Goal: Task Accomplishment & Management: Manage account settings

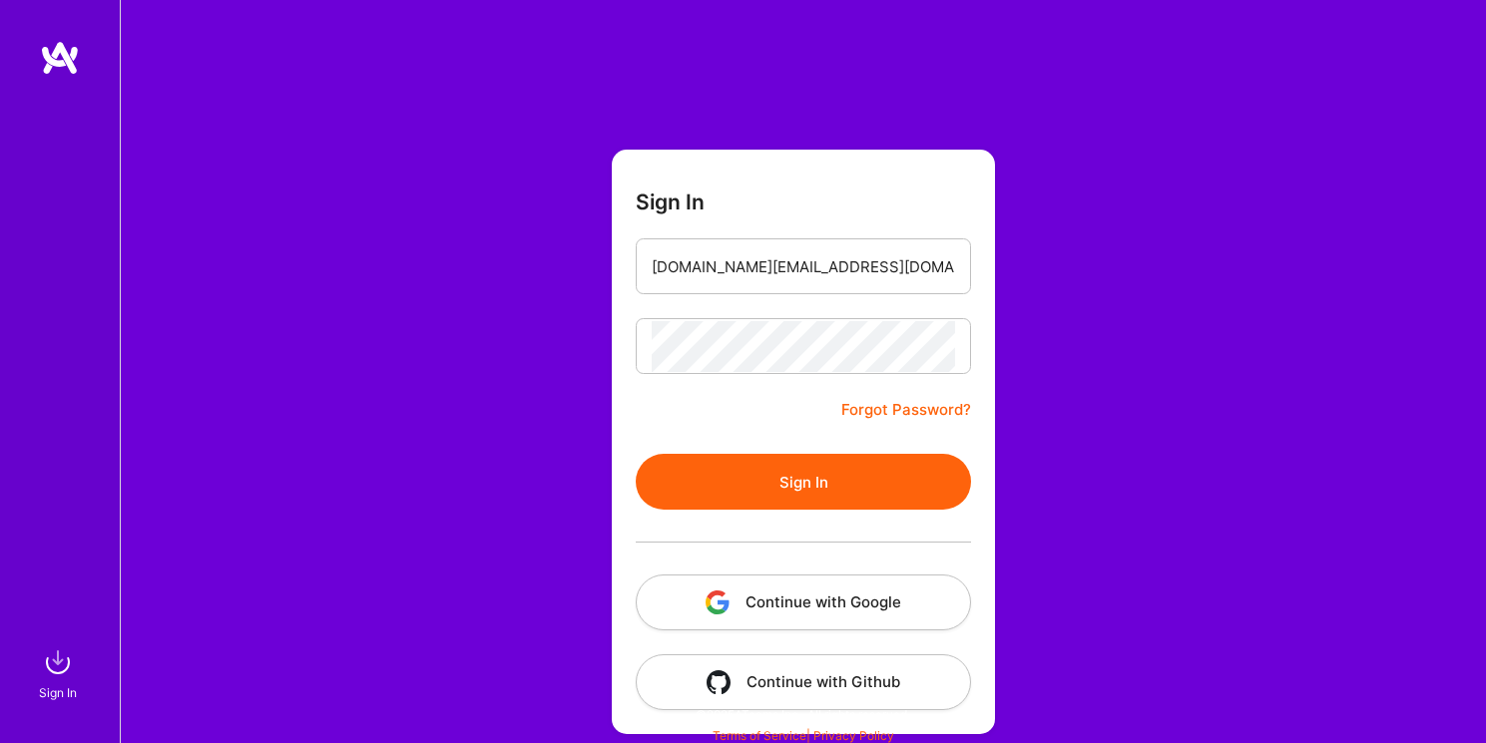
click at [802, 486] on button "Sign In" at bounding box center [803, 482] width 335 height 56
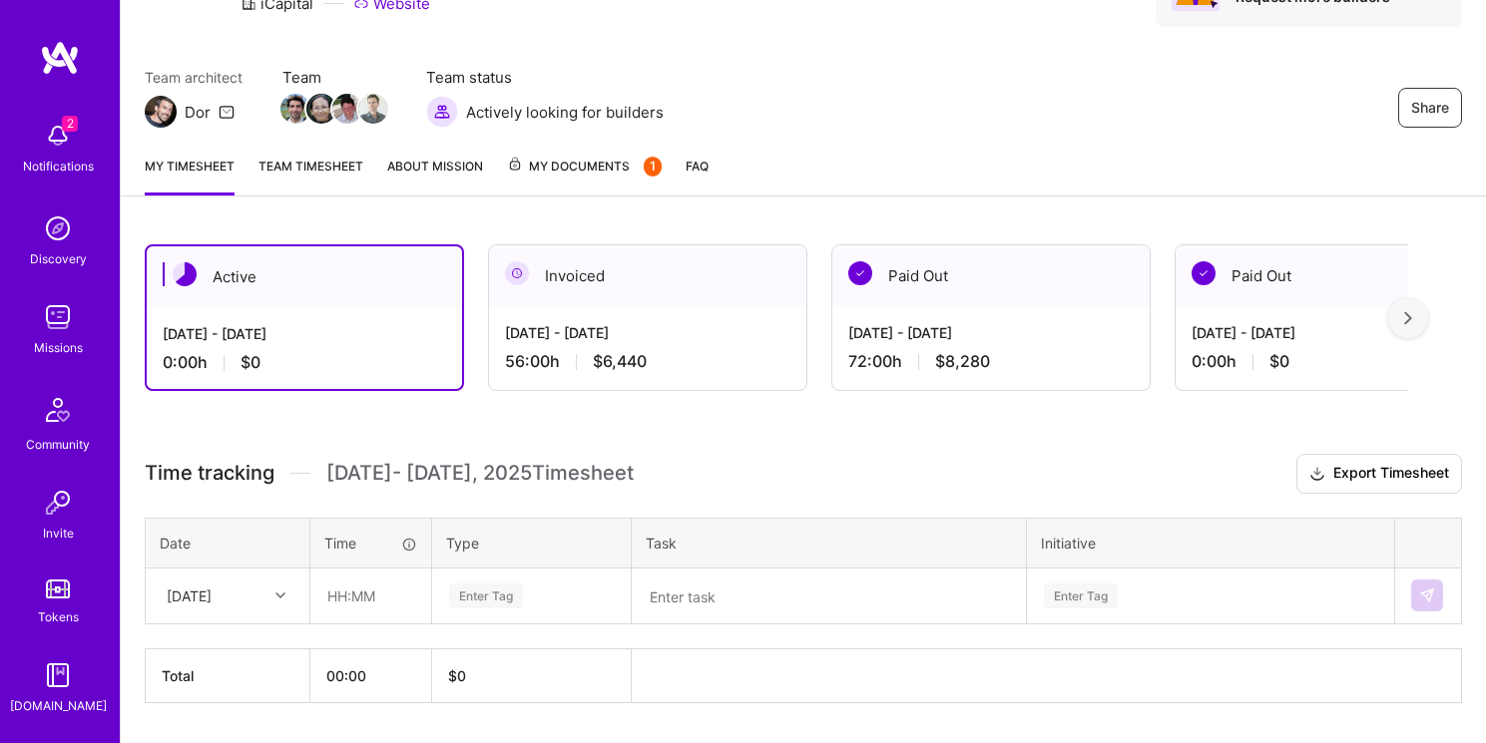
scroll to position [180, 0]
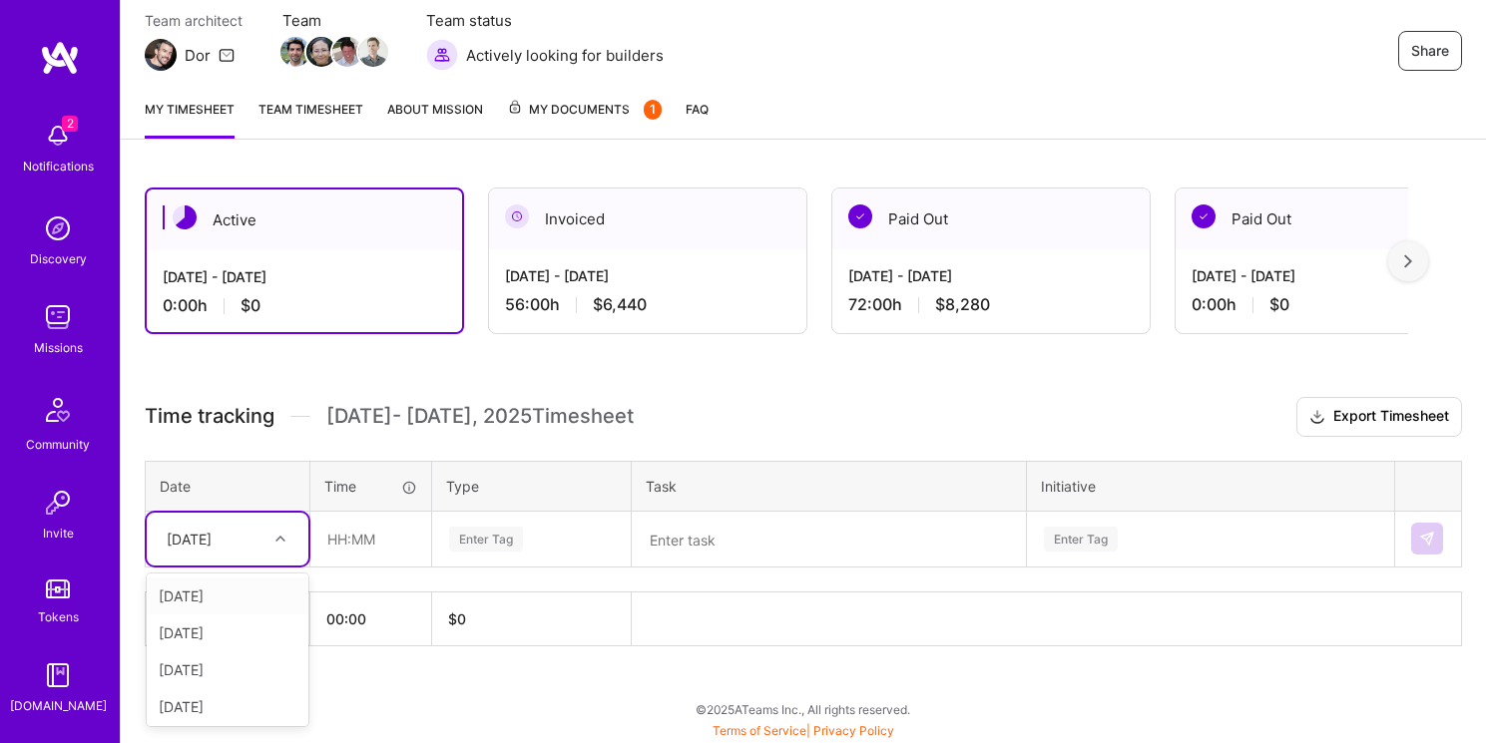
click at [212, 540] on div "[DATE]" at bounding box center [189, 539] width 45 height 21
click at [225, 600] on div "[DATE]" at bounding box center [228, 596] width 162 height 37
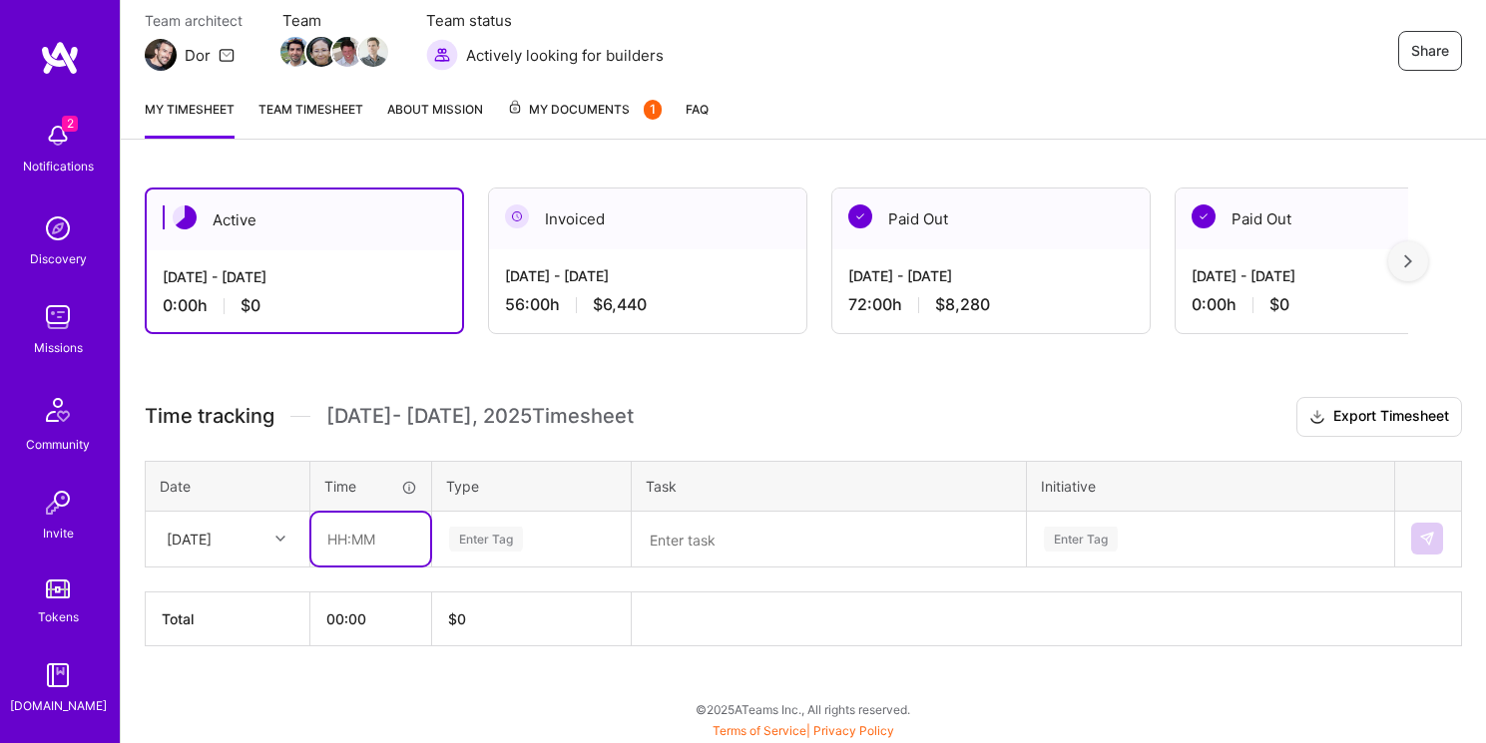
click at [381, 546] on input "text" at bounding box center [370, 539] width 119 height 53
type input "08:00"
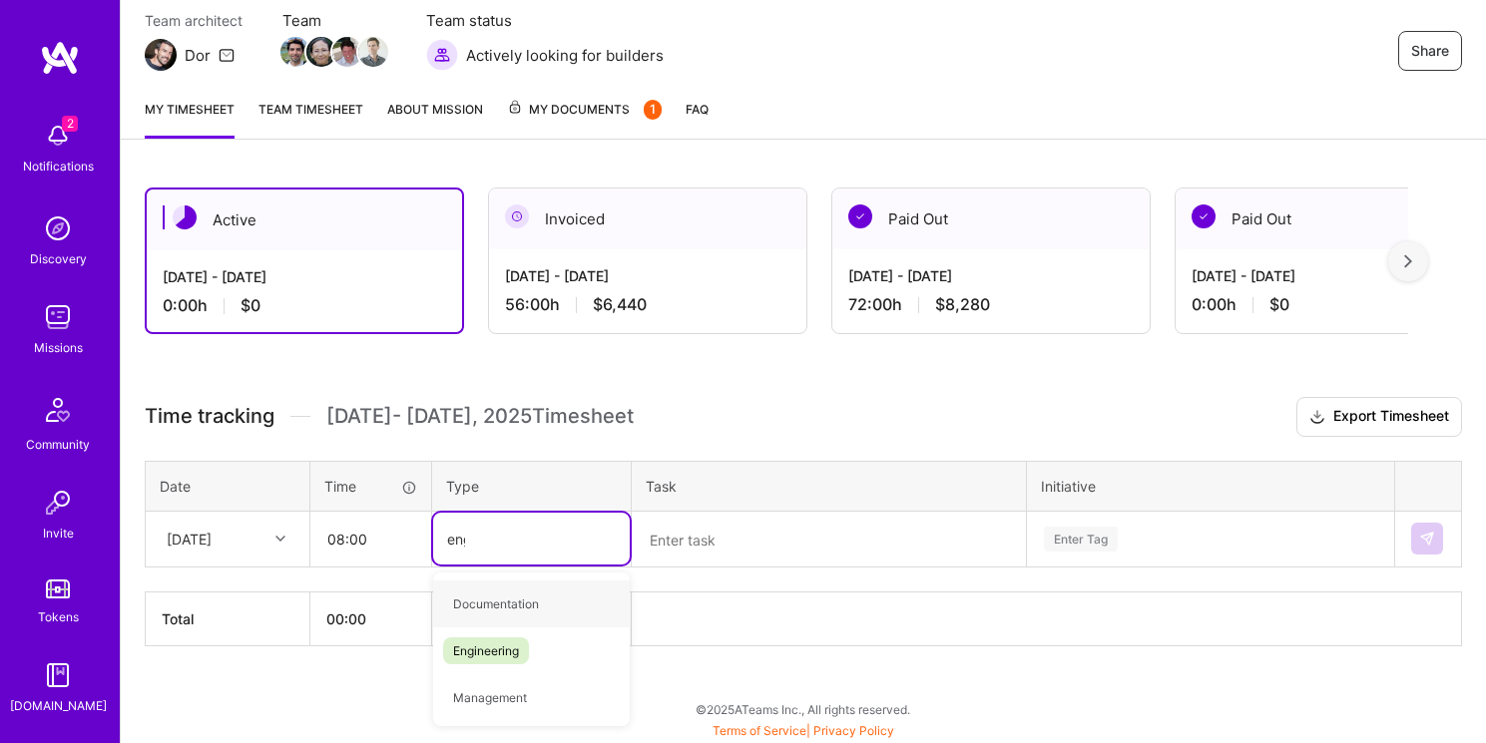
type input "engi"
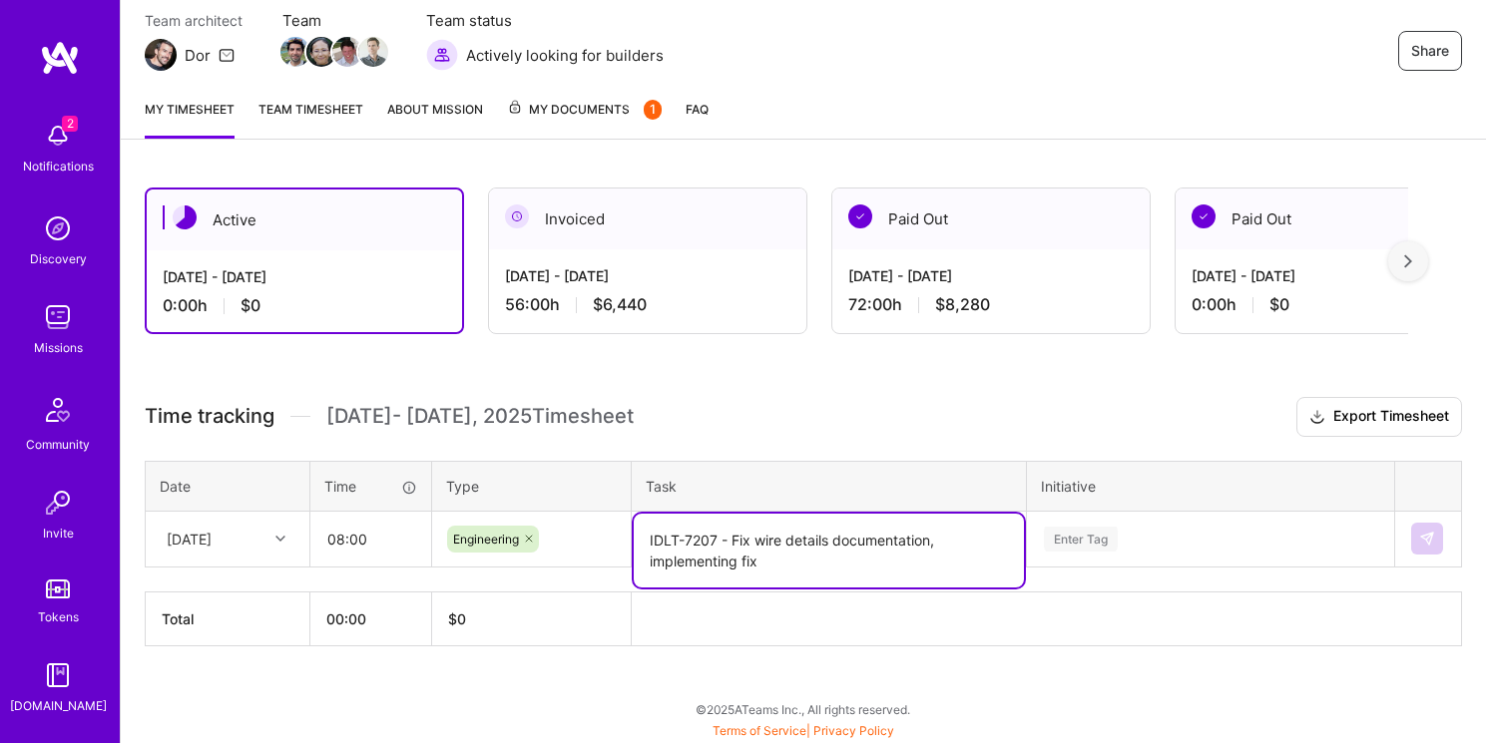
type textarea "IDLT-7207 - Fix wire details documentation, implementing fix"
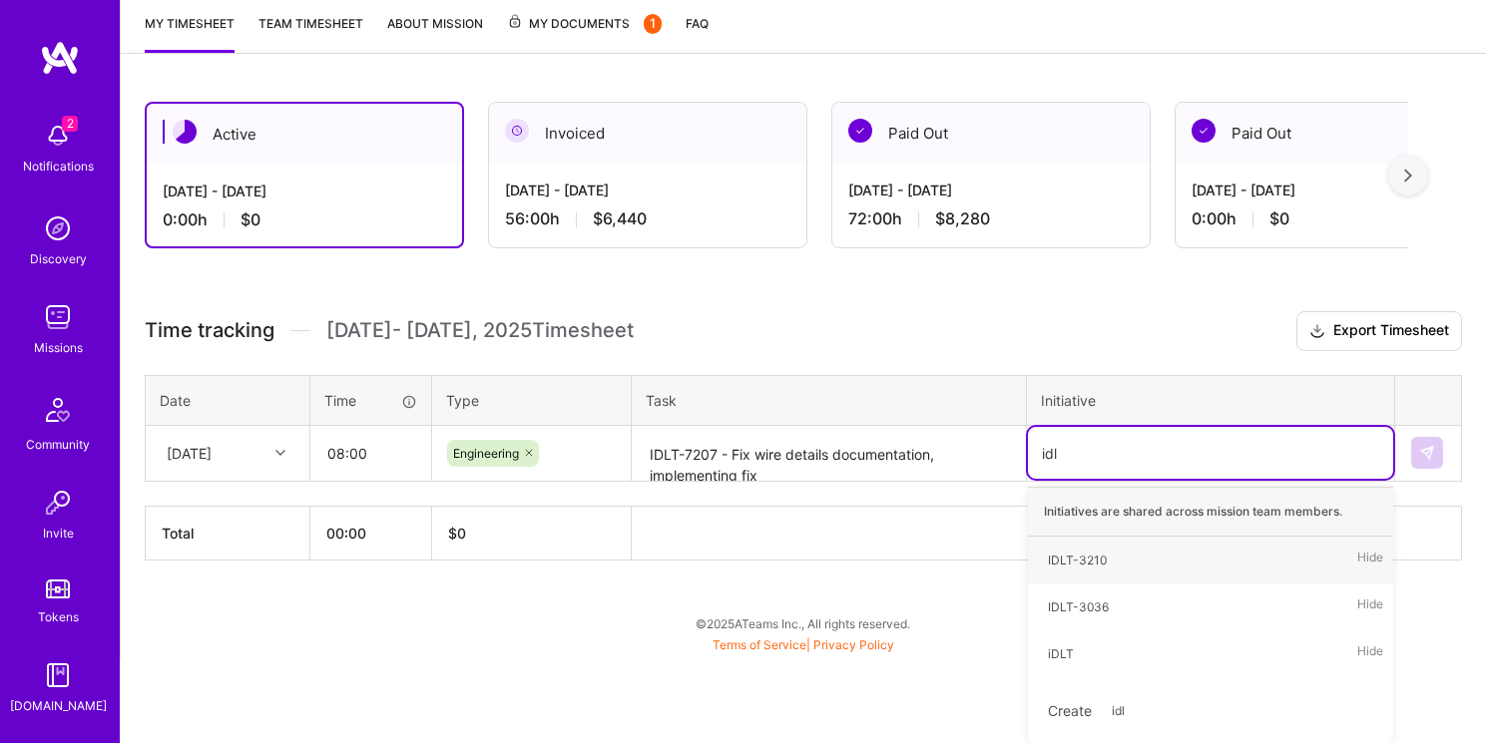
type input "idlt"
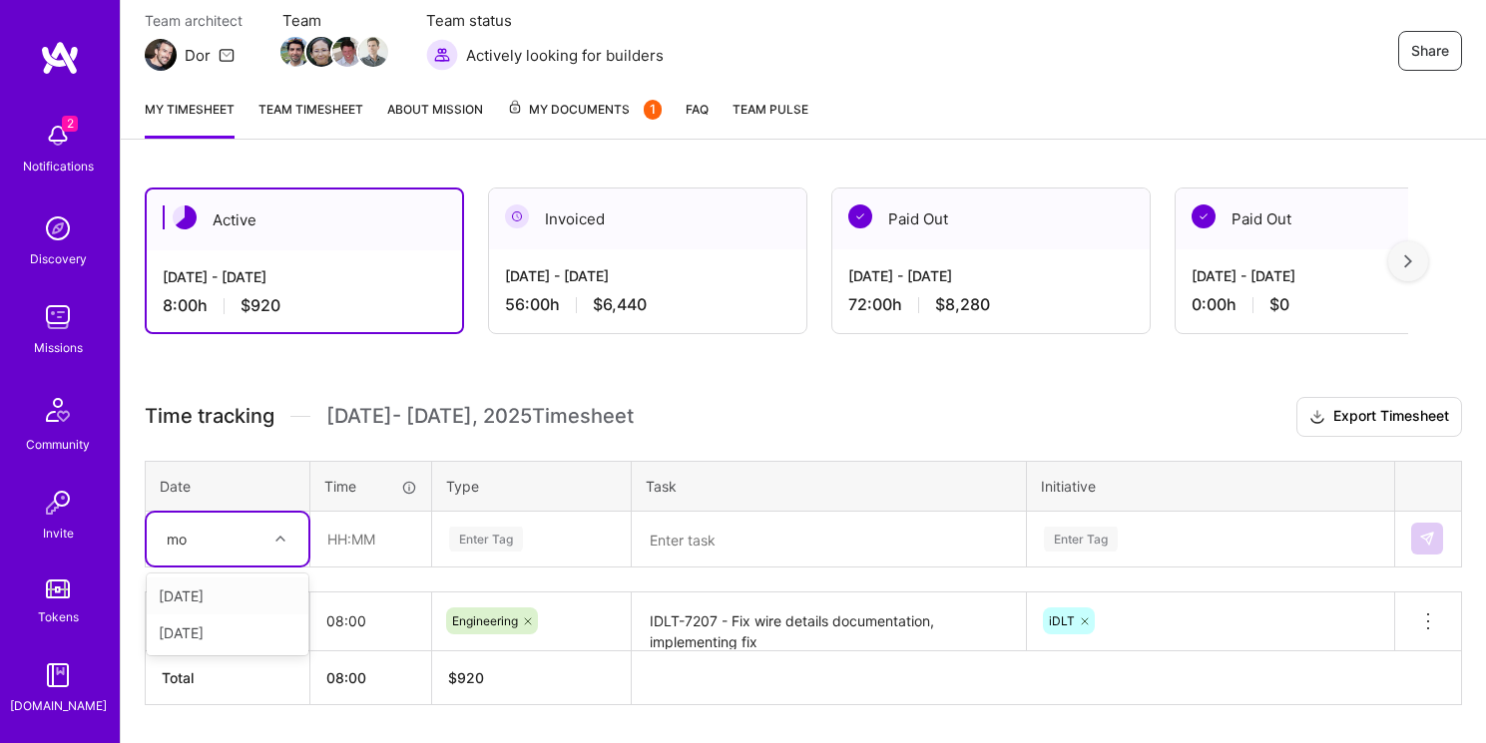
type input "mon"
type input "06:00"
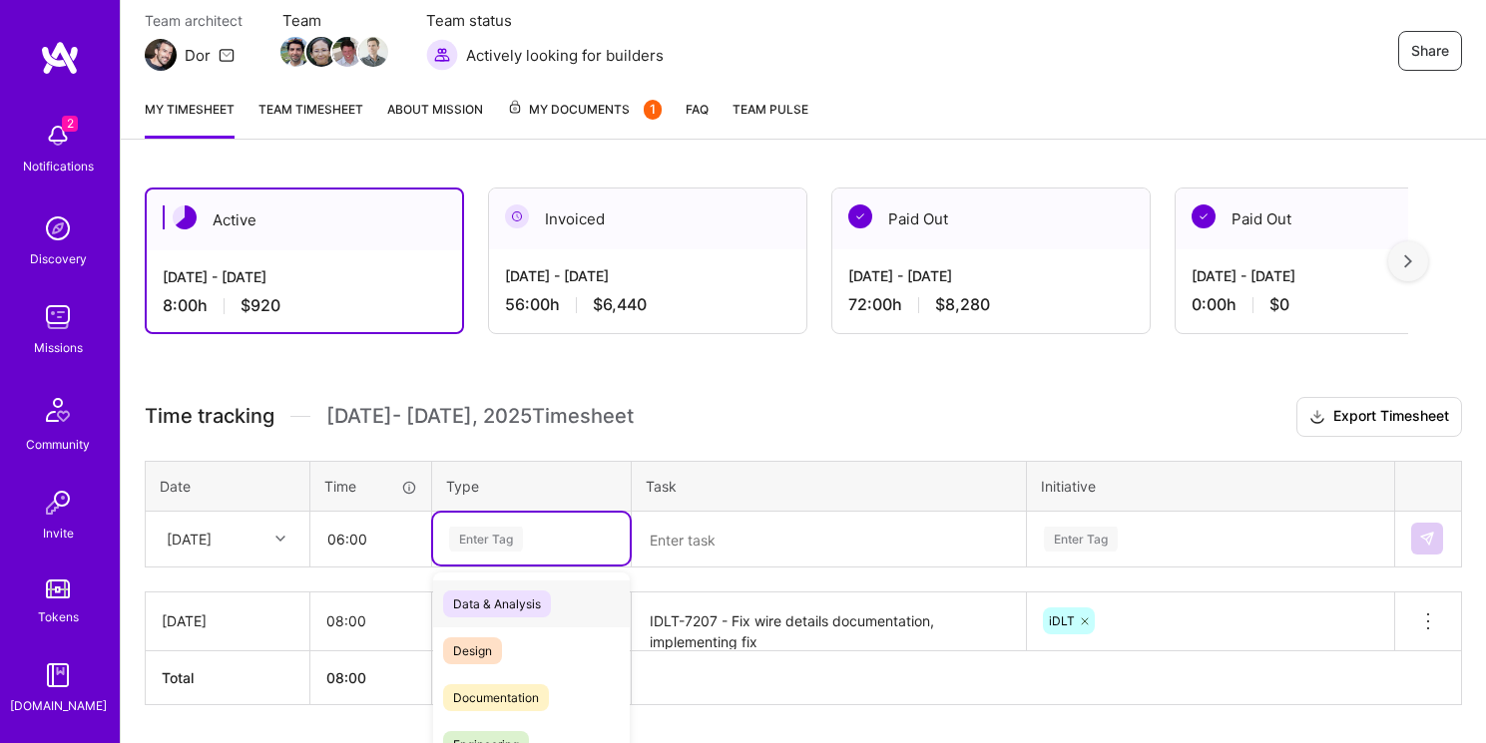
scroll to position [238, 0]
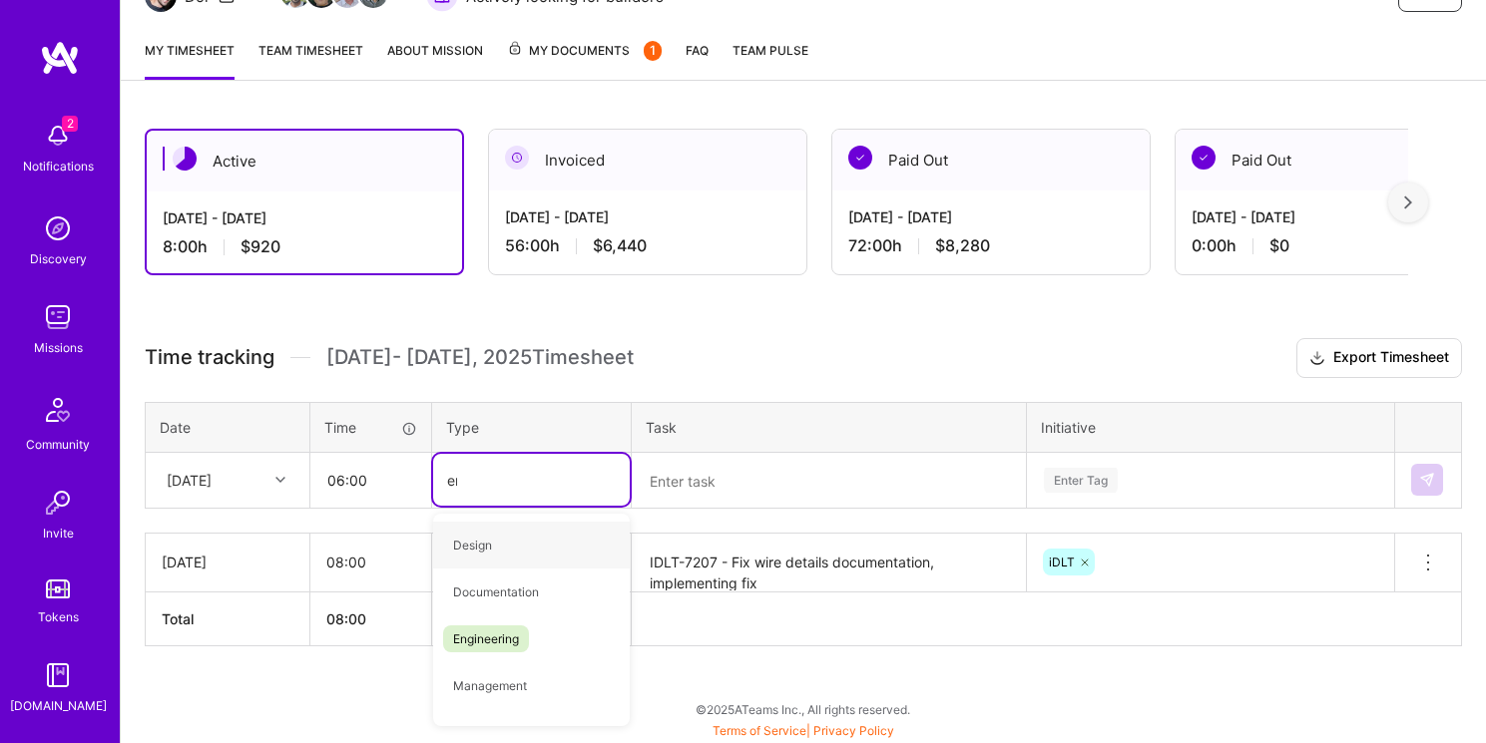
type input "eng"
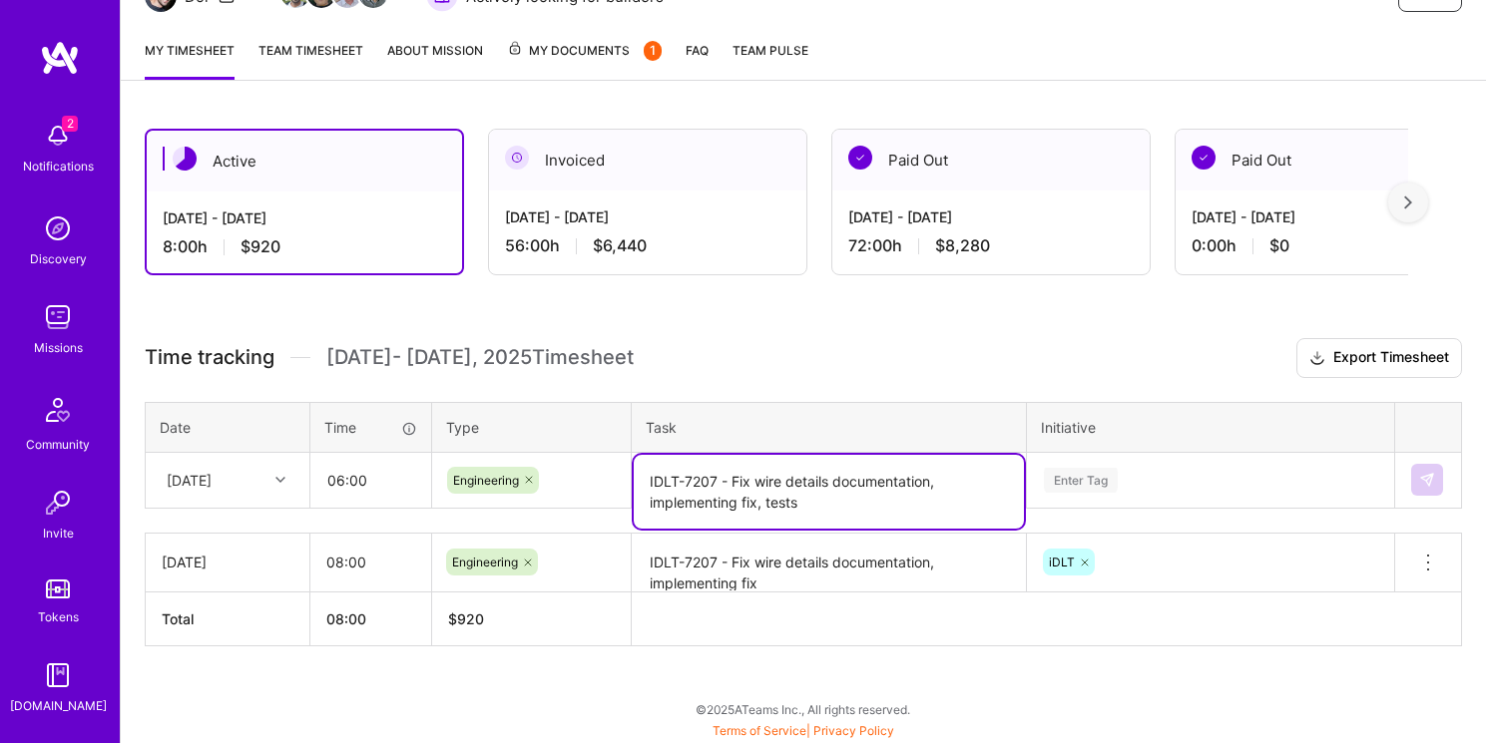
type textarea "IDLT-7207 - Fix wire details documentation, implementing fix, tests"
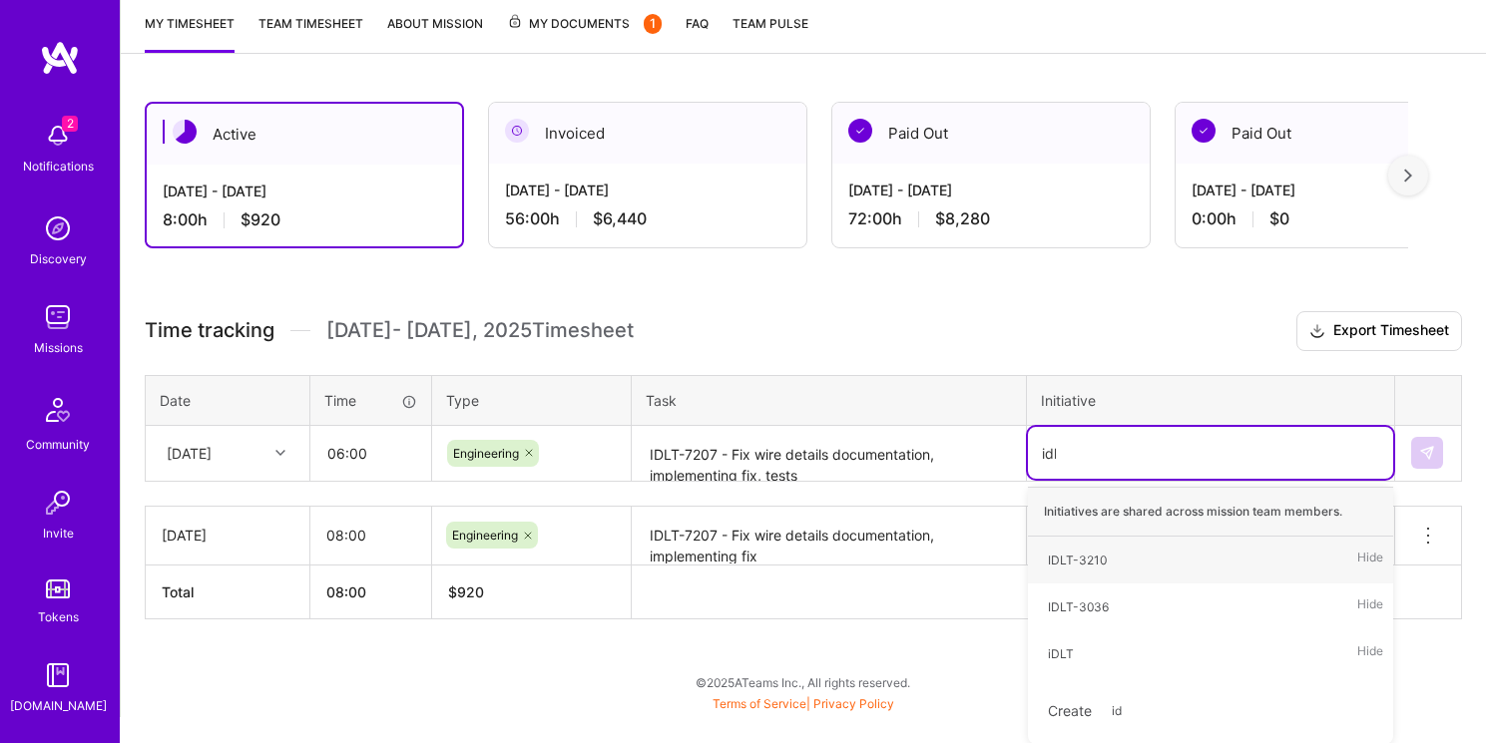
type input "idlt"
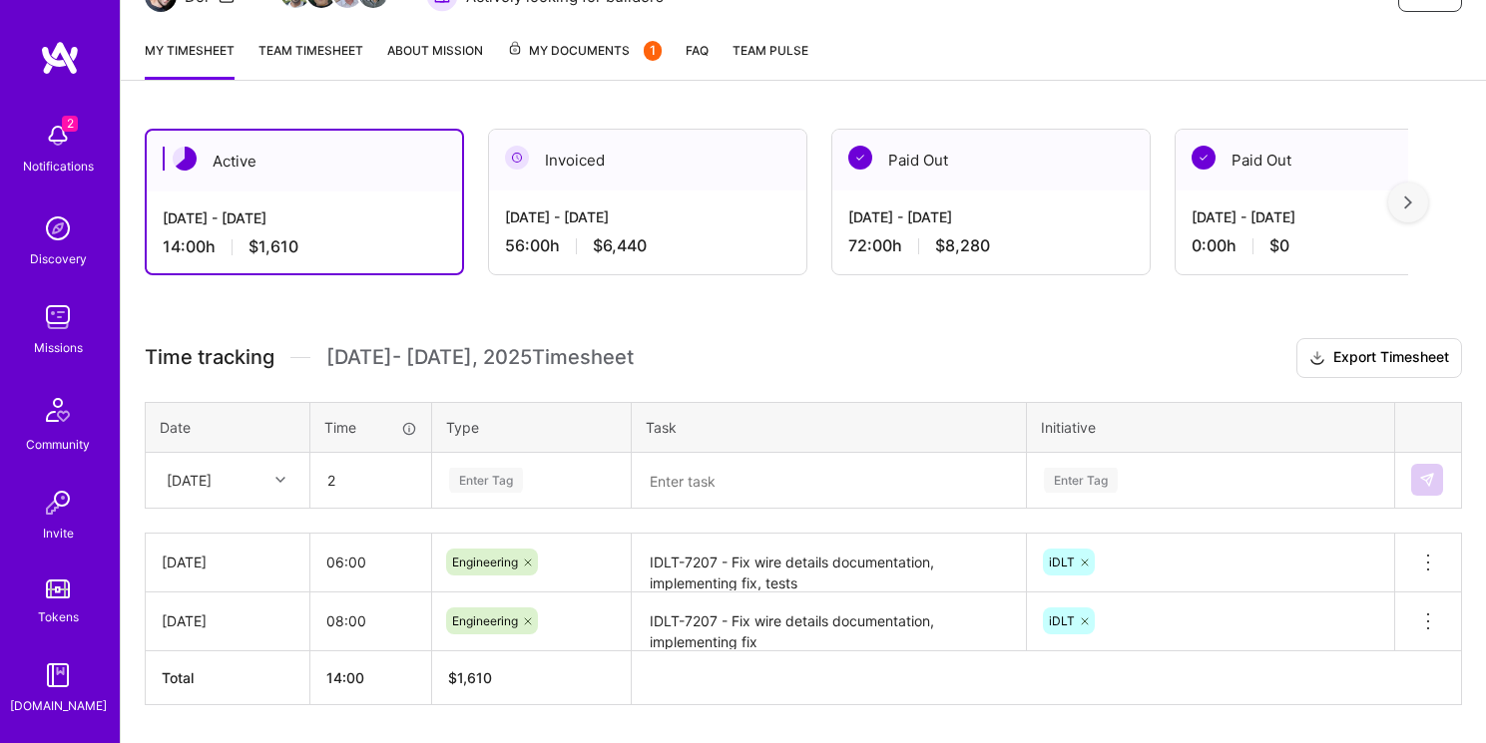
type input "02:00"
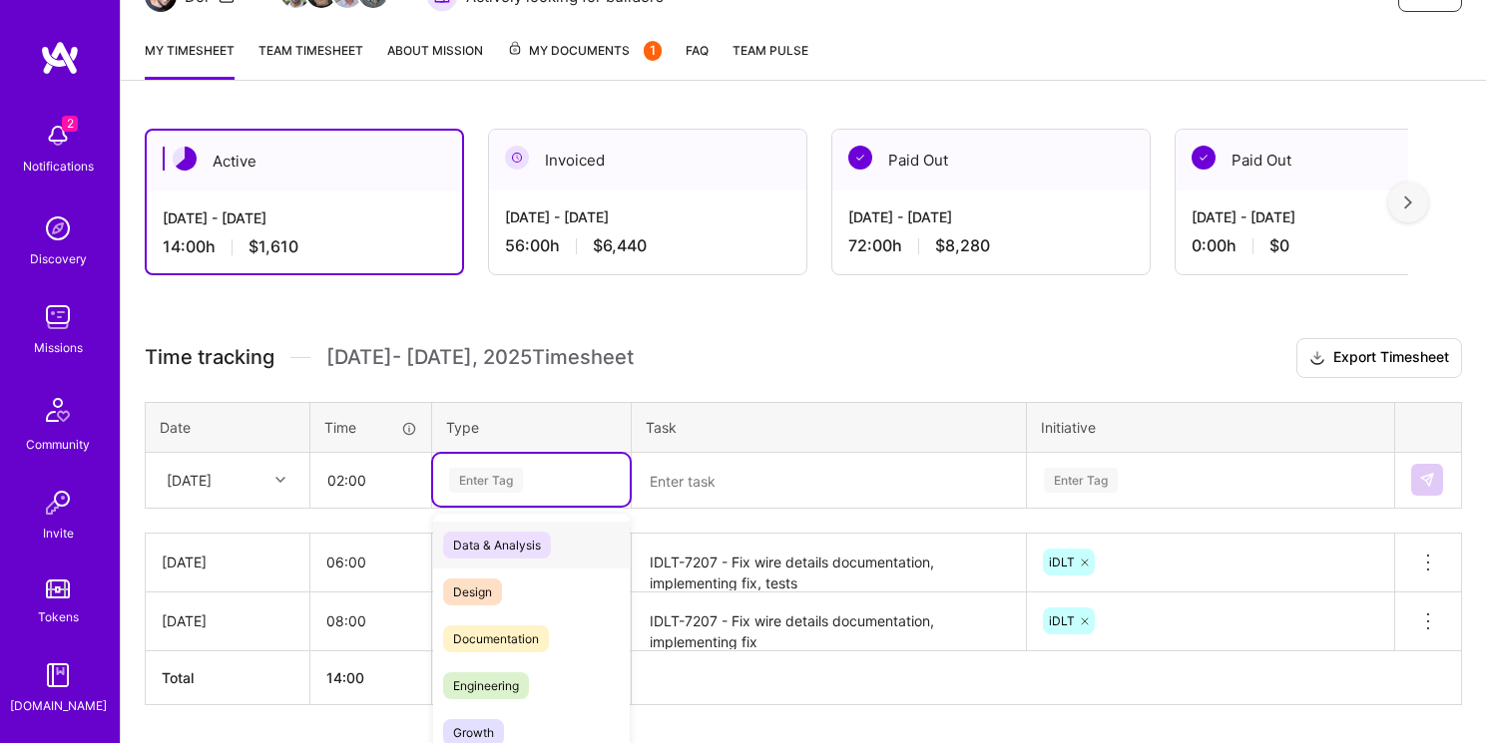
scroll to position [297, 0]
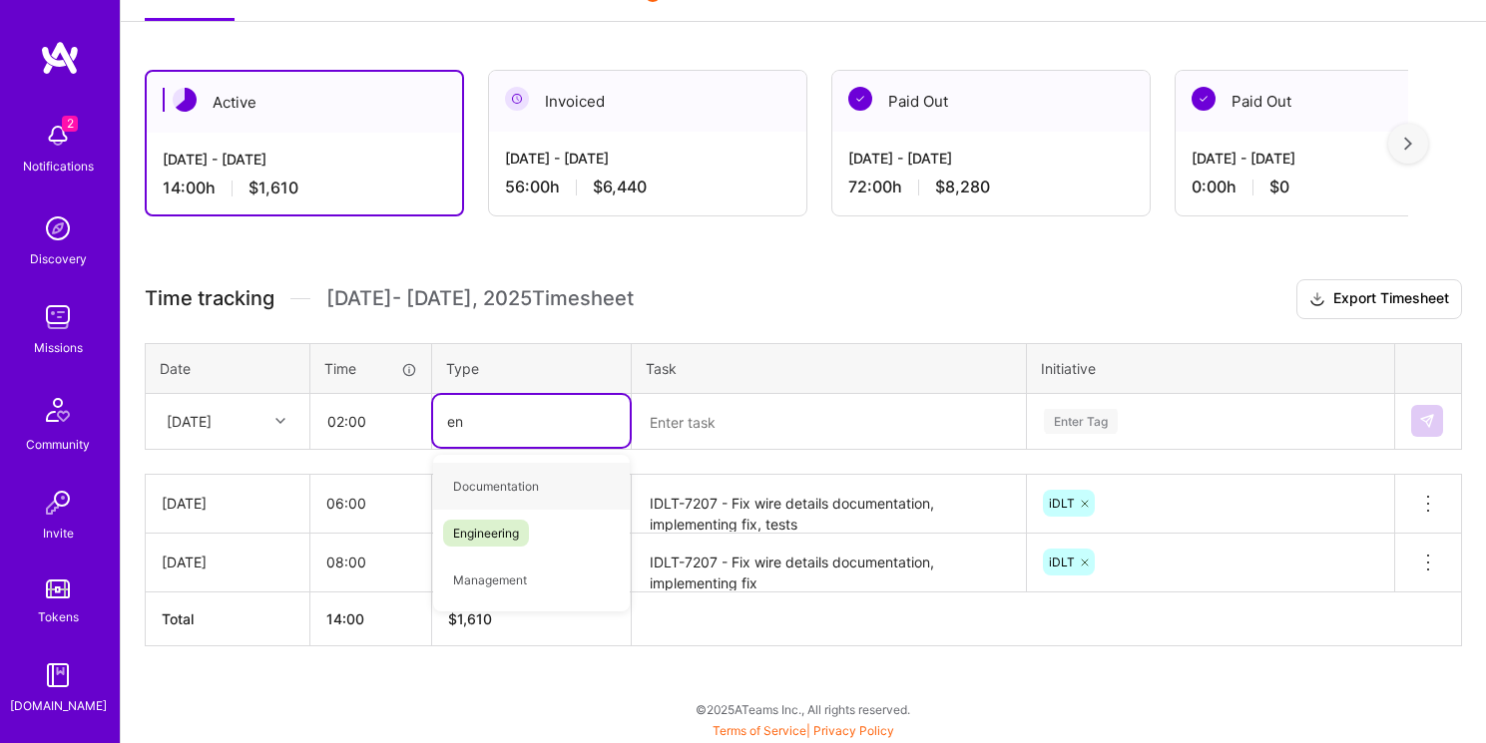
type input "eng"
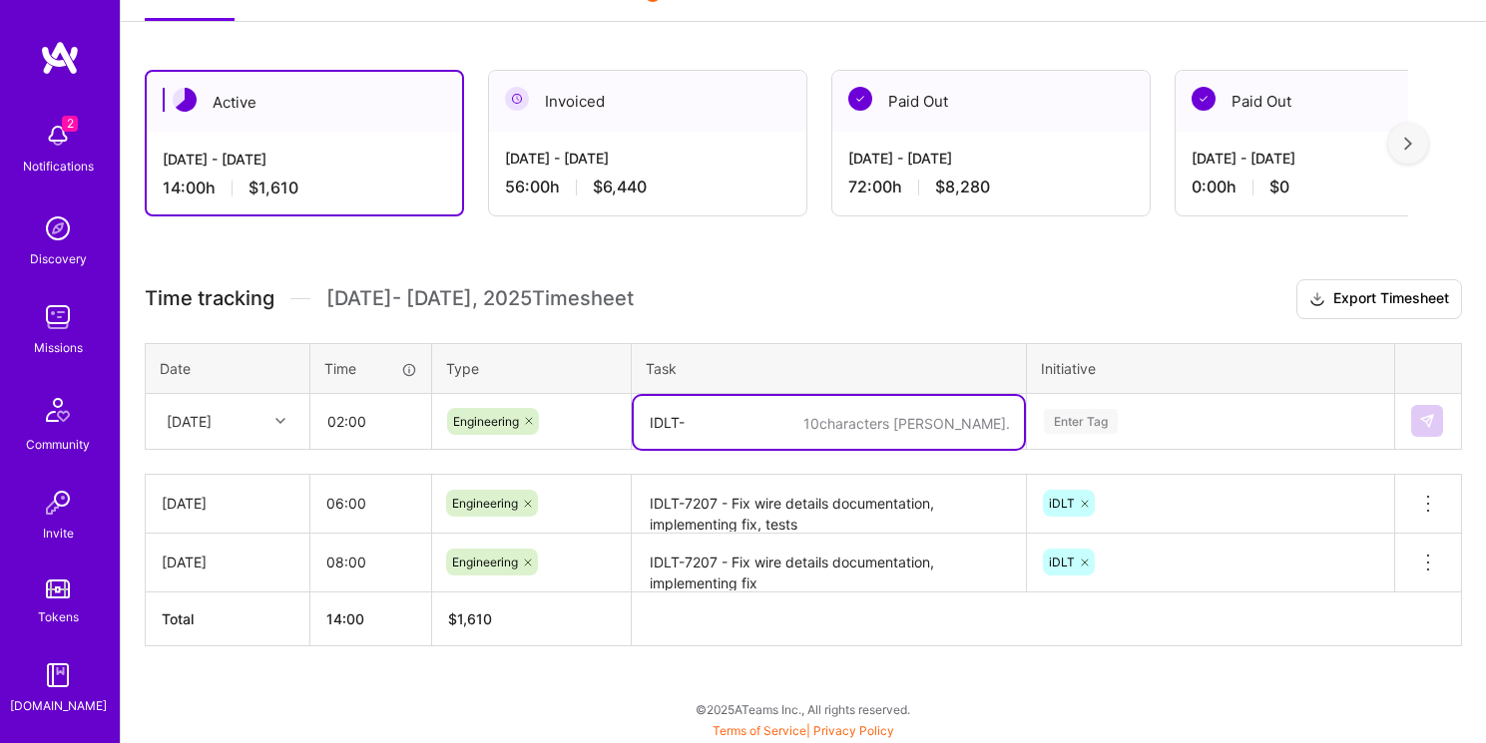
type textarea "IDLT-"
click at [708, 138] on div "[DATE] - [DATE] 56:00 h $6,440" at bounding box center [647, 173] width 317 height 82
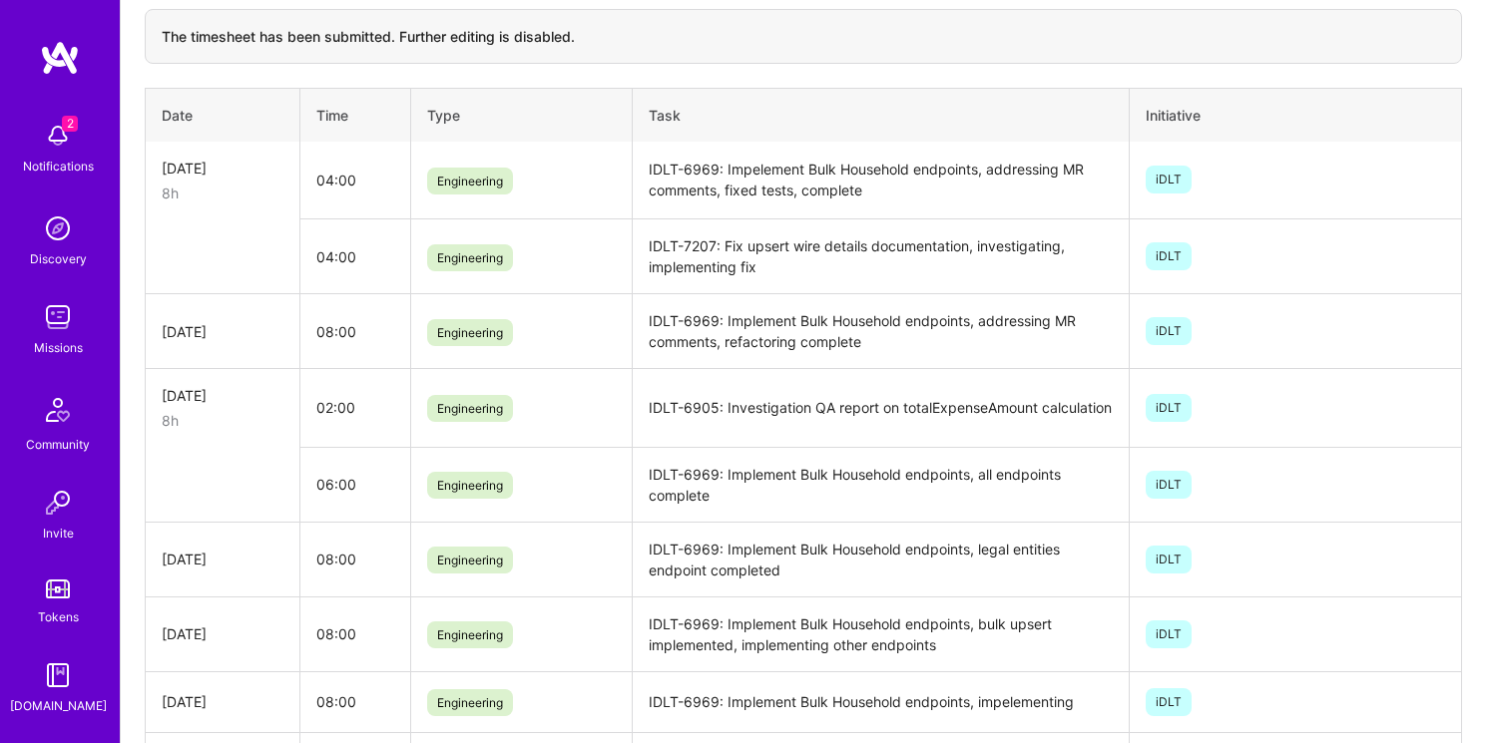
scroll to position [0, 0]
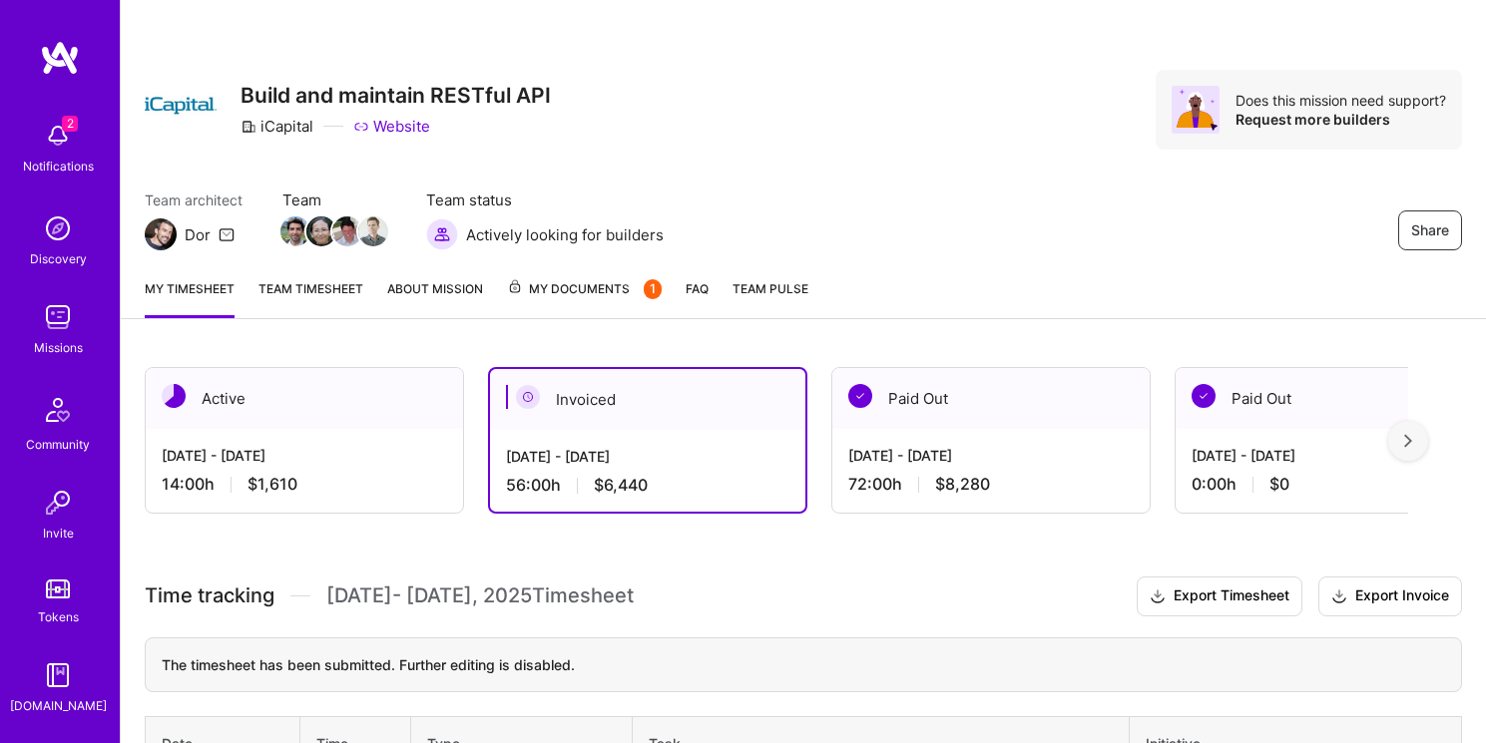
click at [303, 425] on div "Active" at bounding box center [304, 398] width 317 height 61
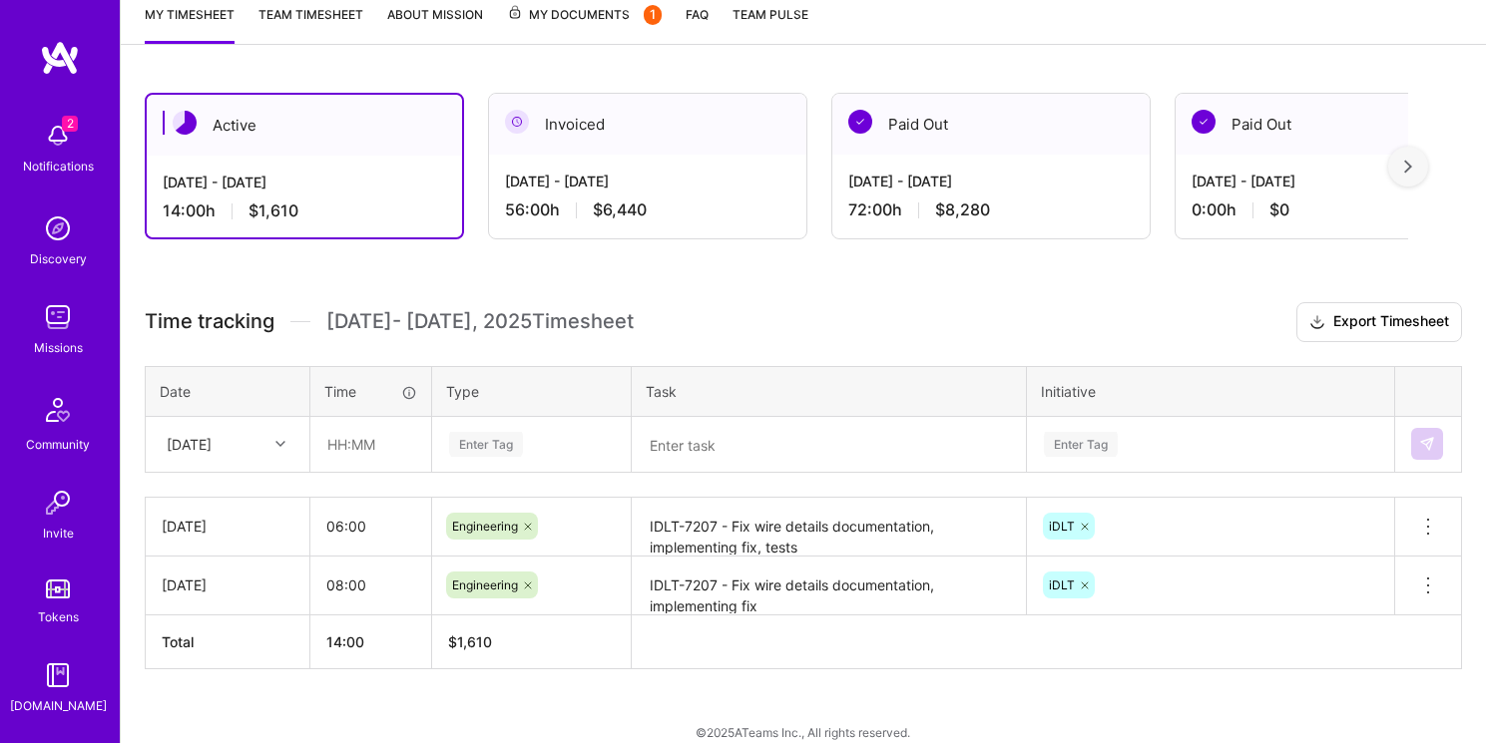
scroll to position [297, 0]
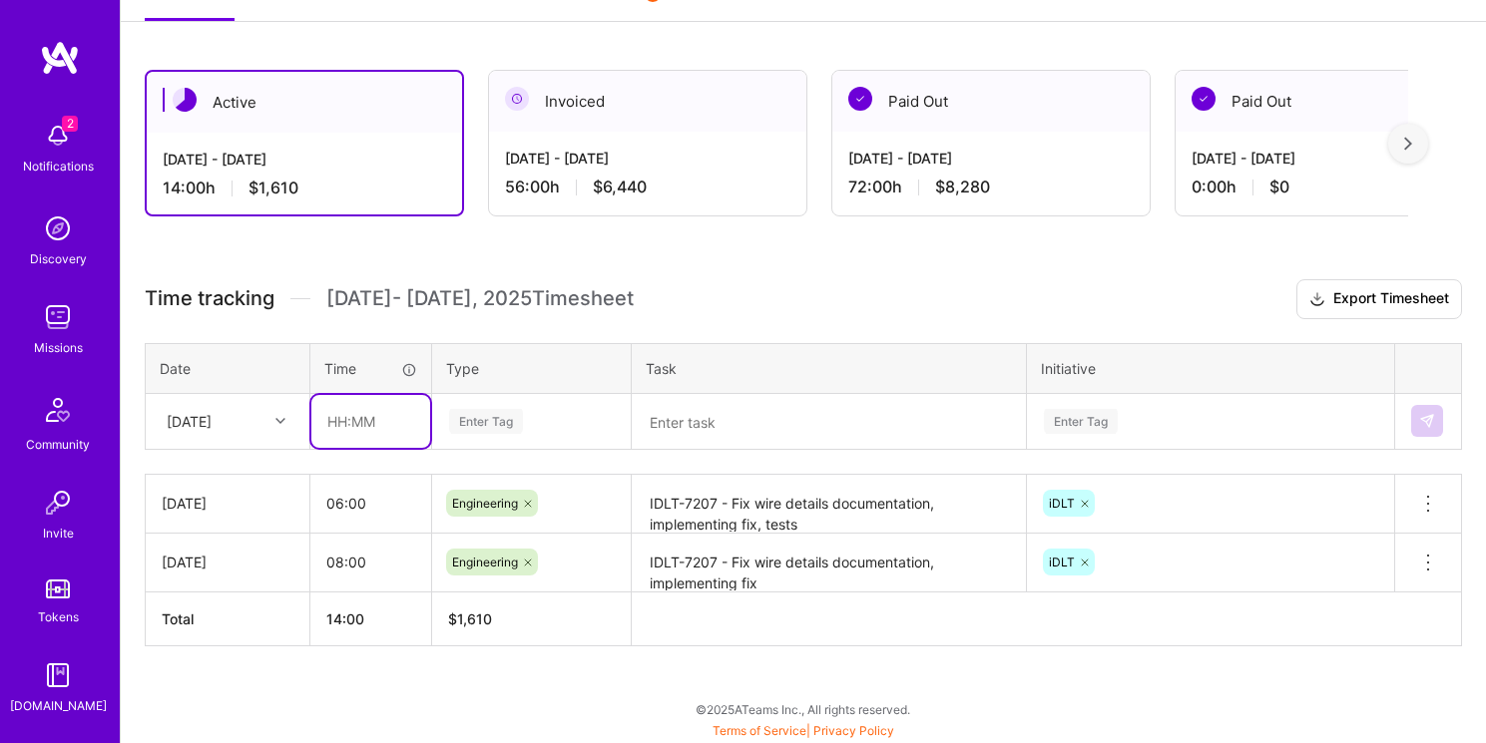
click at [396, 425] on input "text" at bounding box center [370, 421] width 119 height 53
type input "02:00"
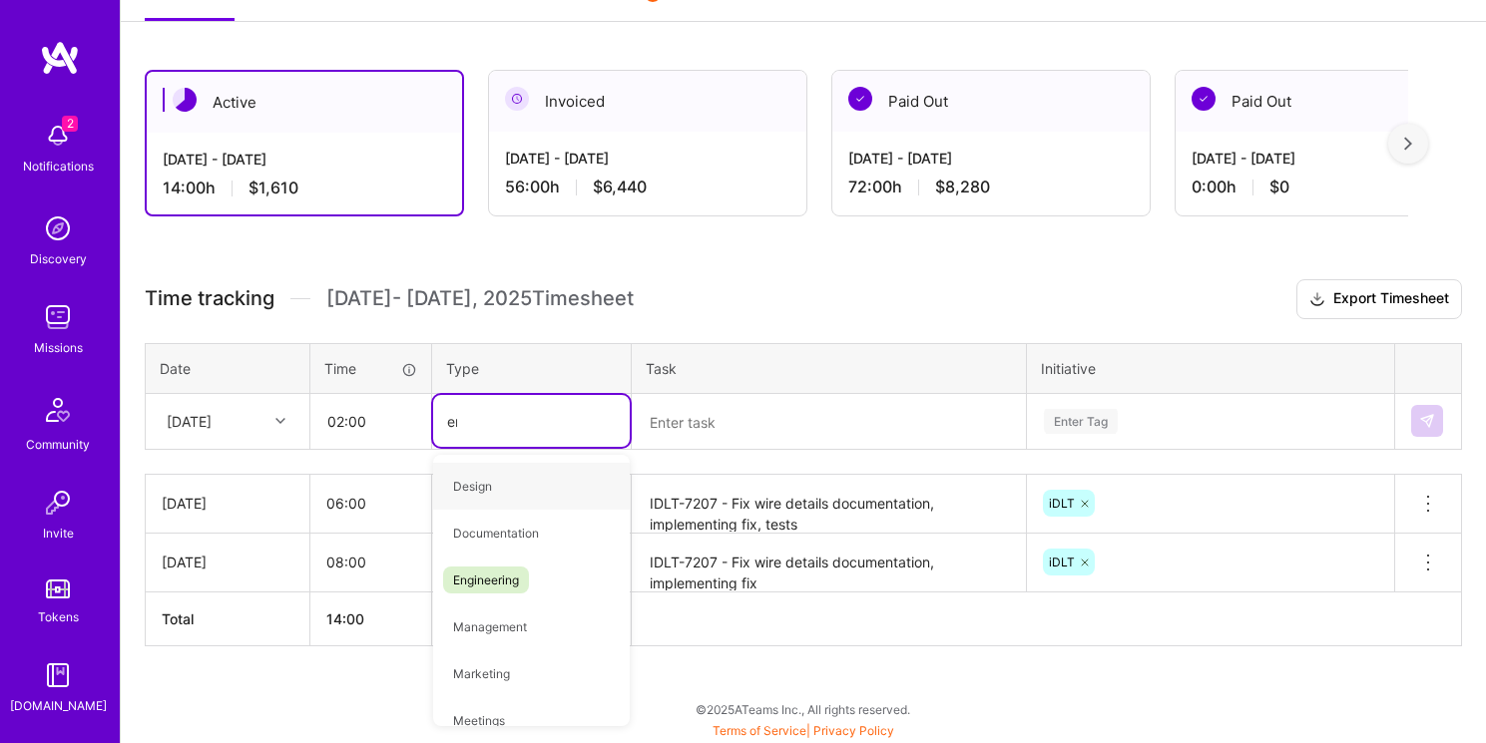
type input "eng"
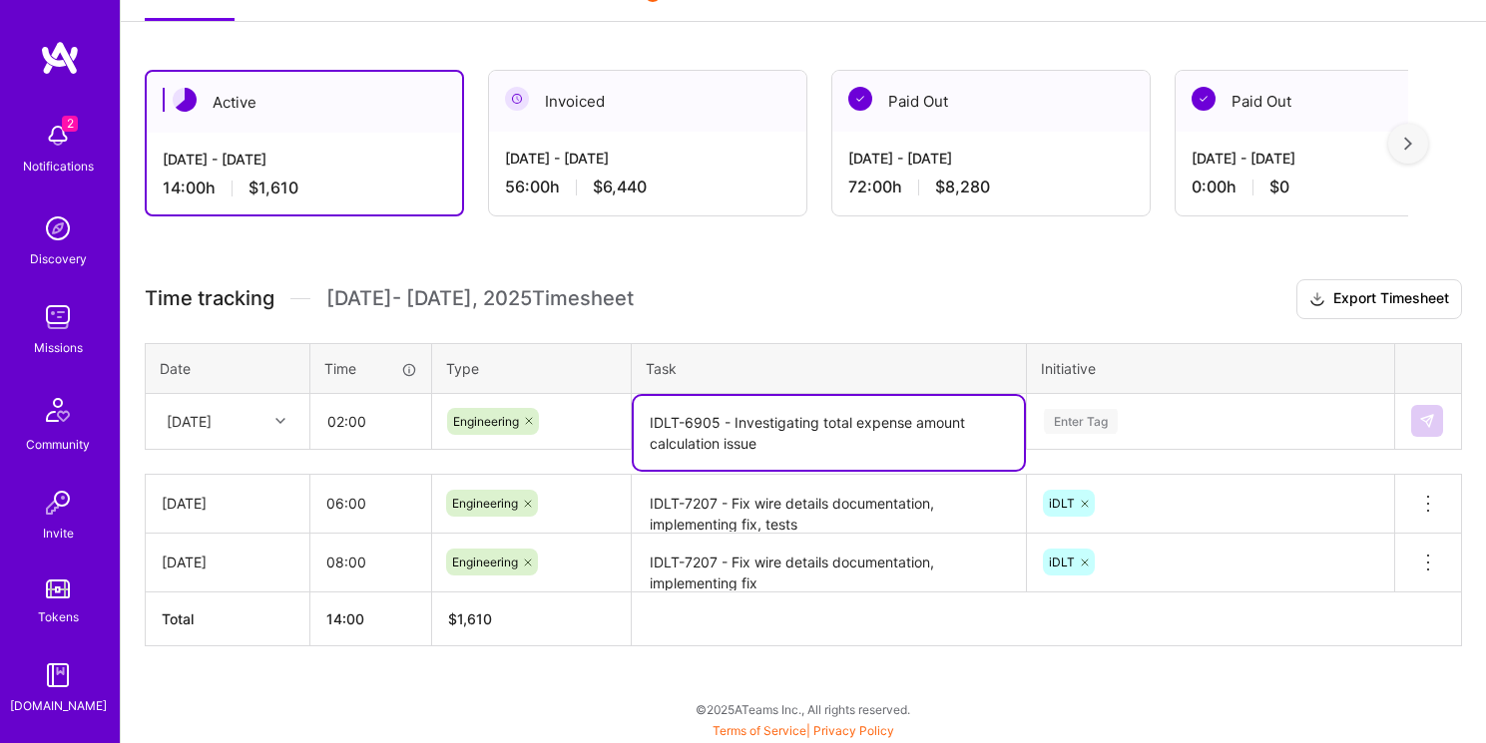
type textarea "IDLT-6905 - Investigating total expense amount calculation issue"
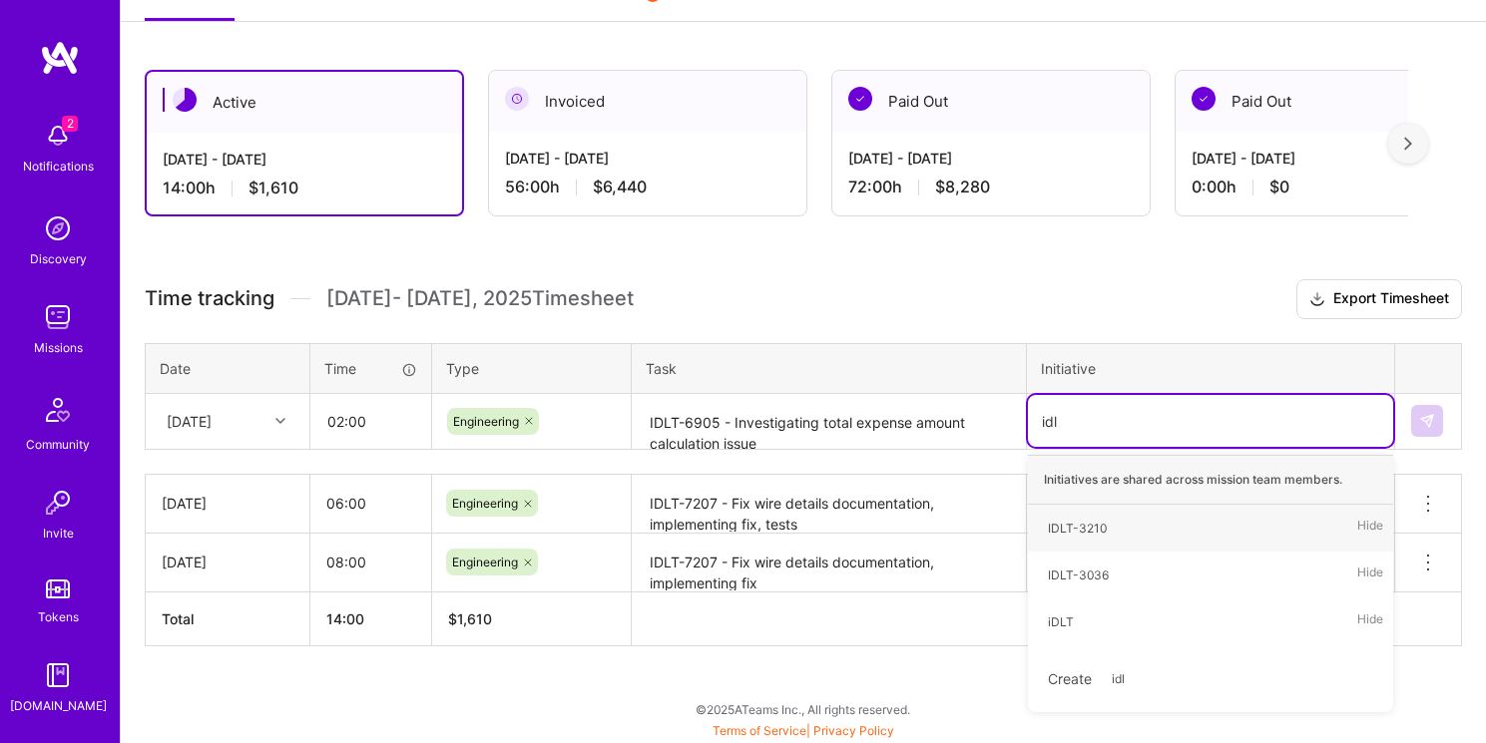
type input "idlt"
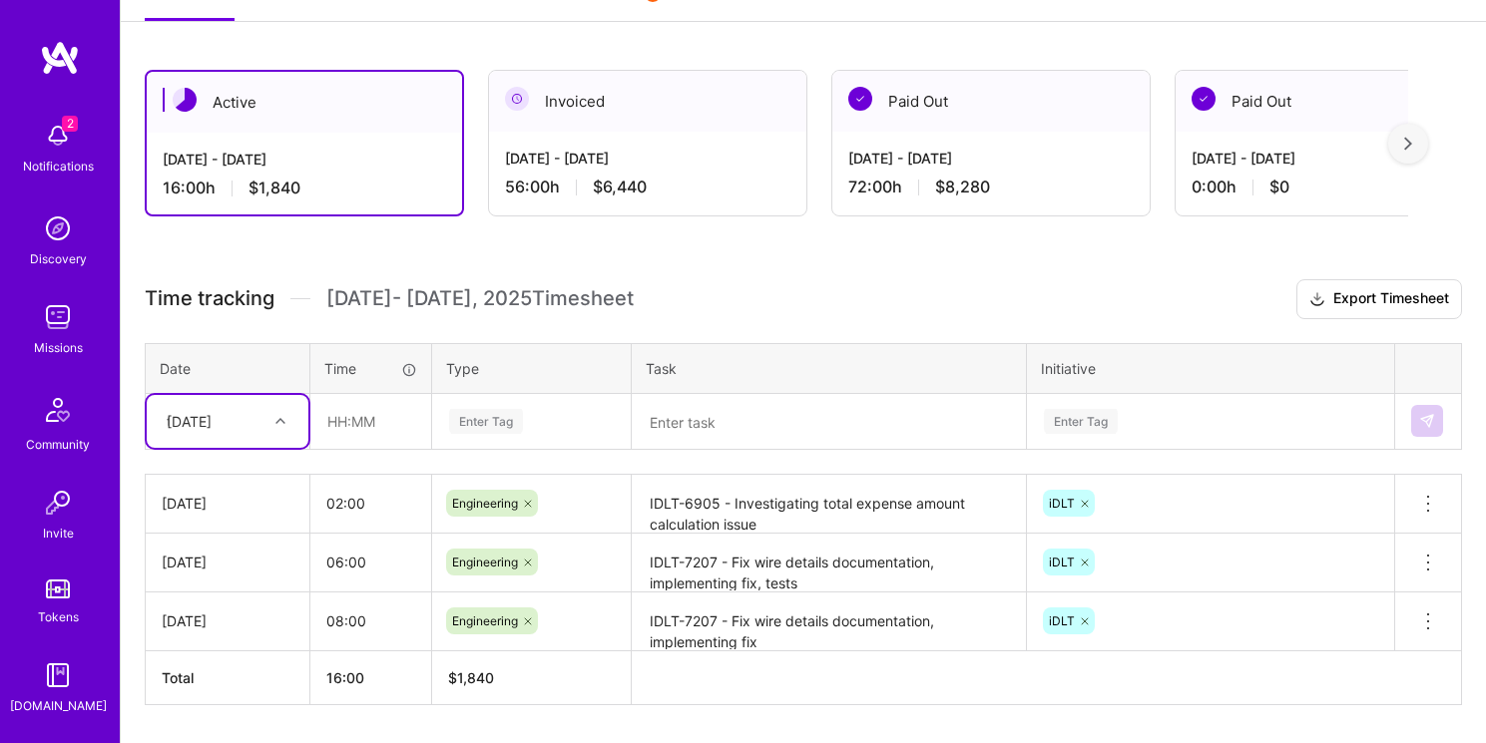
scroll to position [316, 0]
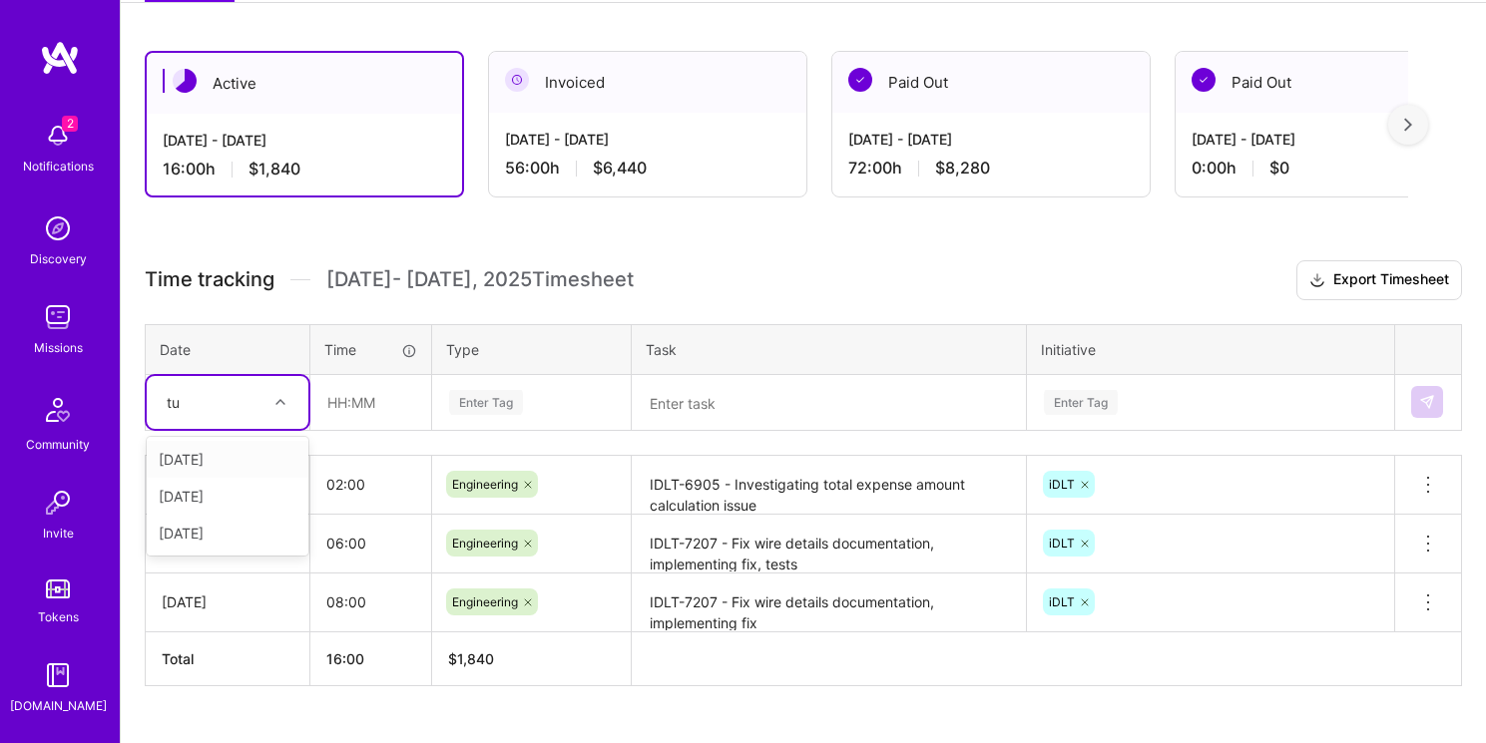
type input "tue"
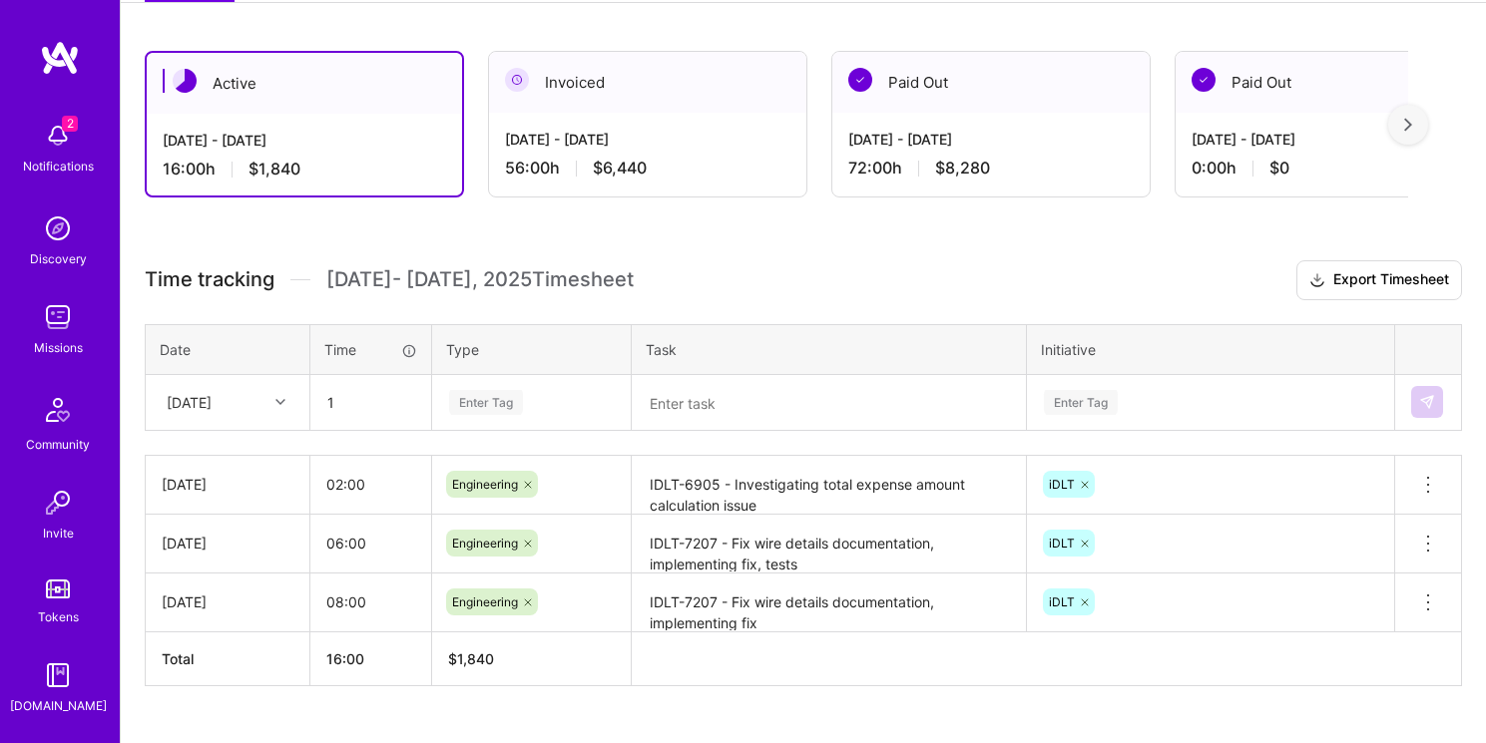
type input "01:00"
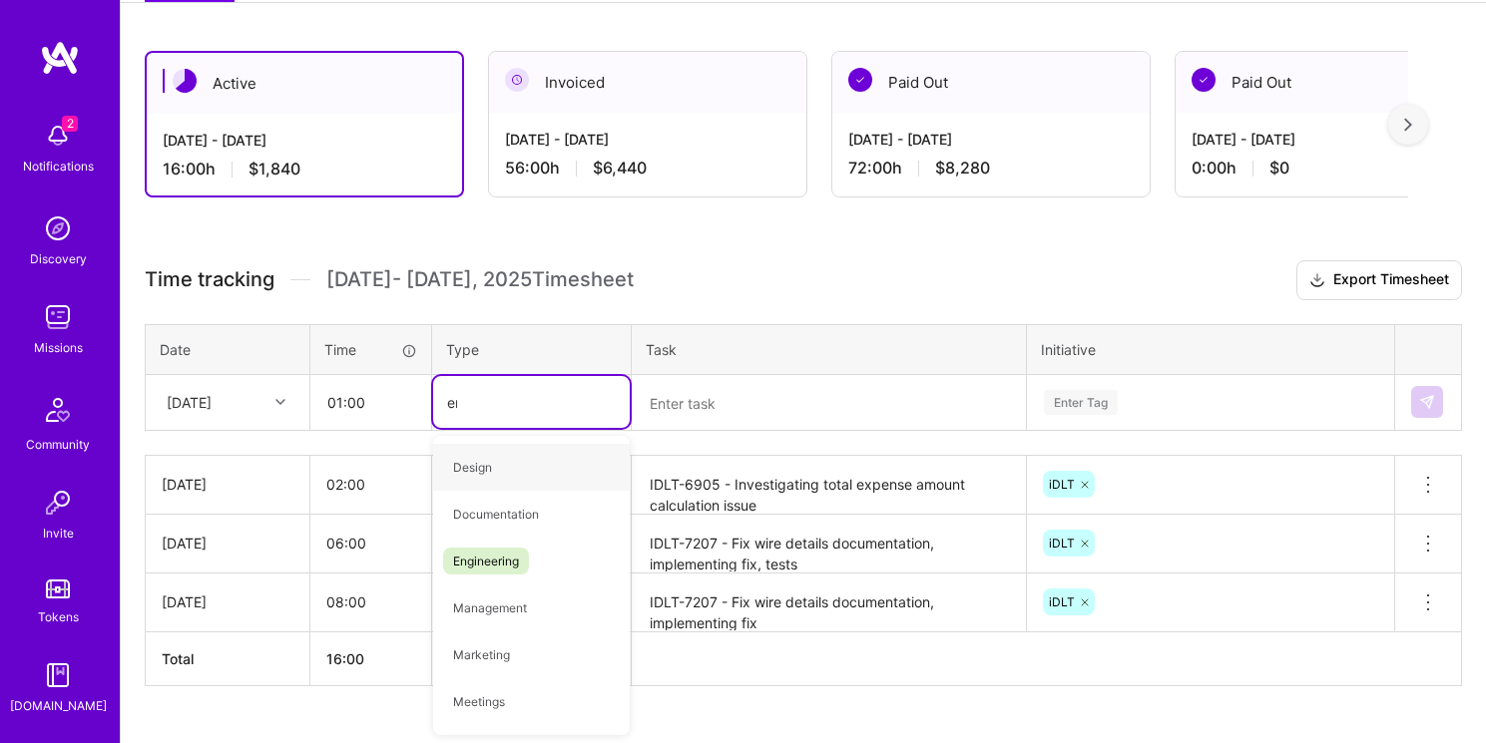
type input "eng"
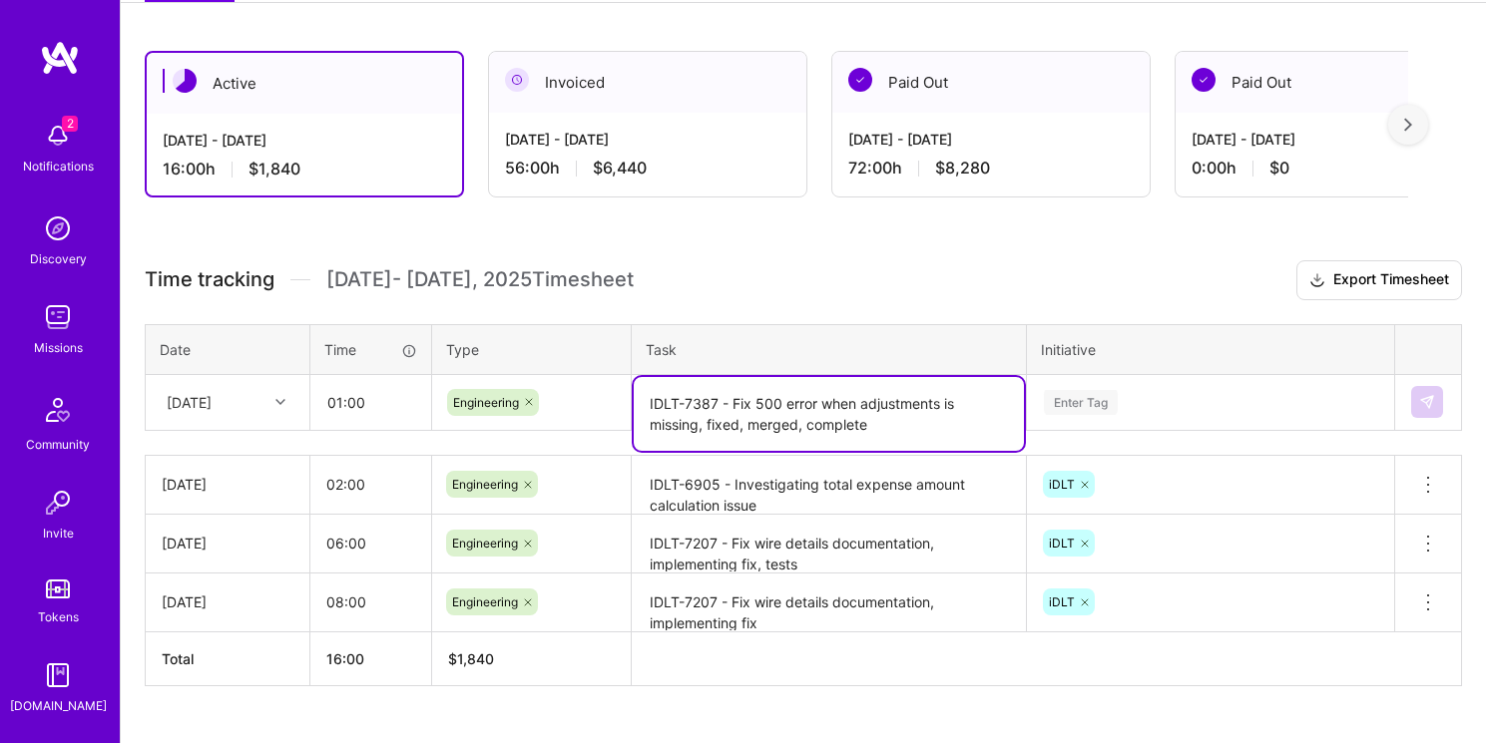
type textarea "IDLT-7387 - Fix 500 error when adjustments is missing, fixed, merged, complete"
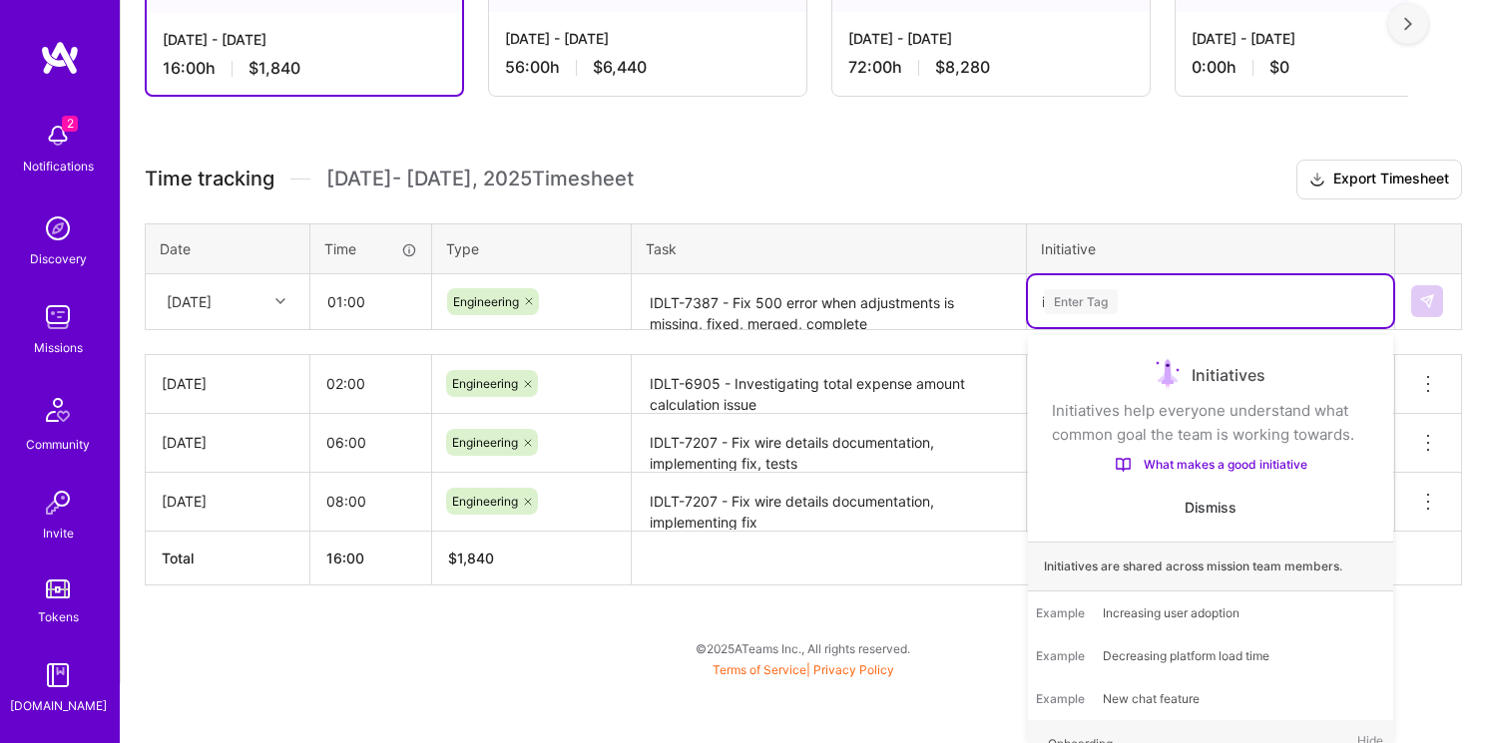
scroll to position [356, 0]
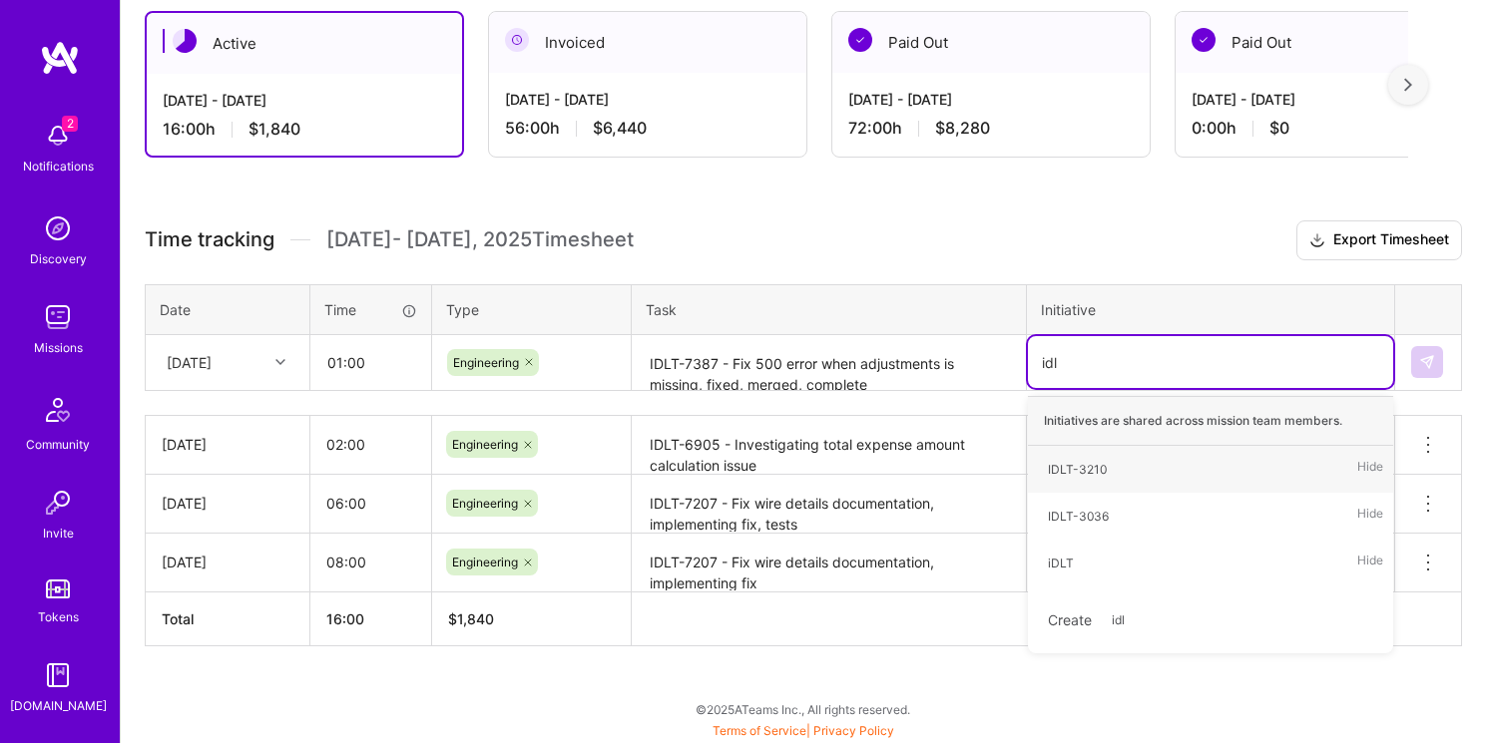
type input "idlt"
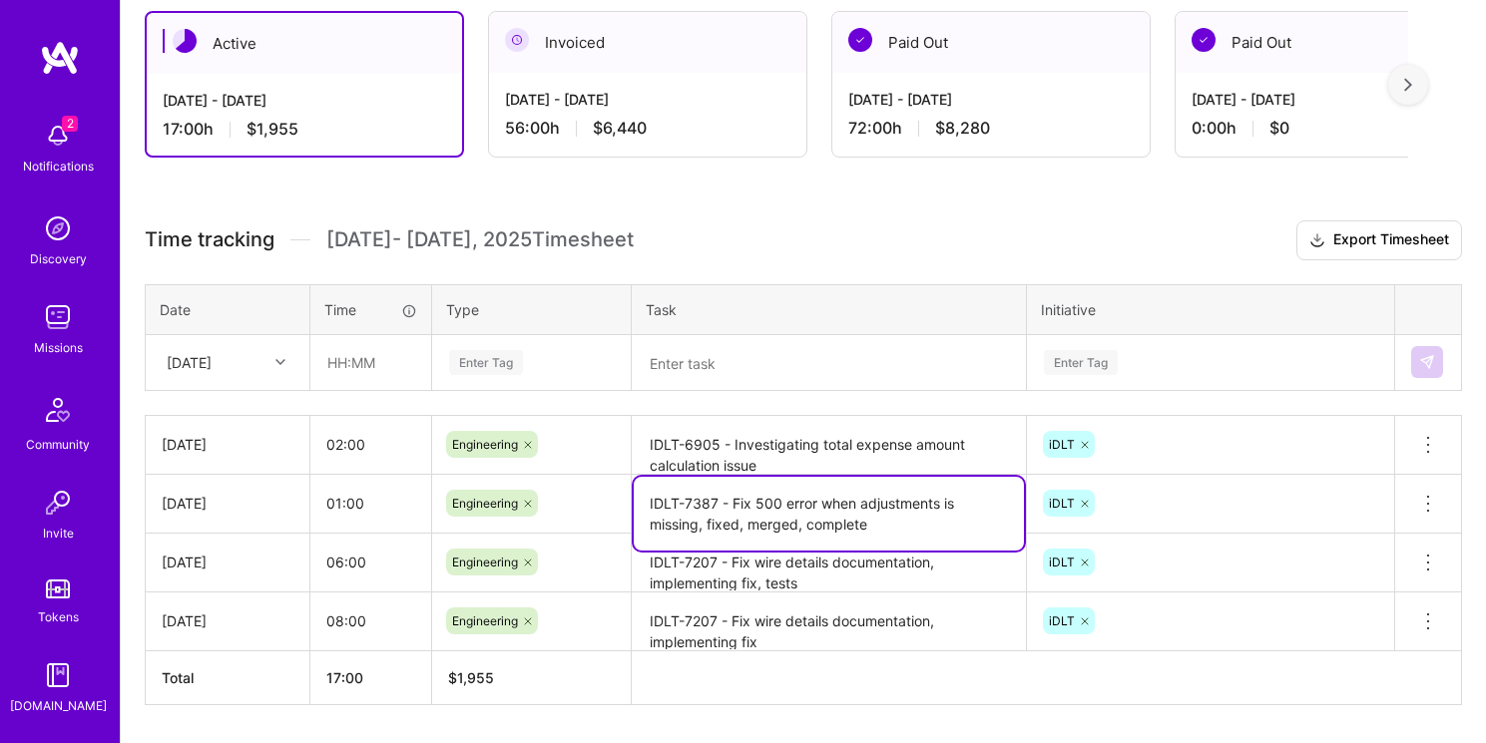
click at [717, 512] on textarea "IDLT-7387 - Fix 500 error when adjustments is missing, fixed, merged, complete" at bounding box center [829, 514] width 390 height 74
drag, startPoint x: 698, startPoint y: 502, endPoint x: 714, endPoint y: 501, distance: 16.0
click at [714, 501] on textarea "IDLT-7387 - Fix 500 error when adjustments is missing, fixed, merged, complete" at bounding box center [829, 514] width 390 height 74
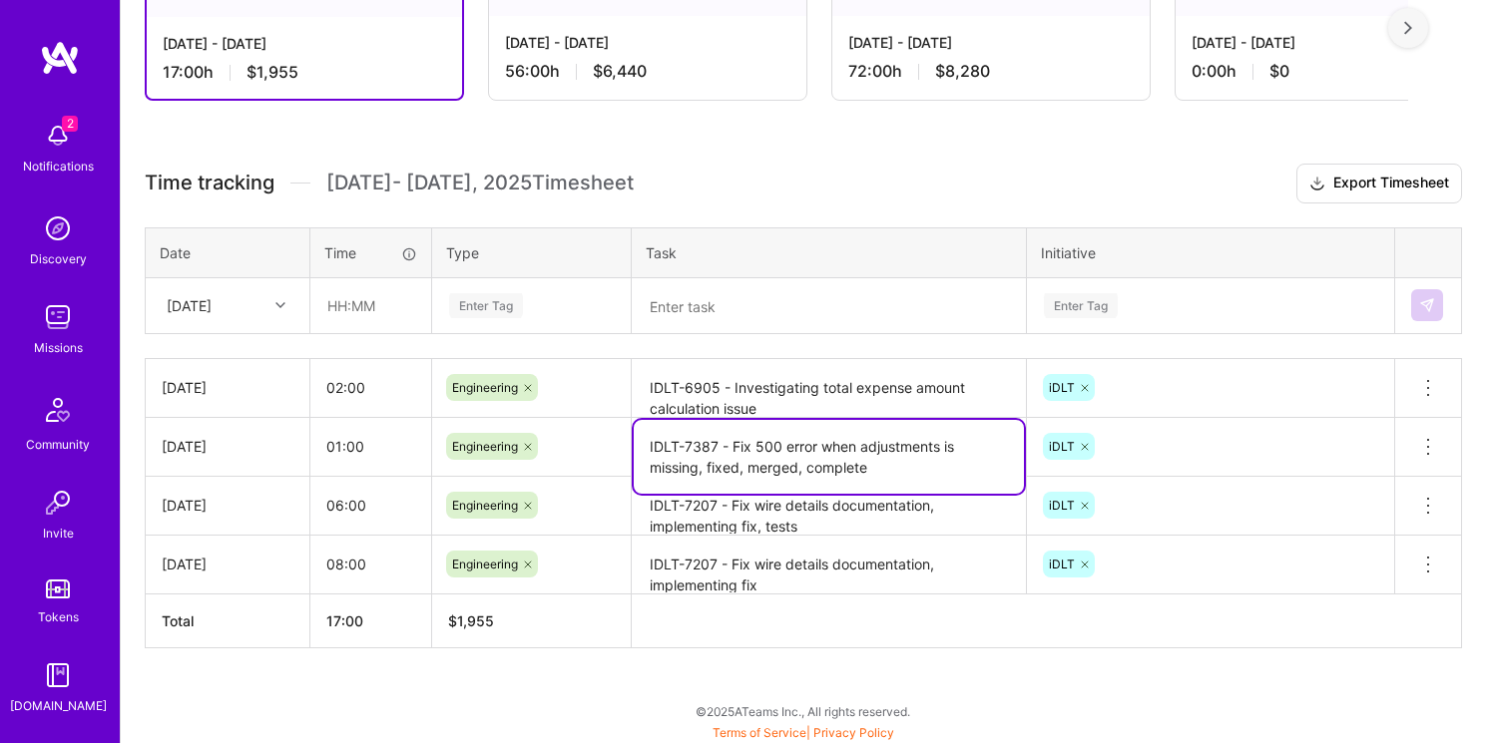
scroll to position [415, 0]
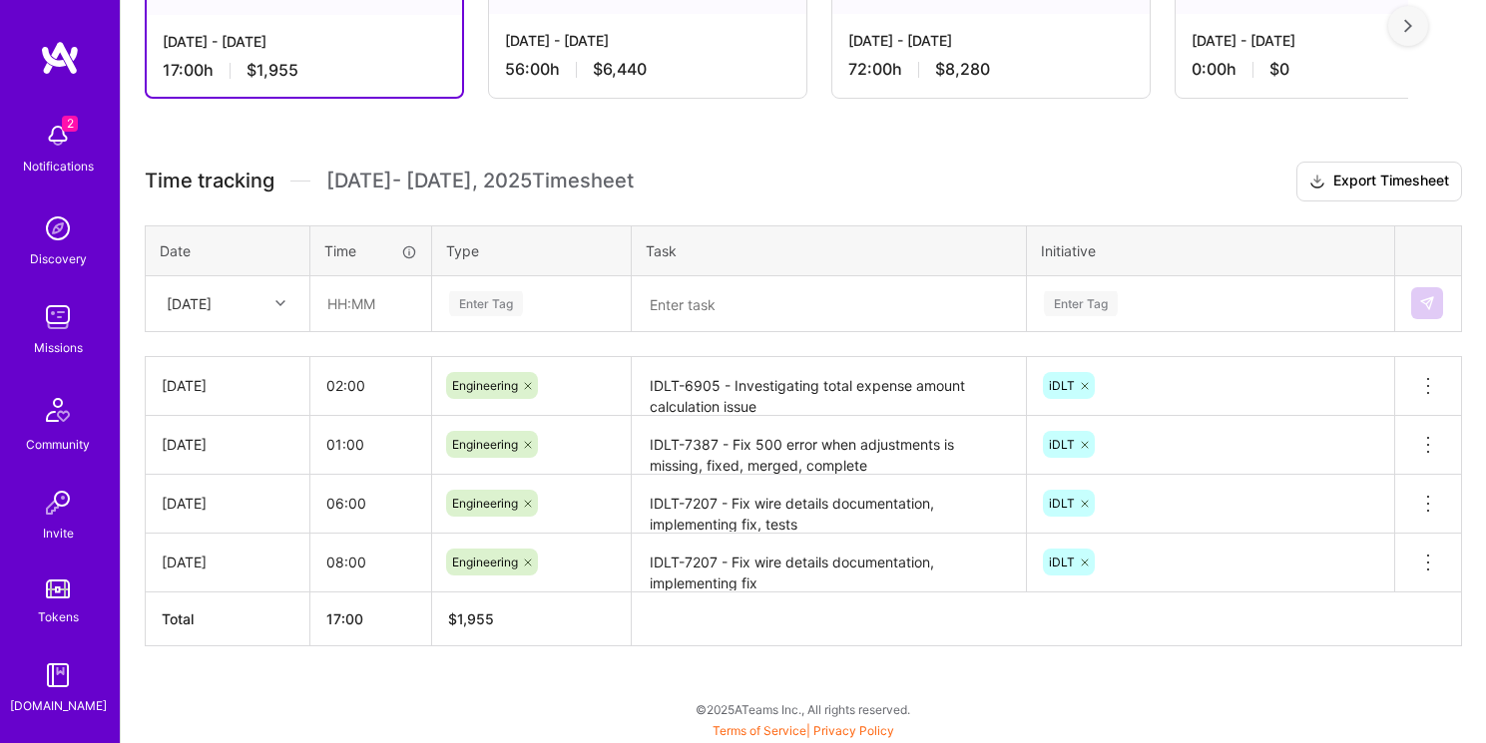
click at [246, 385] on div "[DATE]" at bounding box center [228, 385] width 132 height 21
click at [238, 386] on div "[DATE]" at bounding box center [228, 385] width 132 height 21
drag, startPoint x: 247, startPoint y: 386, endPoint x: 226, endPoint y: 383, distance: 22.2
click at [243, 383] on div "[DATE]" at bounding box center [228, 385] width 132 height 21
click at [215, 382] on div "[DATE]" at bounding box center [228, 385] width 132 height 21
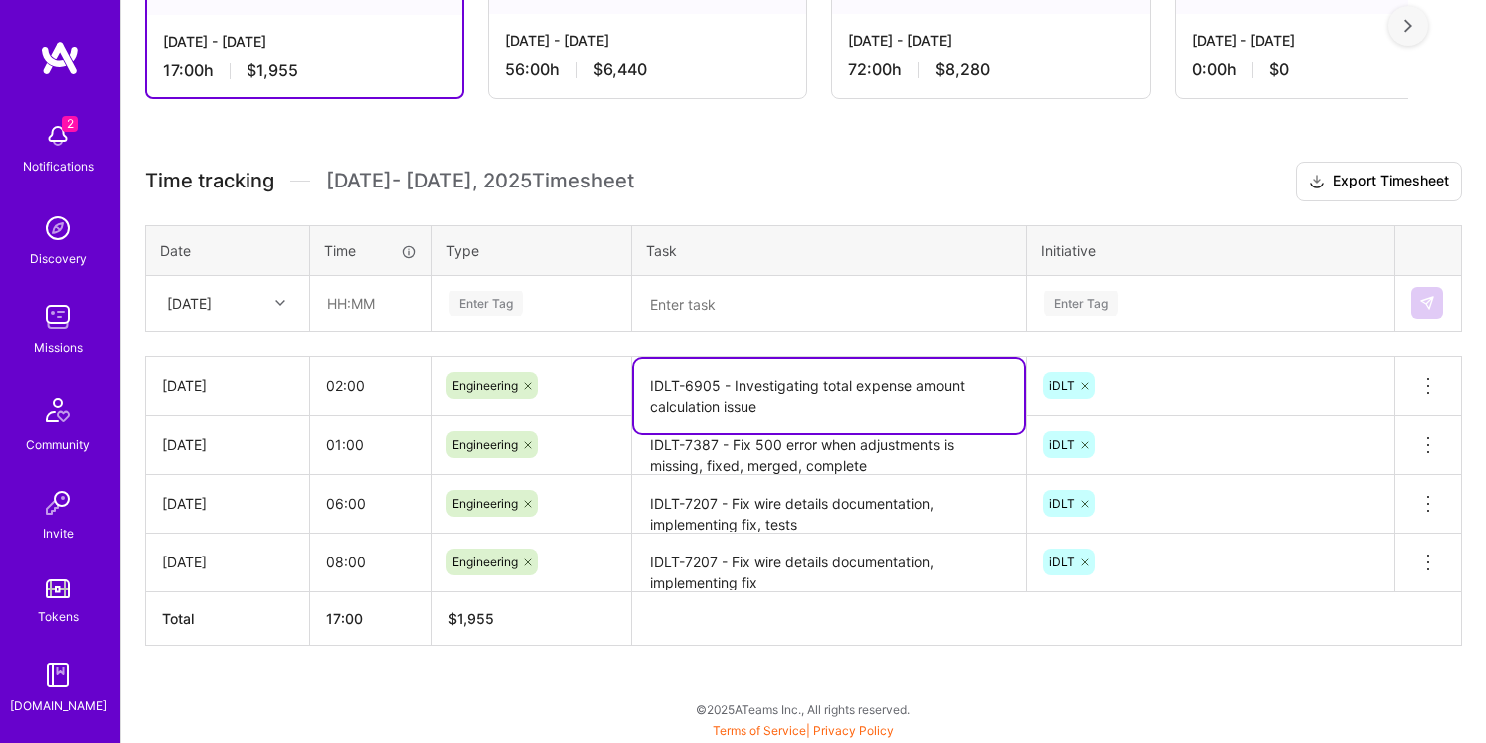
drag, startPoint x: 791, startPoint y: 412, endPoint x: 630, endPoint y: 384, distance: 164.0
click at [630, 384] on tr "[DATE] 02:00 Engineering IDLT-6905 - Investigating total expense amount calcula…" at bounding box center [804, 385] width 1316 height 59
click at [255, 303] on div "[DATE]" at bounding box center [212, 303] width 111 height 33
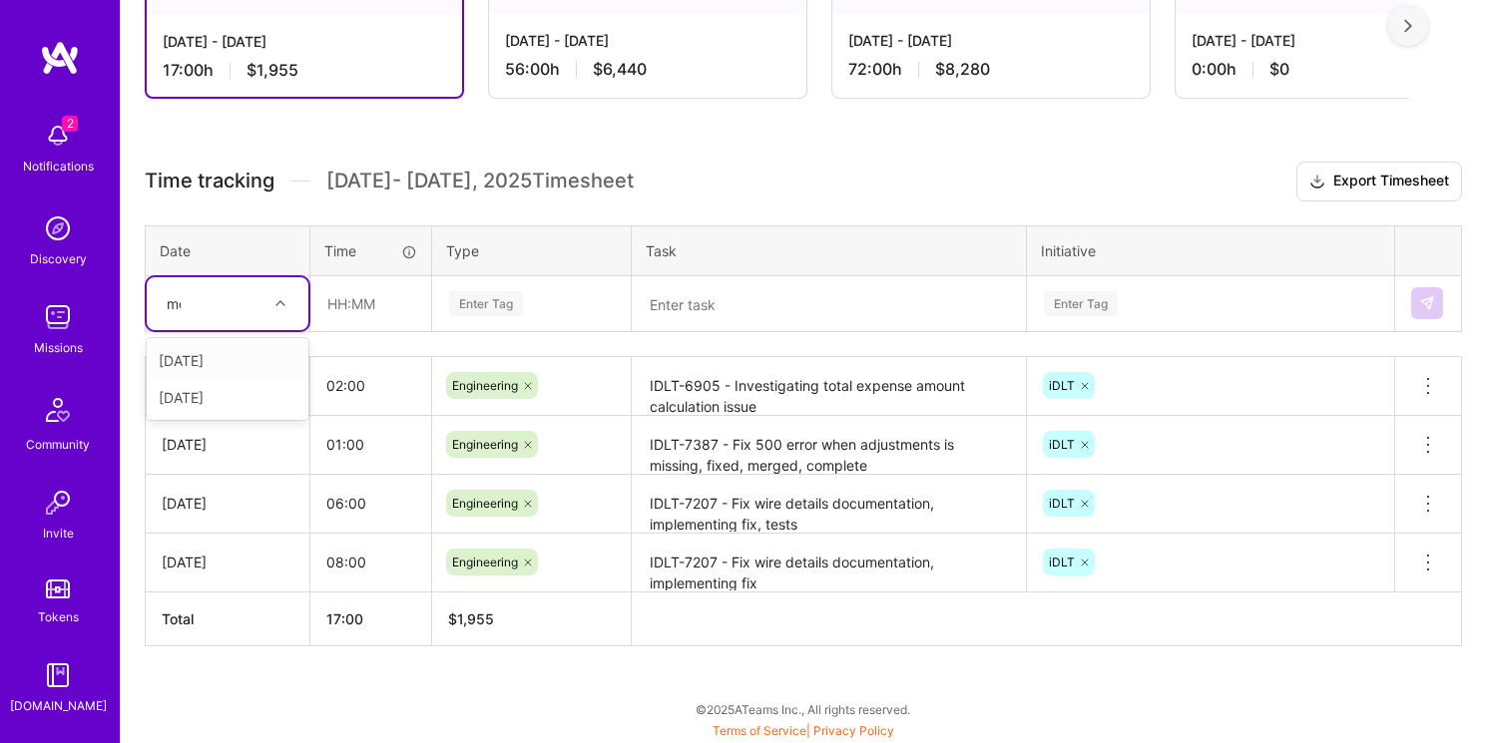
type input "mon"
type input "02:00"
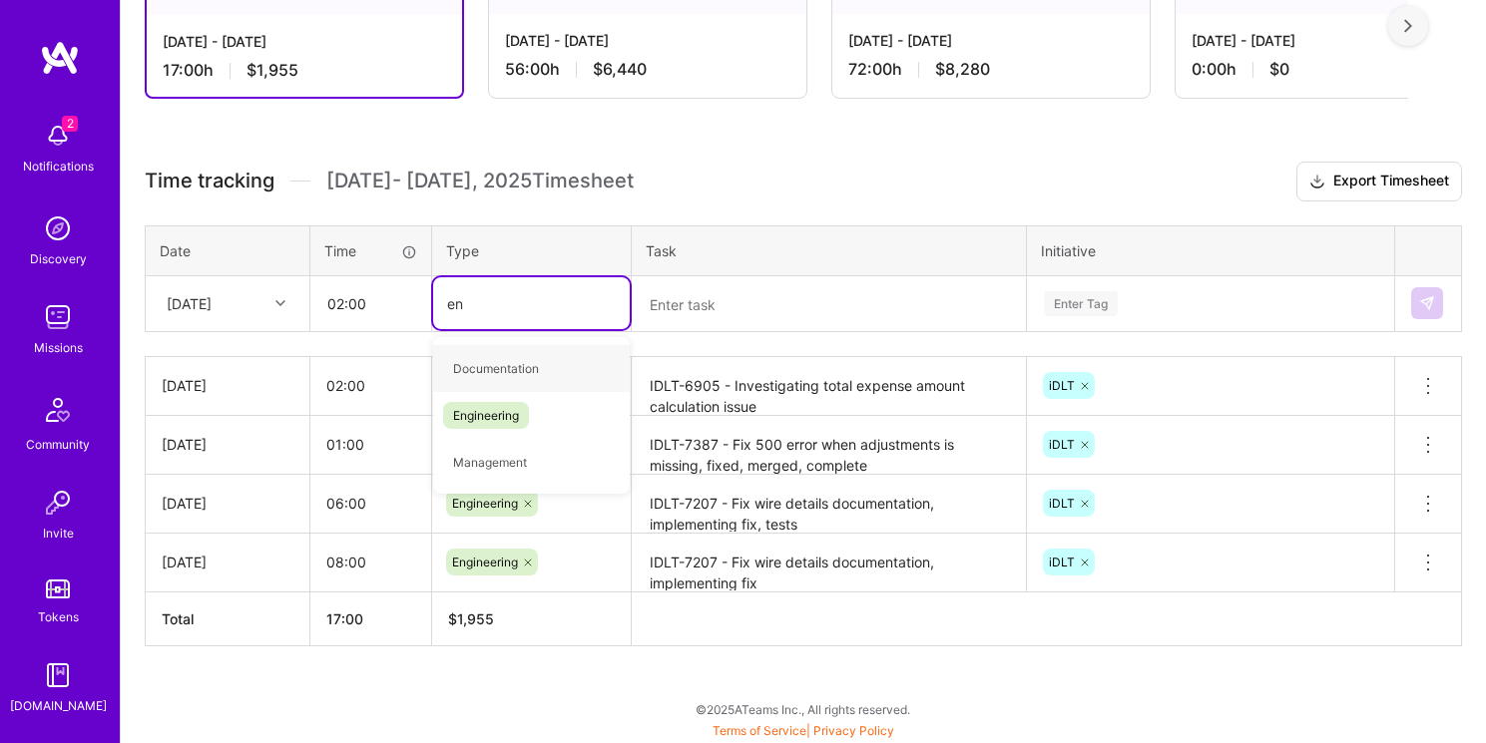
type input "eng"
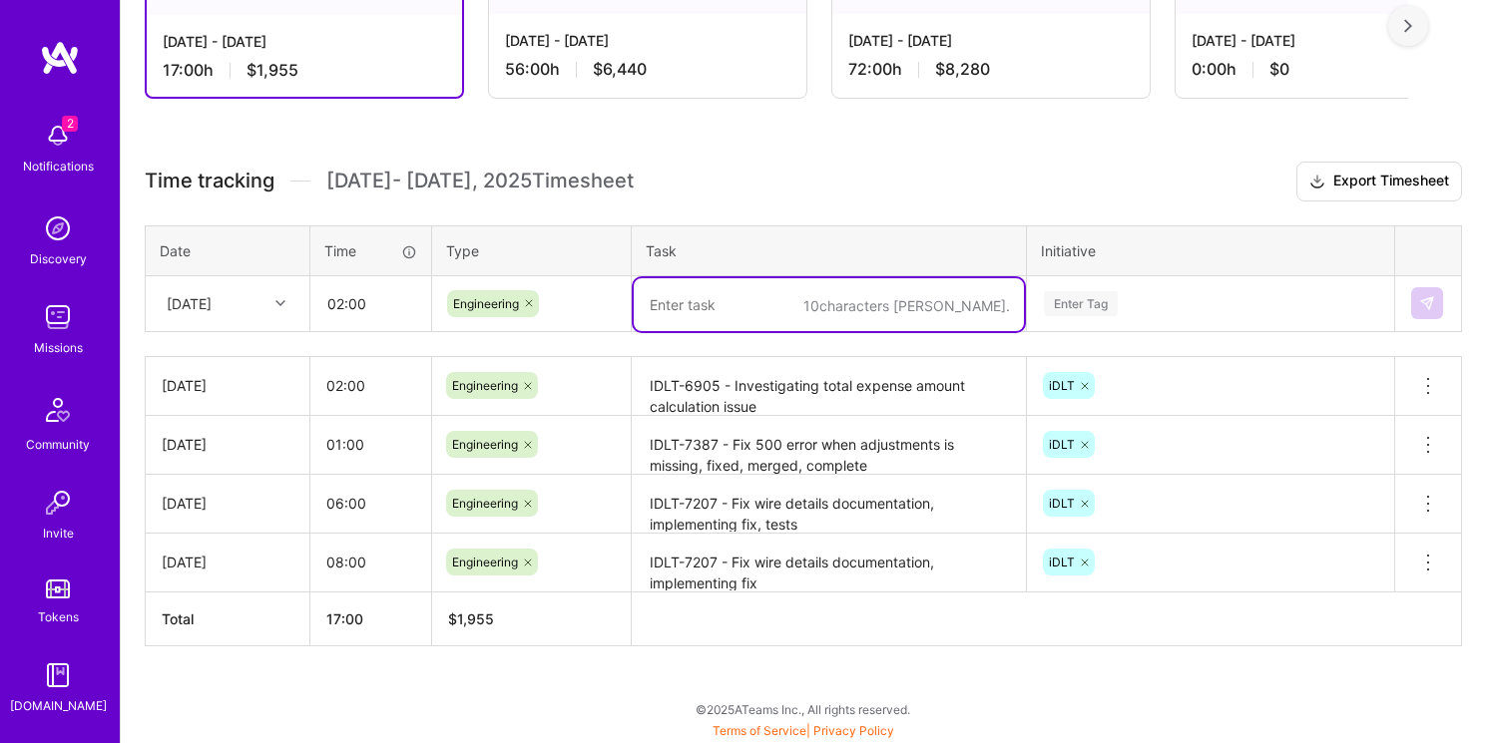
paste textarea "IDLT-6905 - Investigating total expense amount calculation issue"
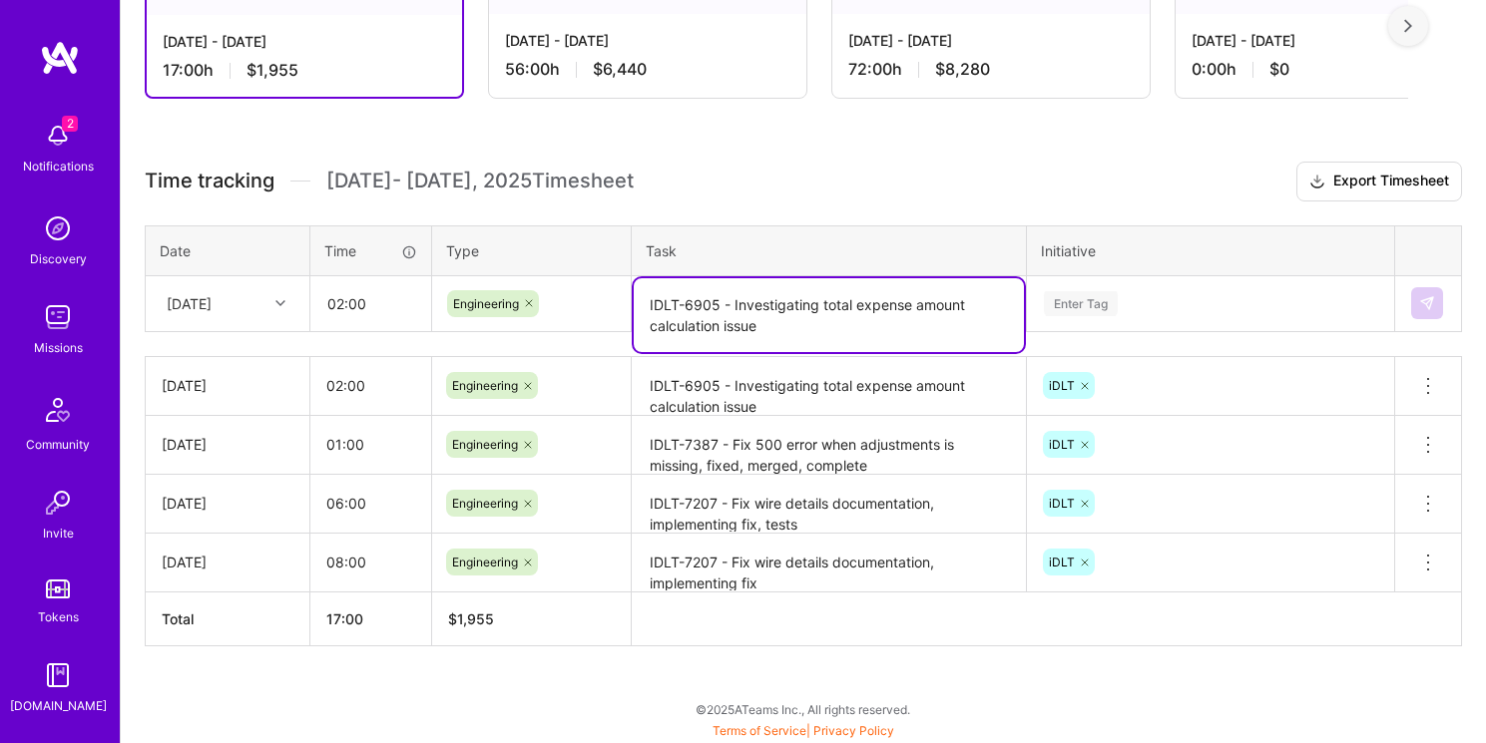
drag, startPoint x: 687, startPoint y: 305, endPoint x: 721, endPoint y: 303, distance: 35.0
click at [721, 303] on textarea "IDLT-6905 - Investigating total expense amount calculation issue" at bounding box center [829, 315] width 390 height 74
type textarea "IDLT-7387- Investigating total expense amount calculation issue"
click at [1165, 299] on div "Enter Tag" at bounding box center [1210, 302] width 337 height 25
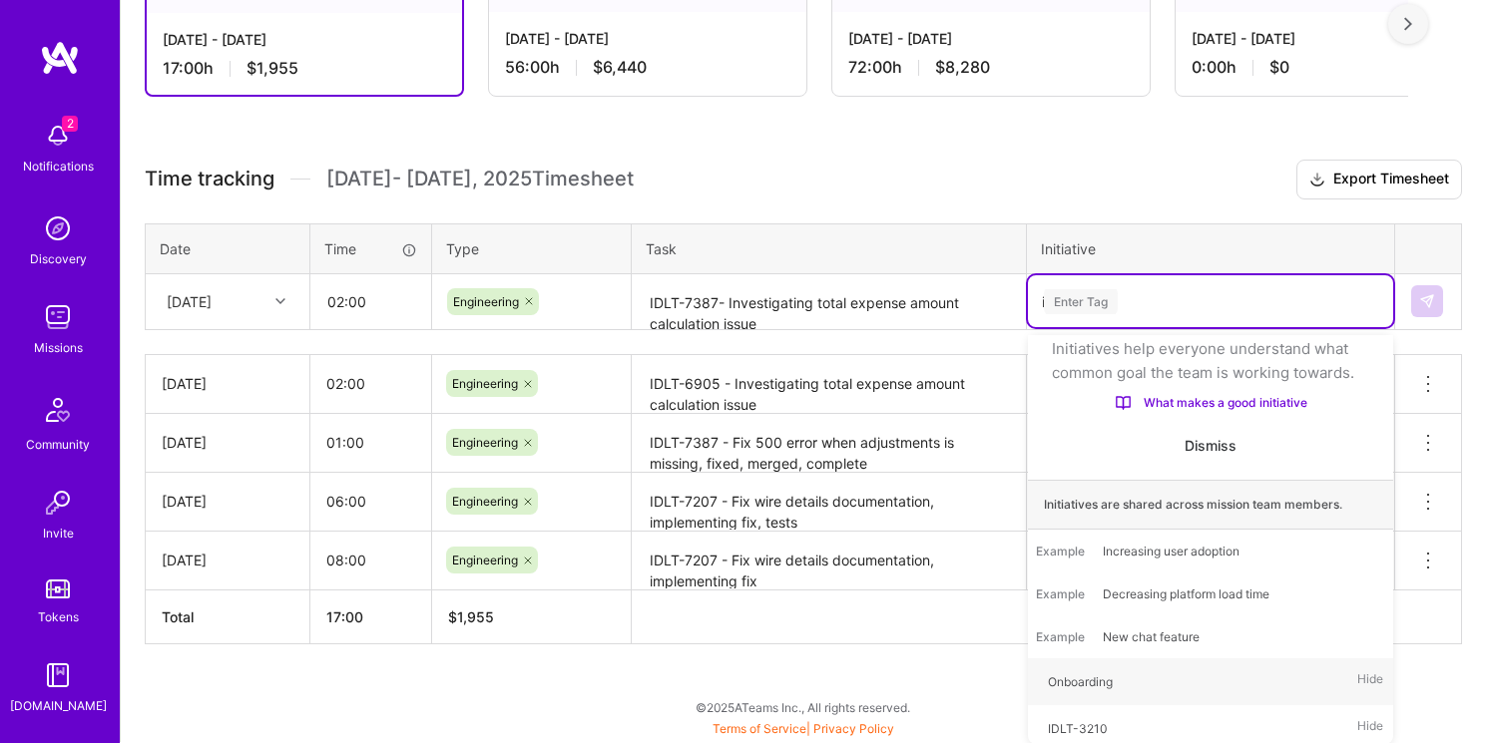
scroll to position [415, 0]
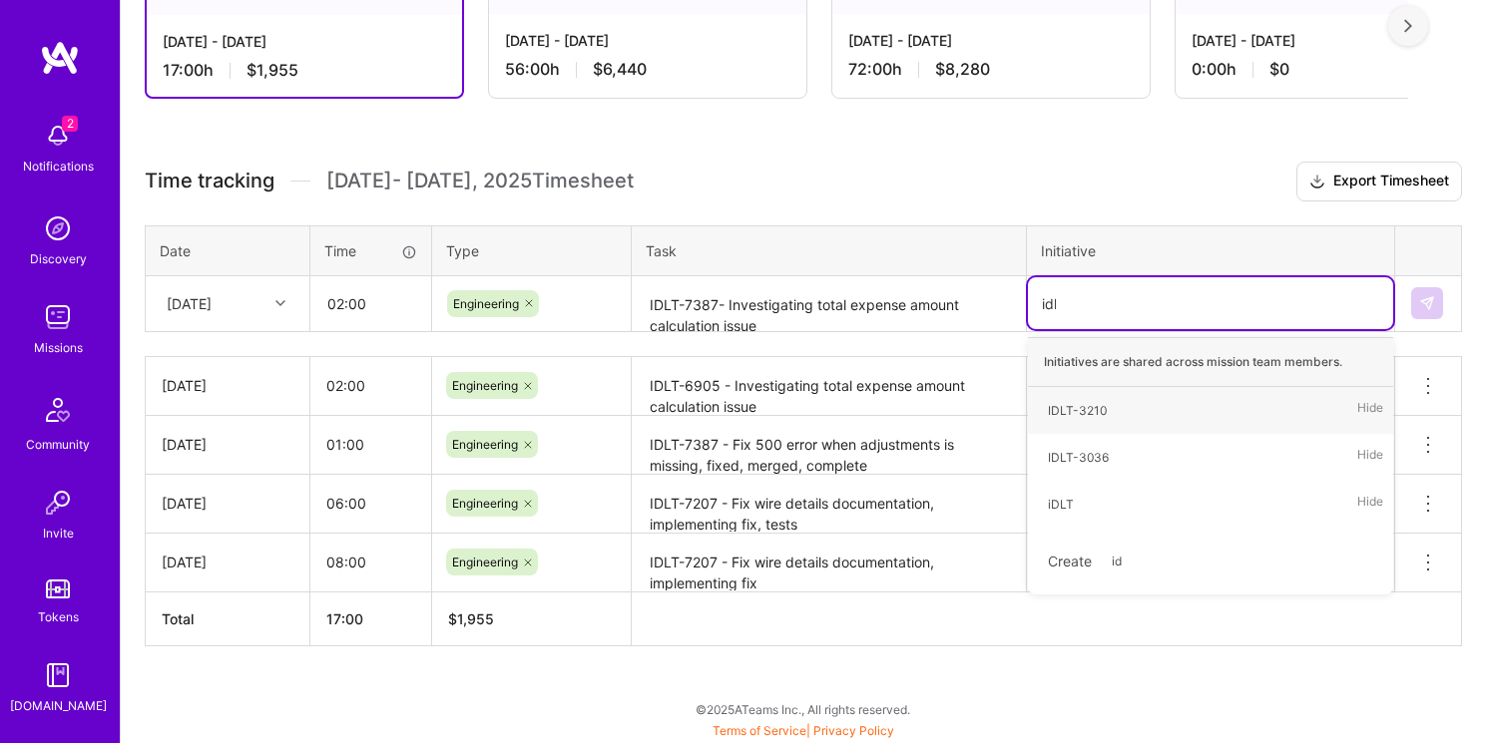
type input "idlt"
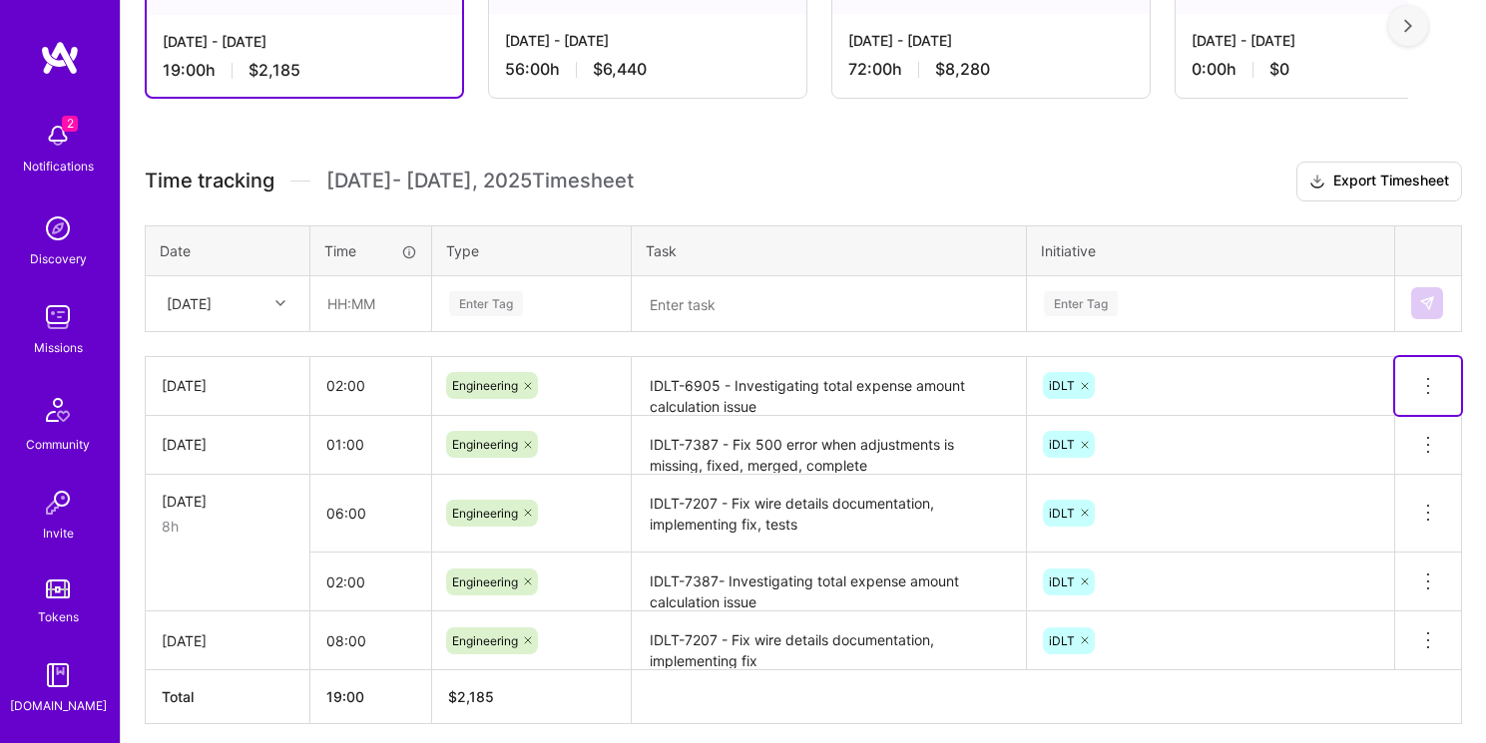
click at [1427, 385] on icon at bounding box center [1428, 386] width 2 height 2
click at [1383, 421] on button "Delete row" at bounding box center [1379, 420] width 104 height 49
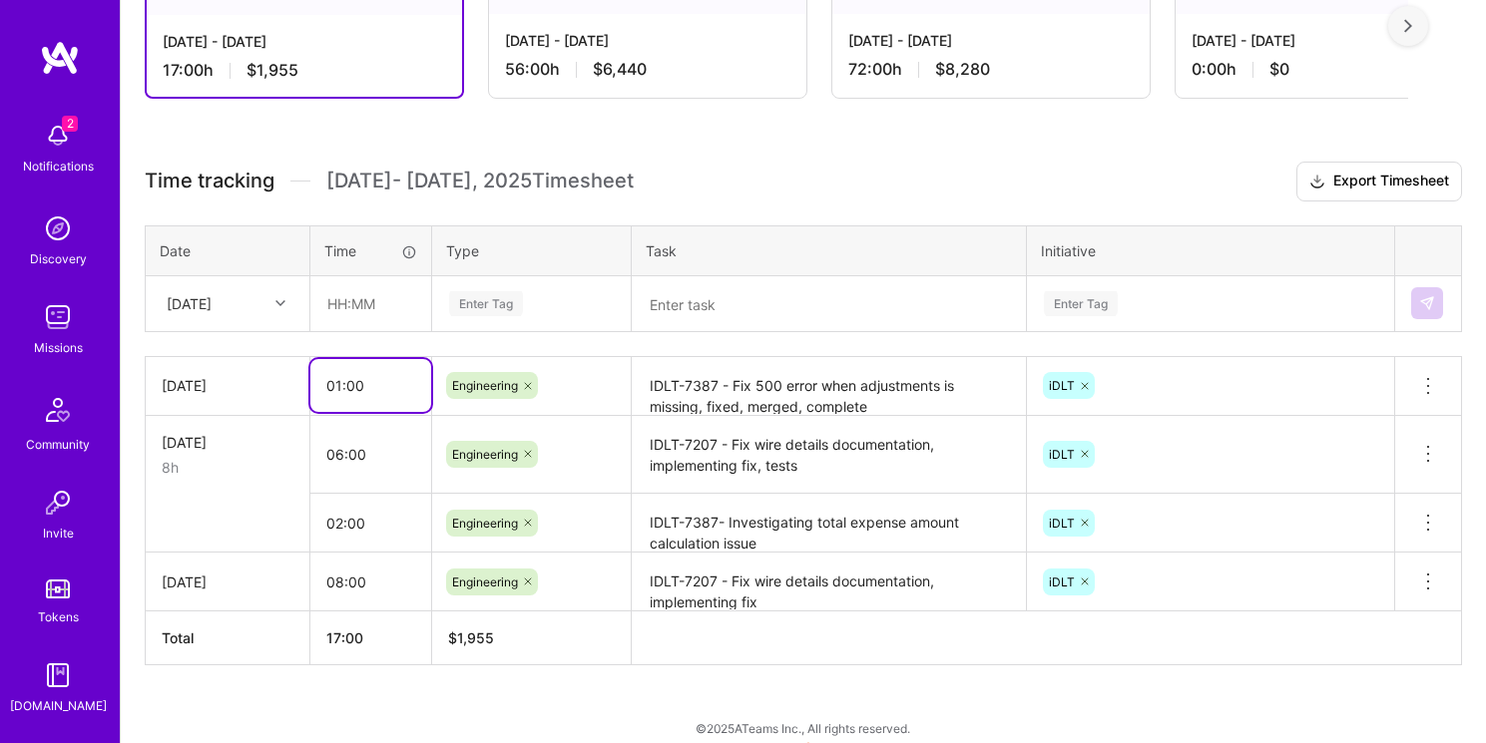
click at [343, 382] on input "01:00" at bounding box center [370, 385] width 121 height 53
type input "02:00"
click at [1320, 390] on div "iDLT" at bounding box center [1210, 385] width 339 height 31
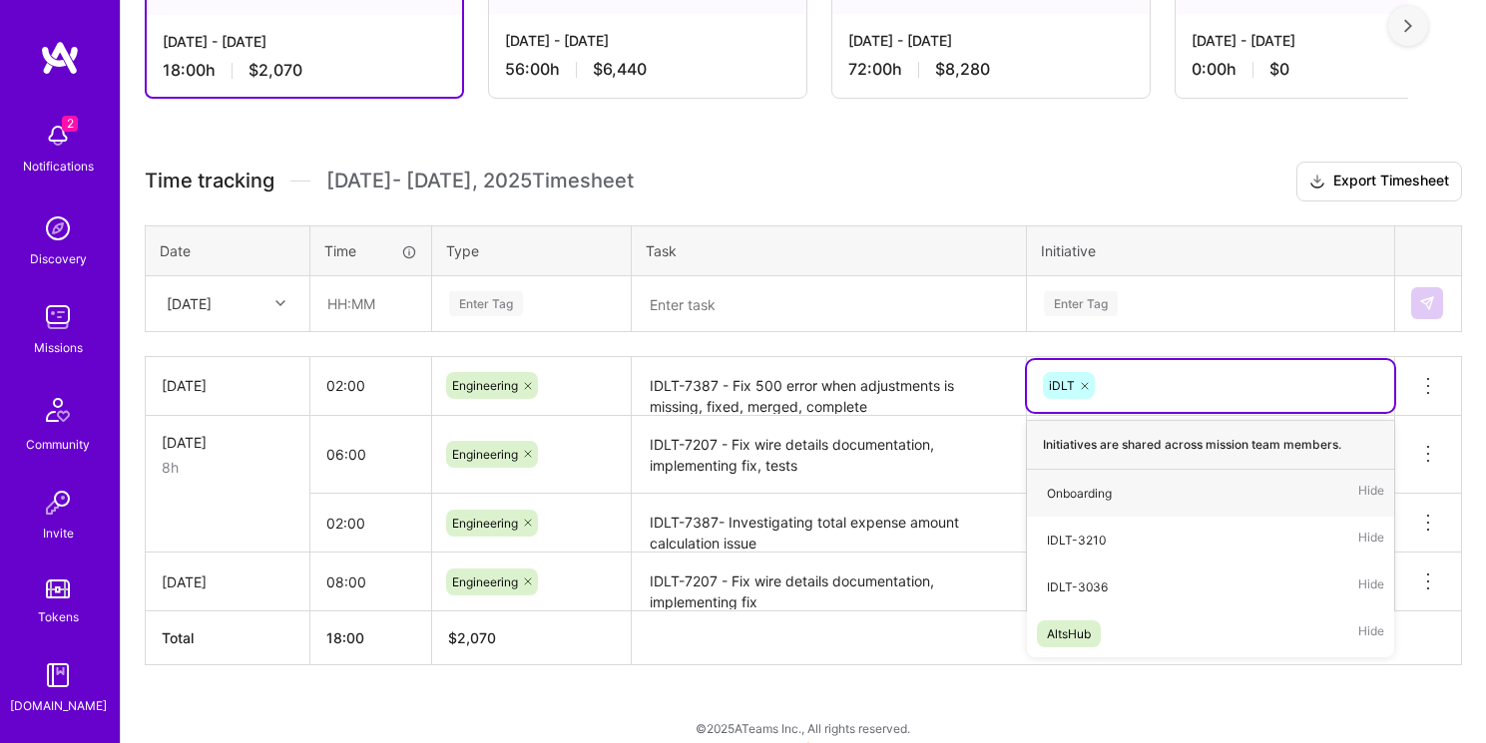
click at [828, 370] on textarea "IDLT-7387 - Fix 500 error when adjustments is missing, fixed, merged, complete" at bounding box center [829, 386] width 390 height 55
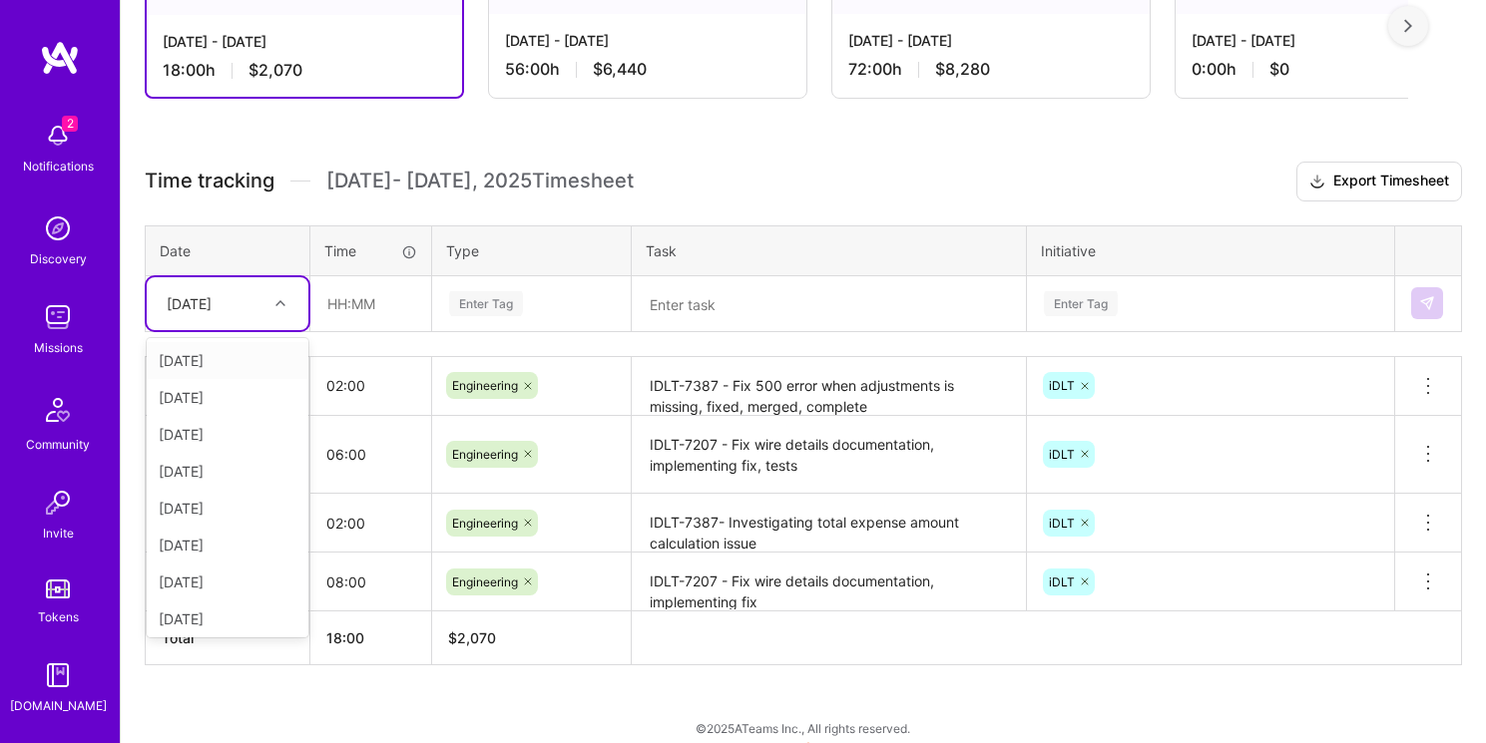
click at [212, 308] on div "[DATE]" at bounding box center [189, 303] width 45 height 21
click at [242, 481] on div "[DATE]" at bounding box center [228, 471] width 162 height 37
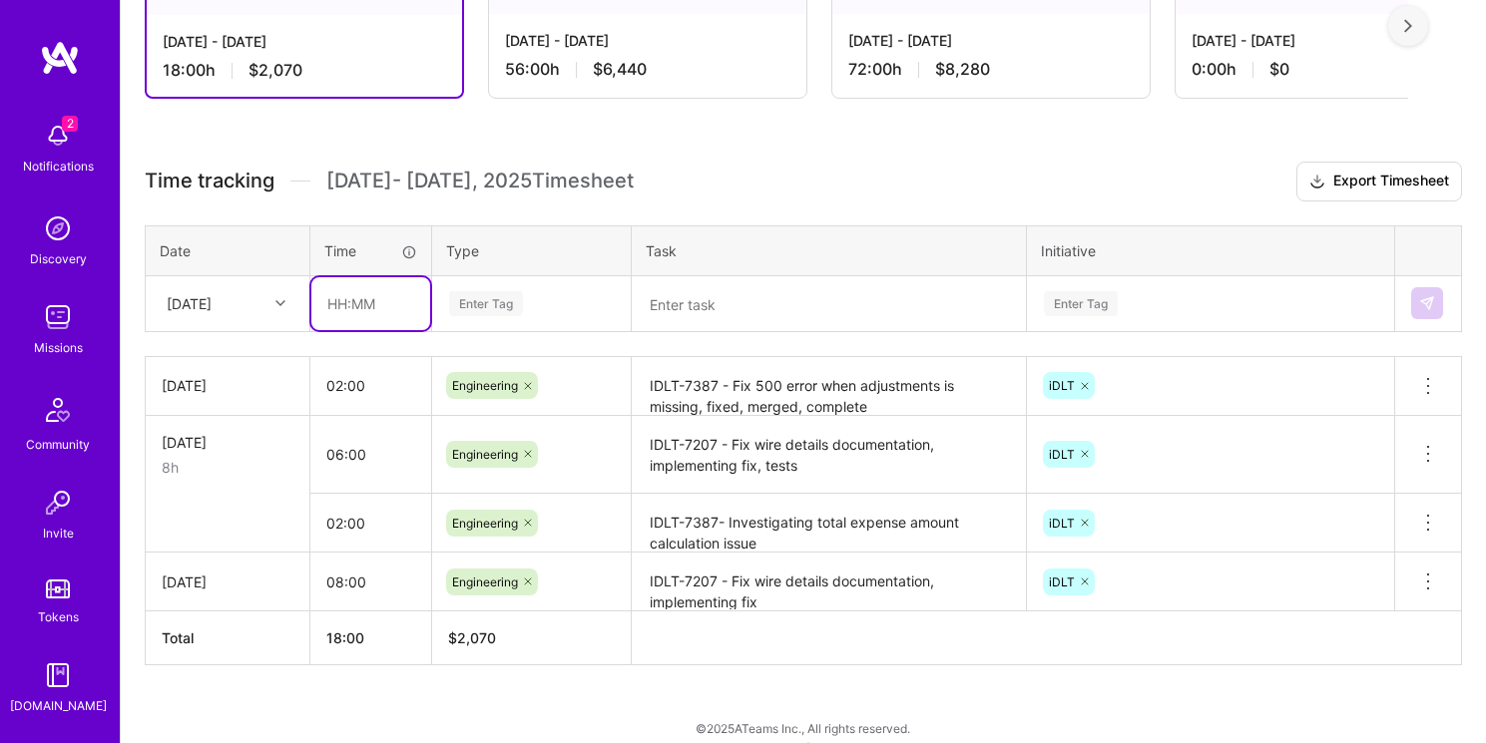
click at [365, 295] on input "text" at bounding box center [370, 303] width 119 height 53
type input "02:00"
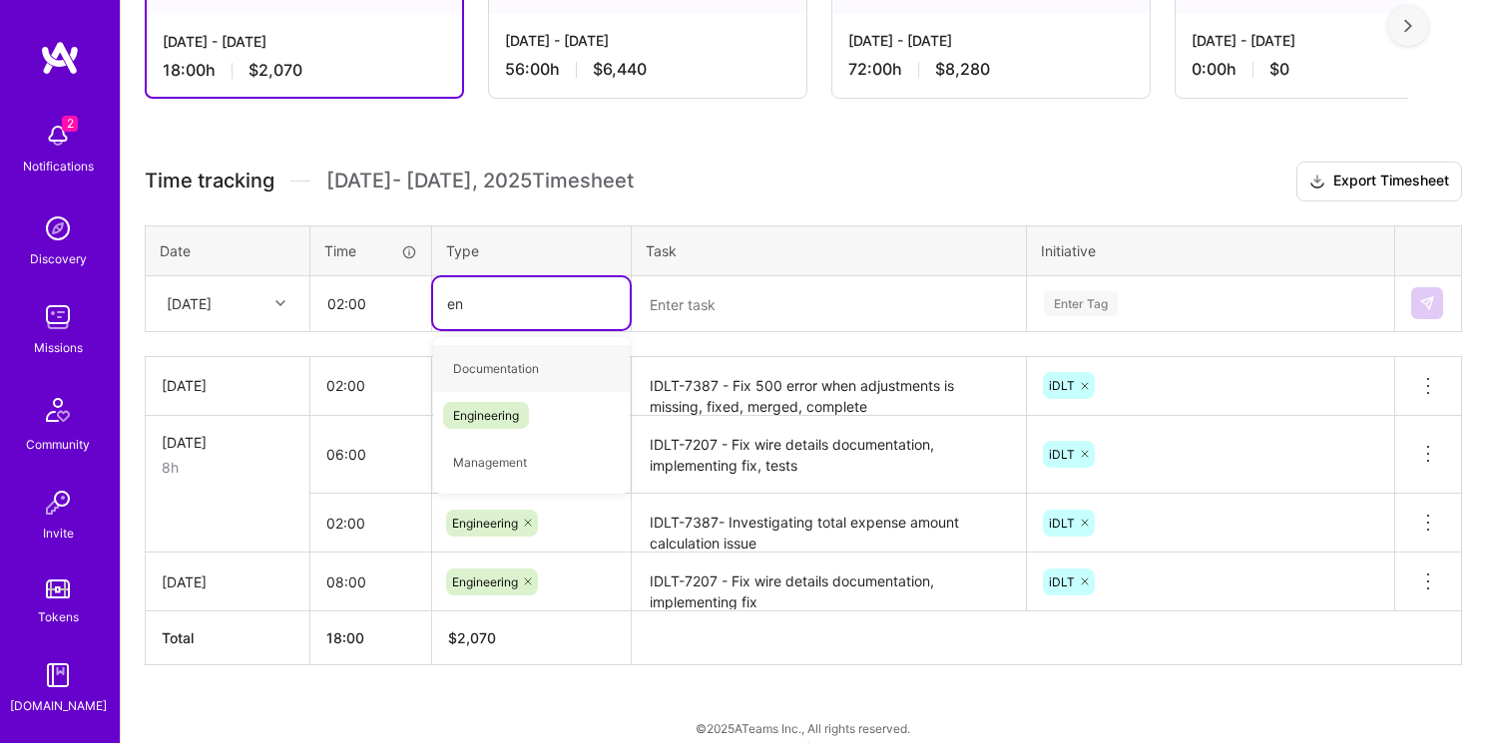
type input "eng"
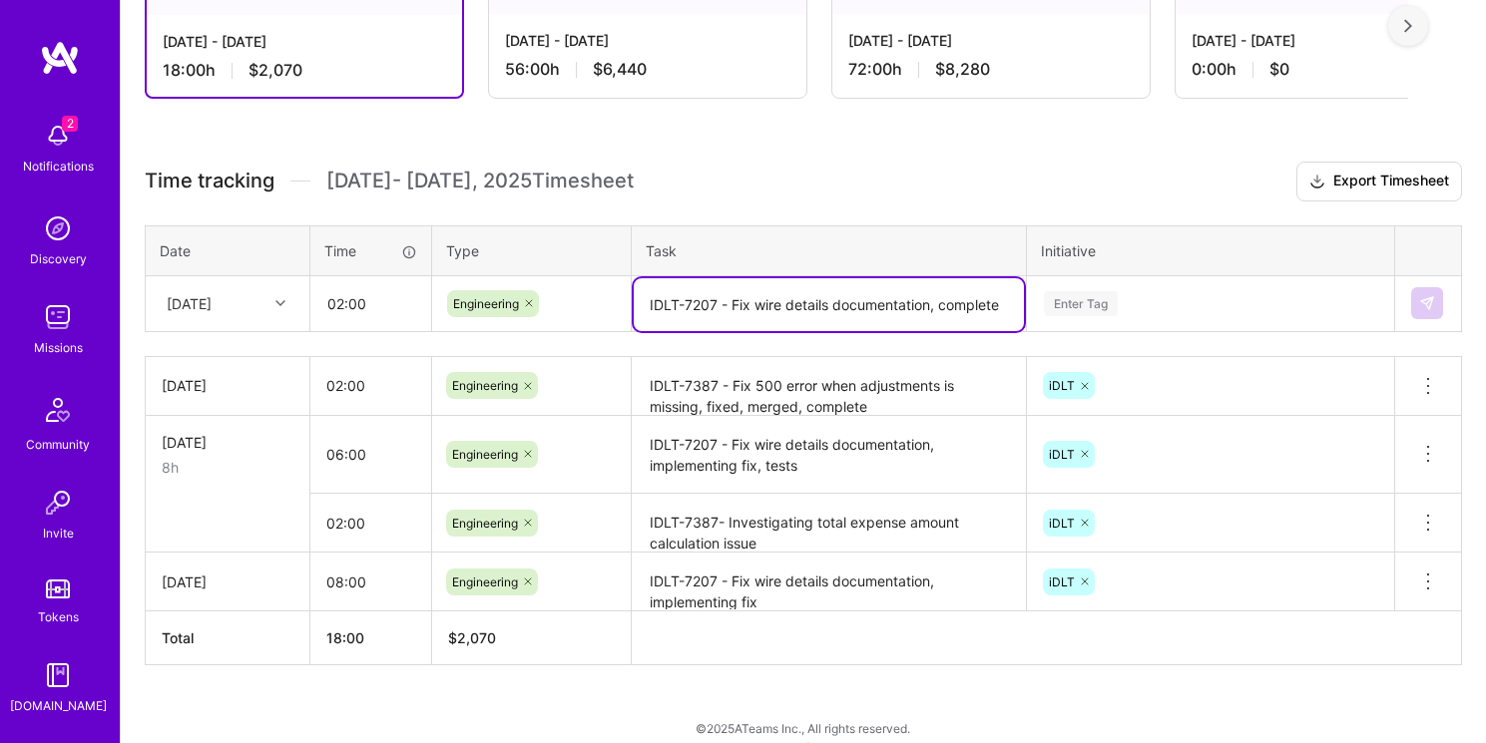
type textarea "IDLT-7207 - Fix wire details documentation, complete"
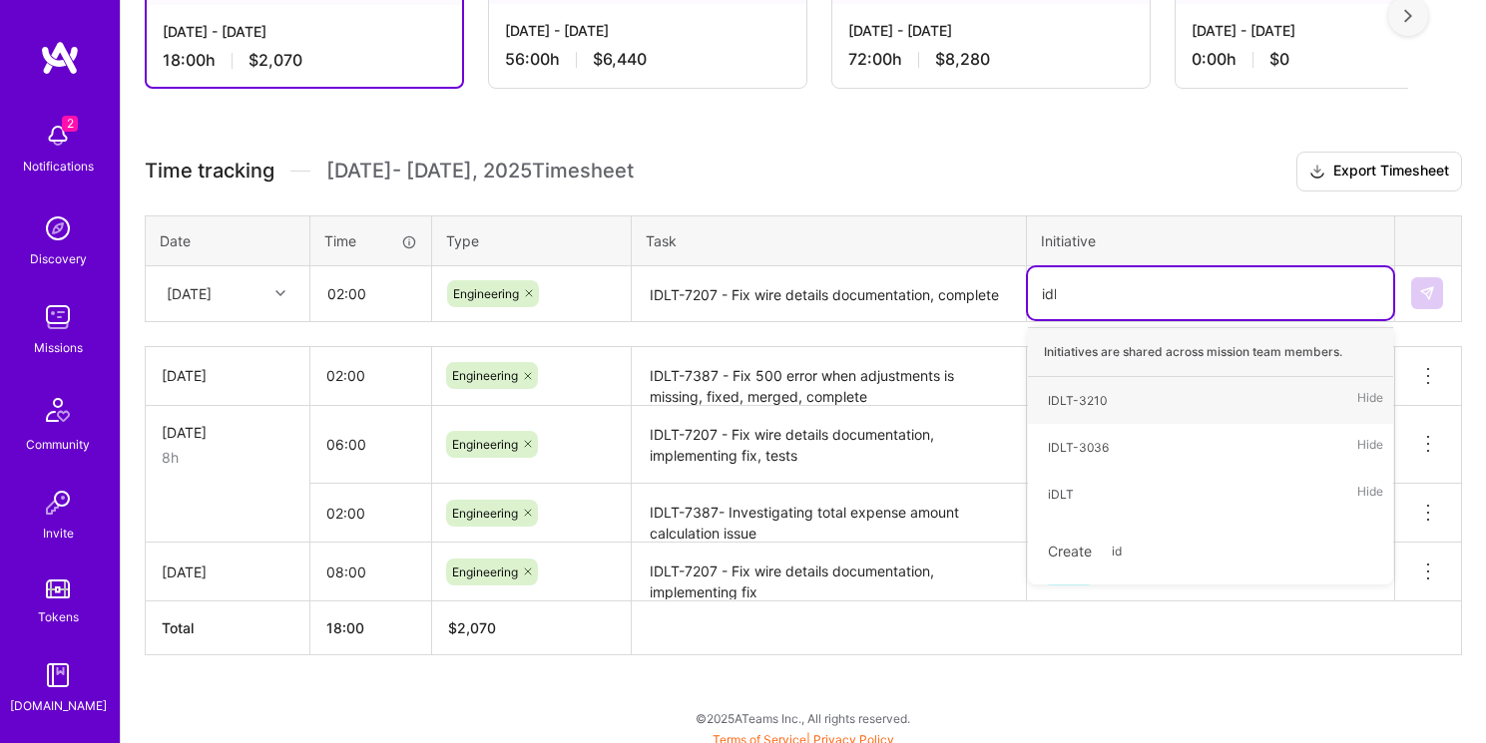
type input "idlt"
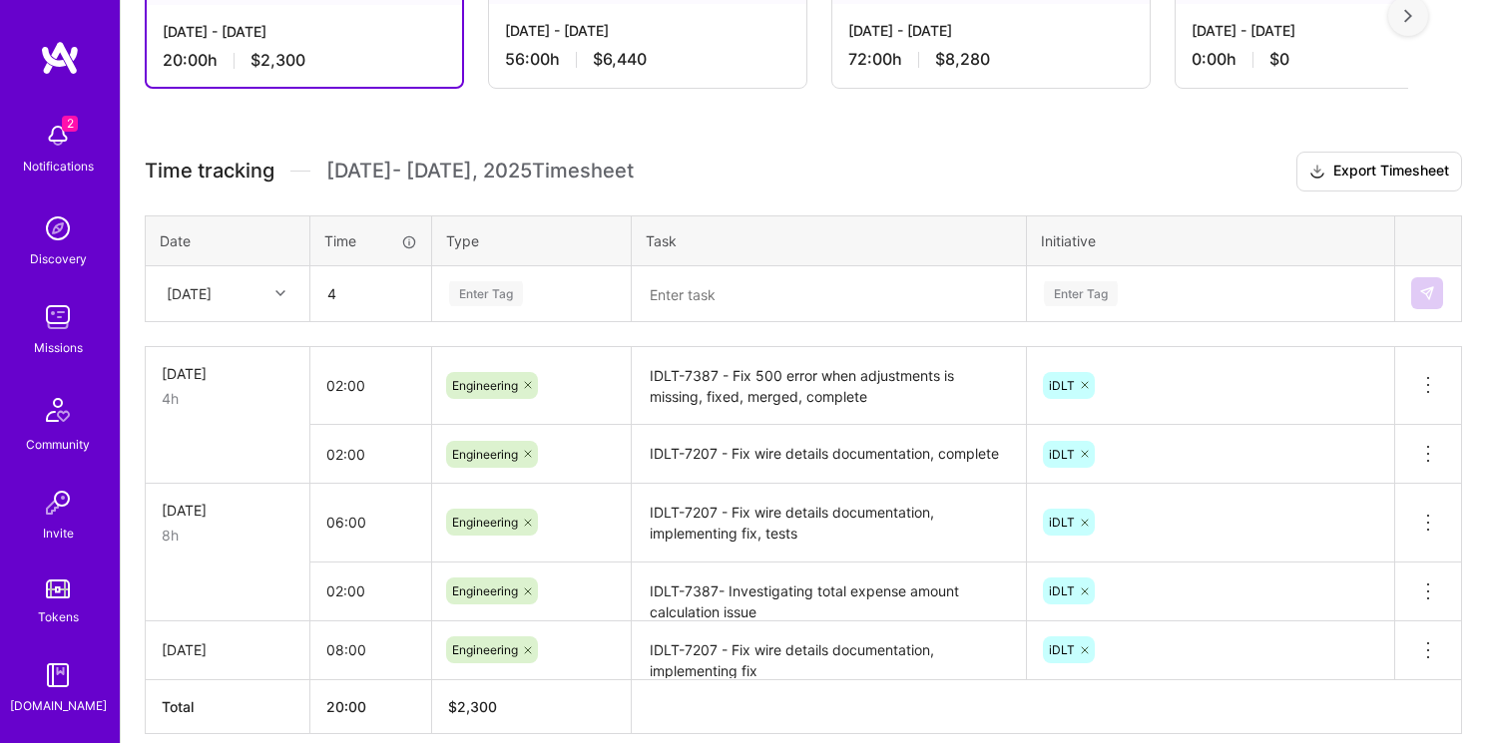
type input "04:00"
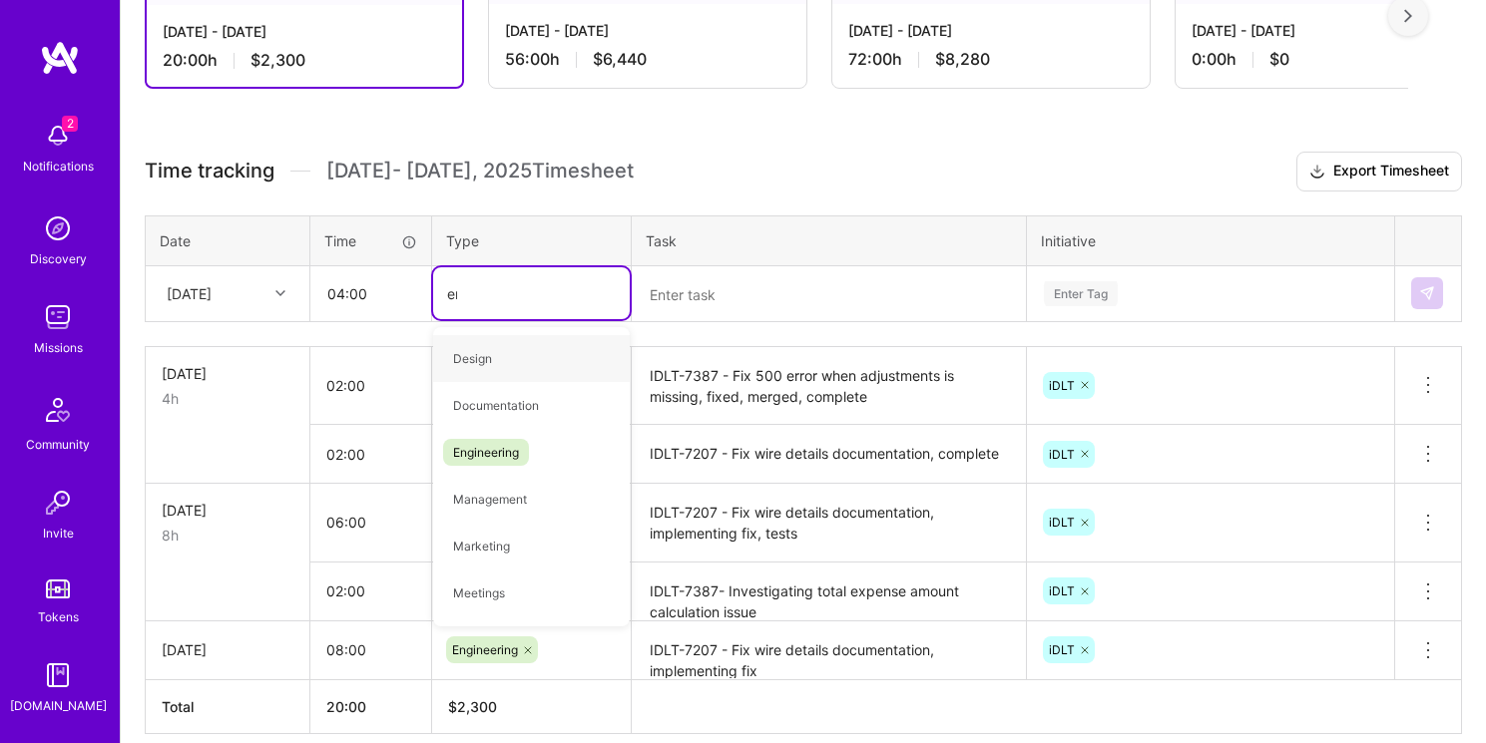
type input "eng"
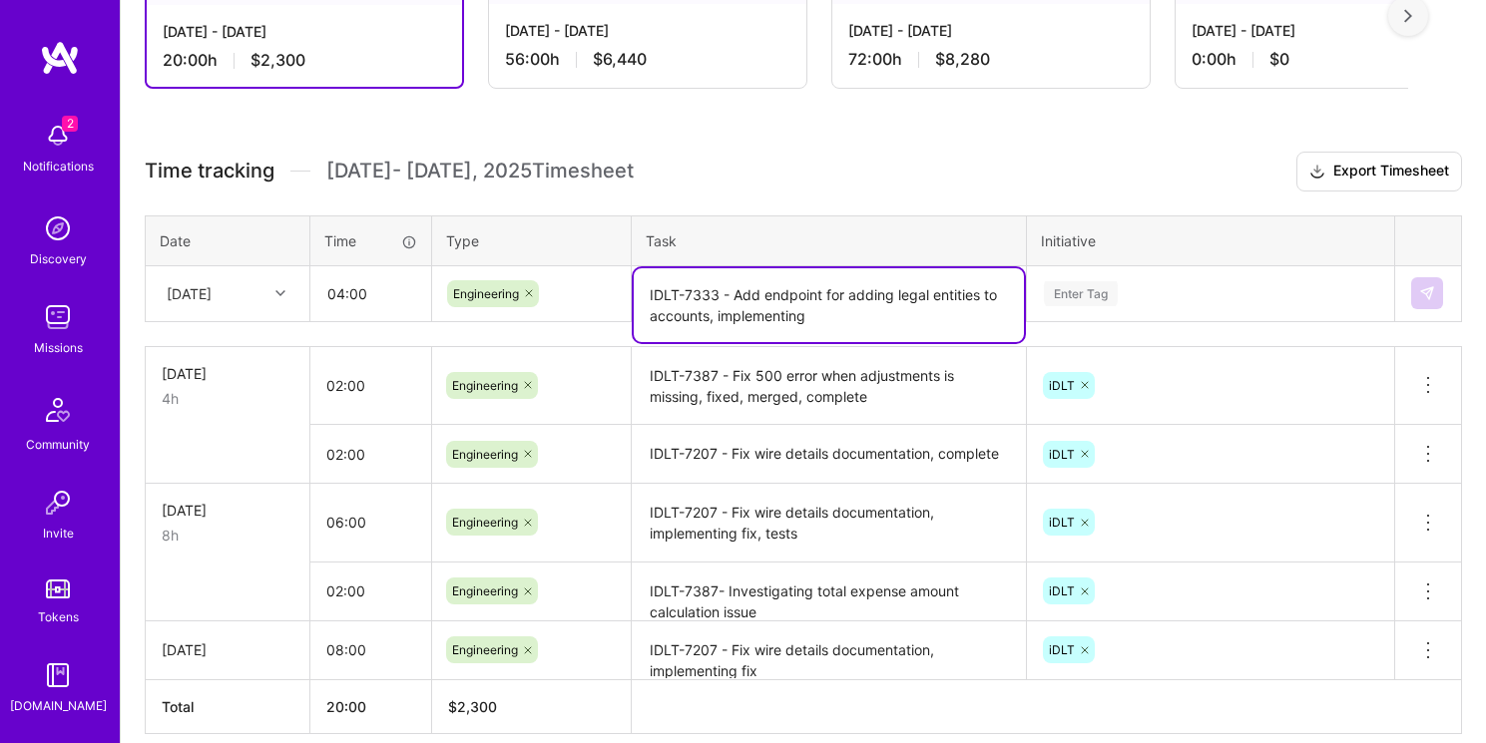
type textarea "IDLT-7333 - Add endpoint for adding legal entities to accounts, implementing"
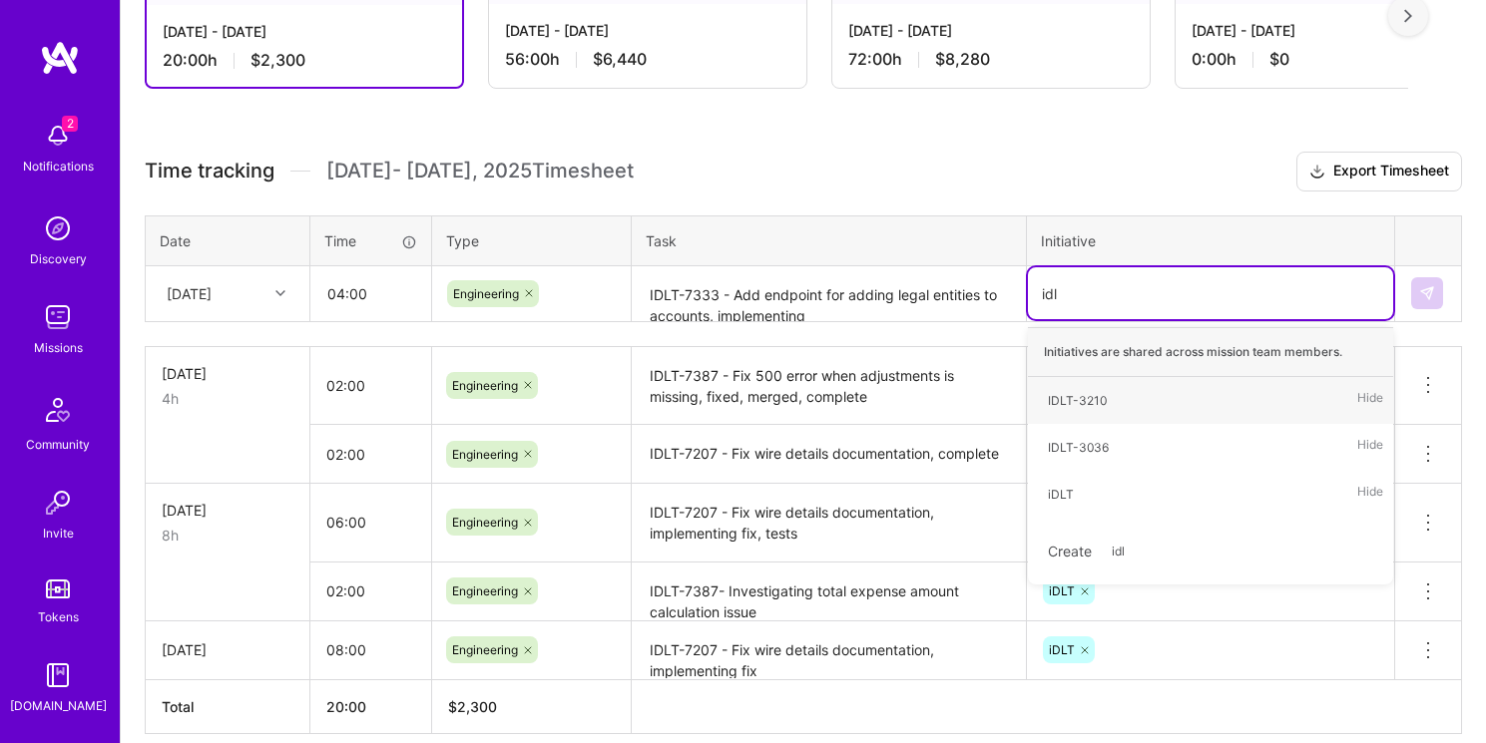
type input "idlt"
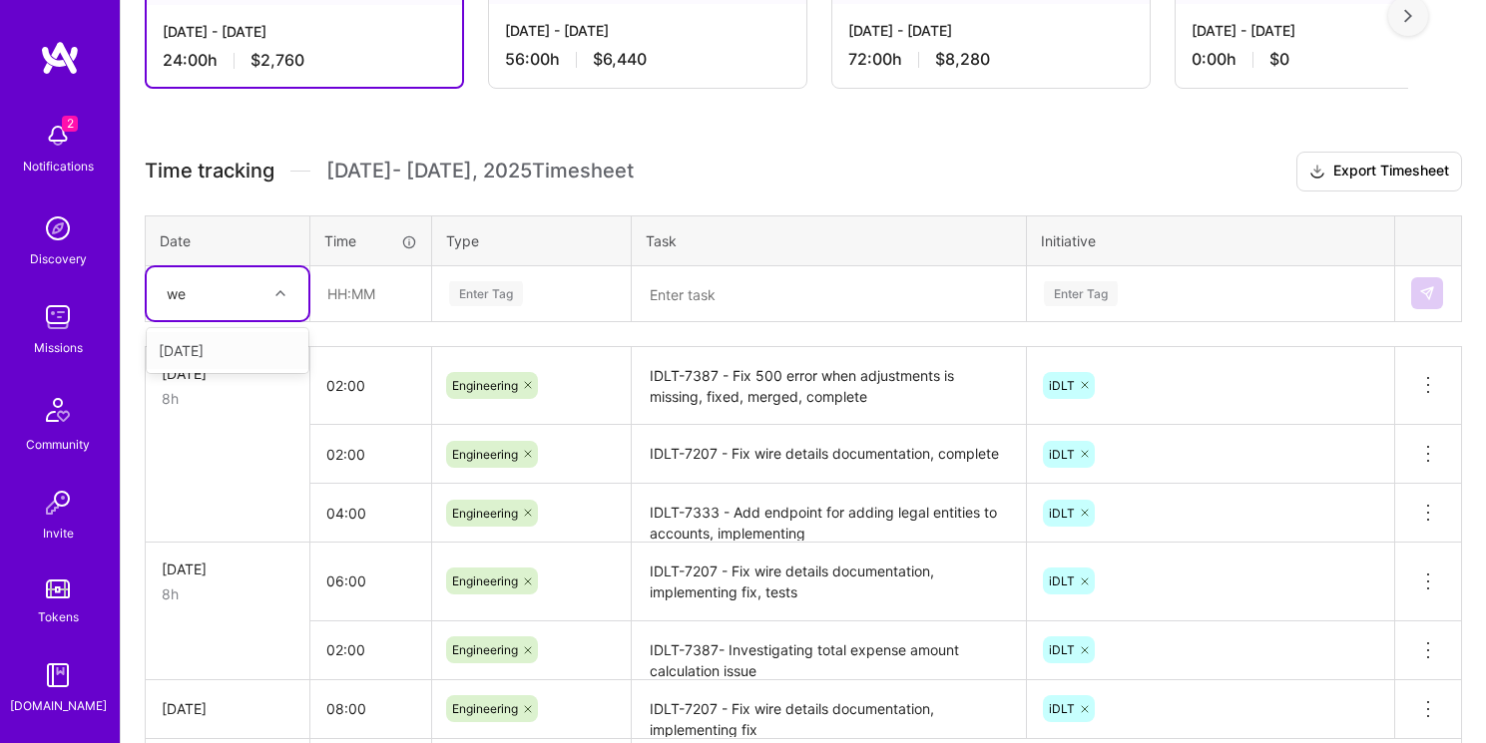
type input "wed"
type input "08:00"
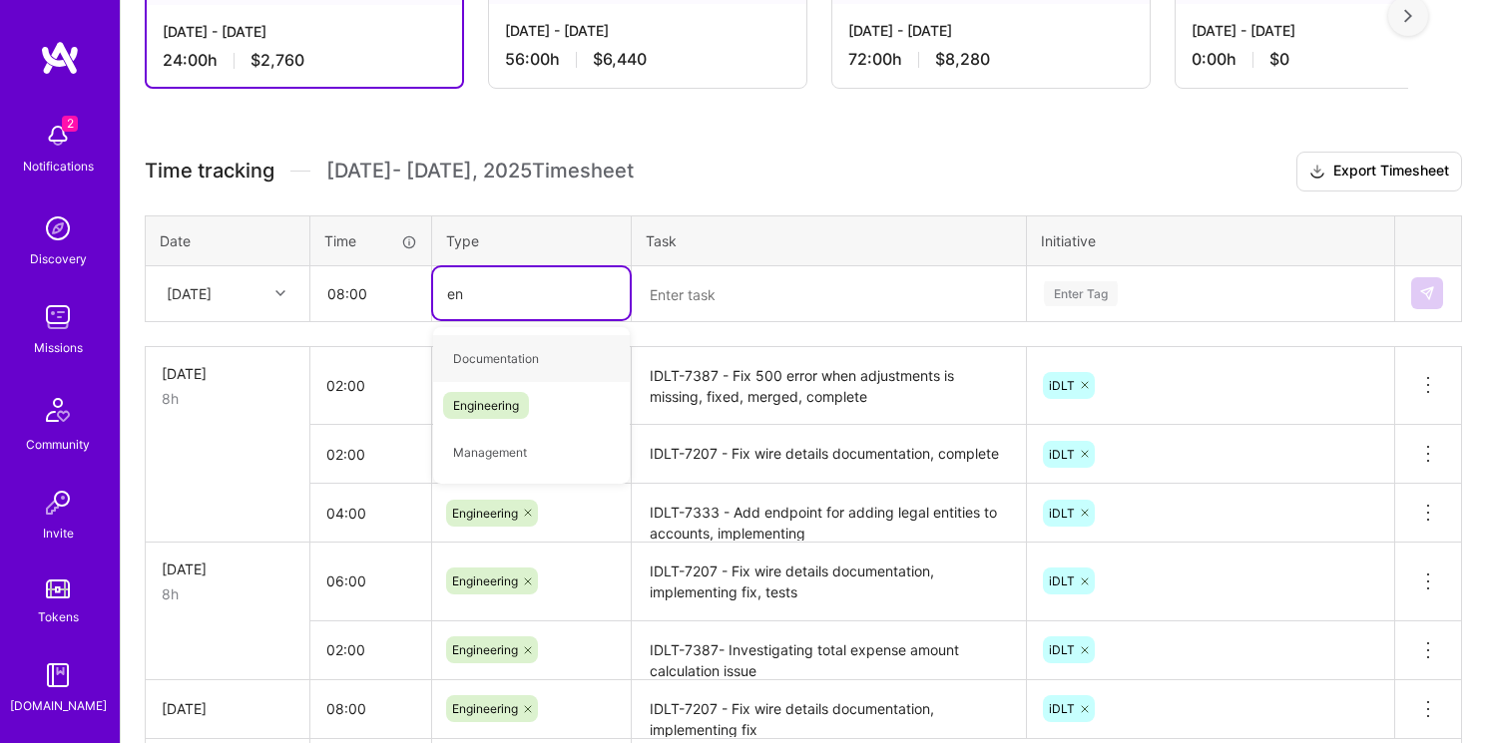
type input "eng"
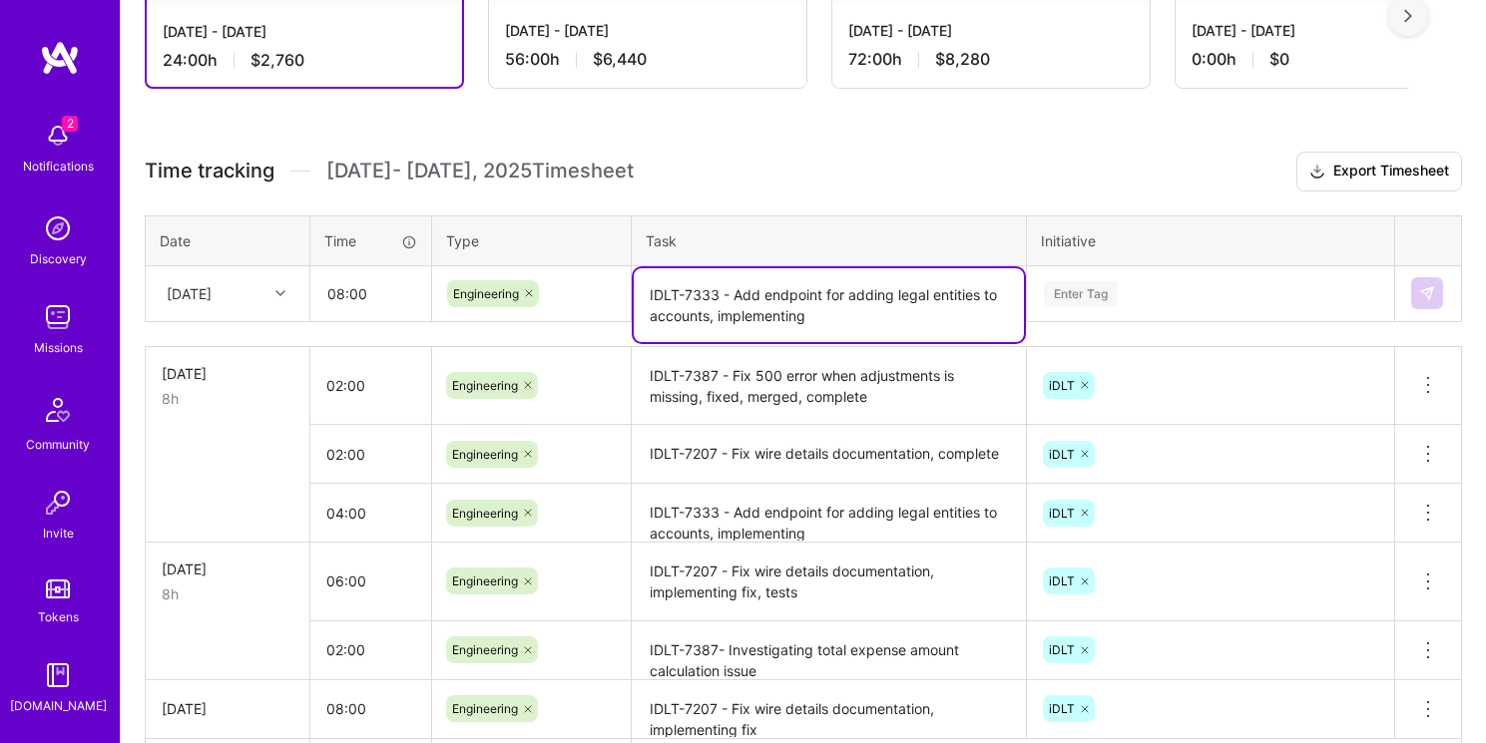
type textarea "IDLT-7333 - Add endpoint for adding legal entities to accounts, implementing"
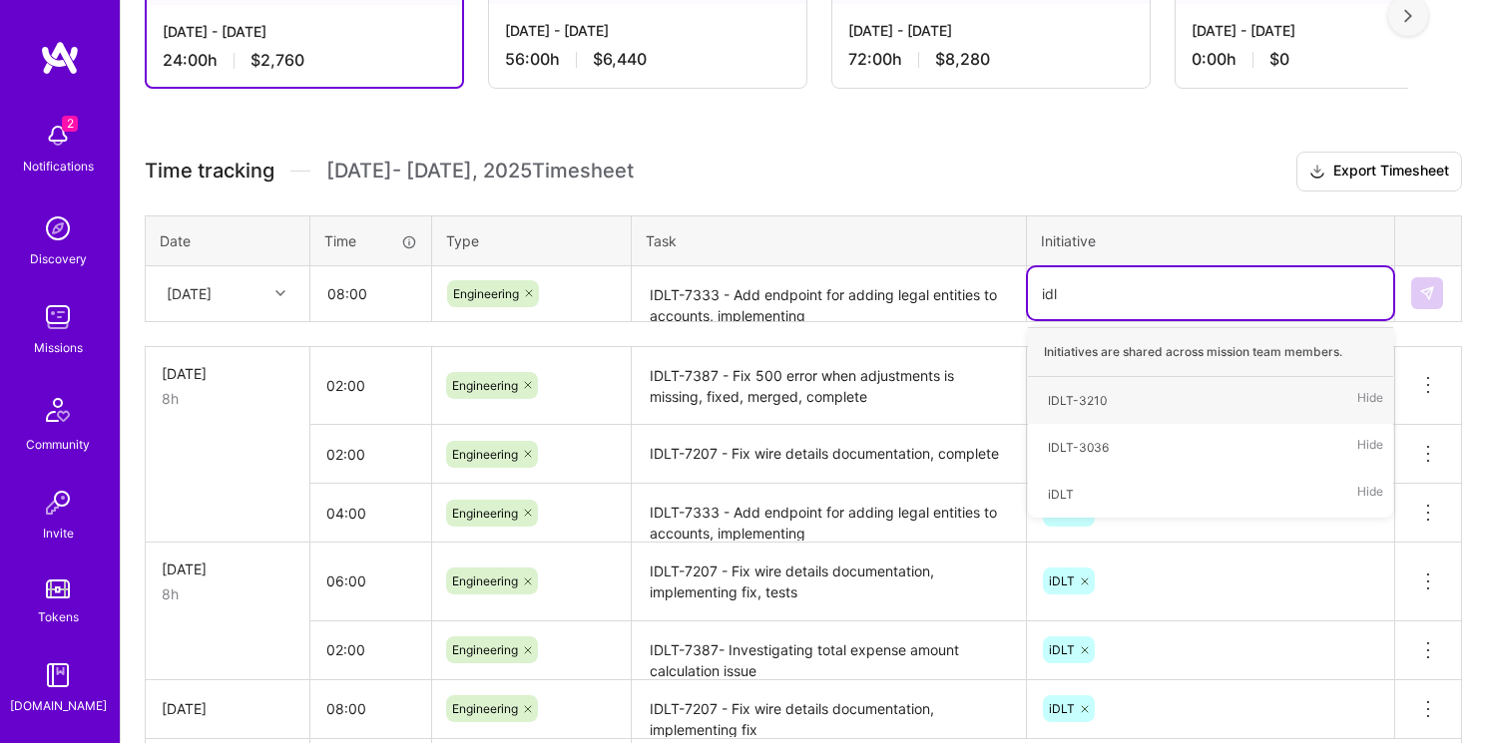
type input "idlt"
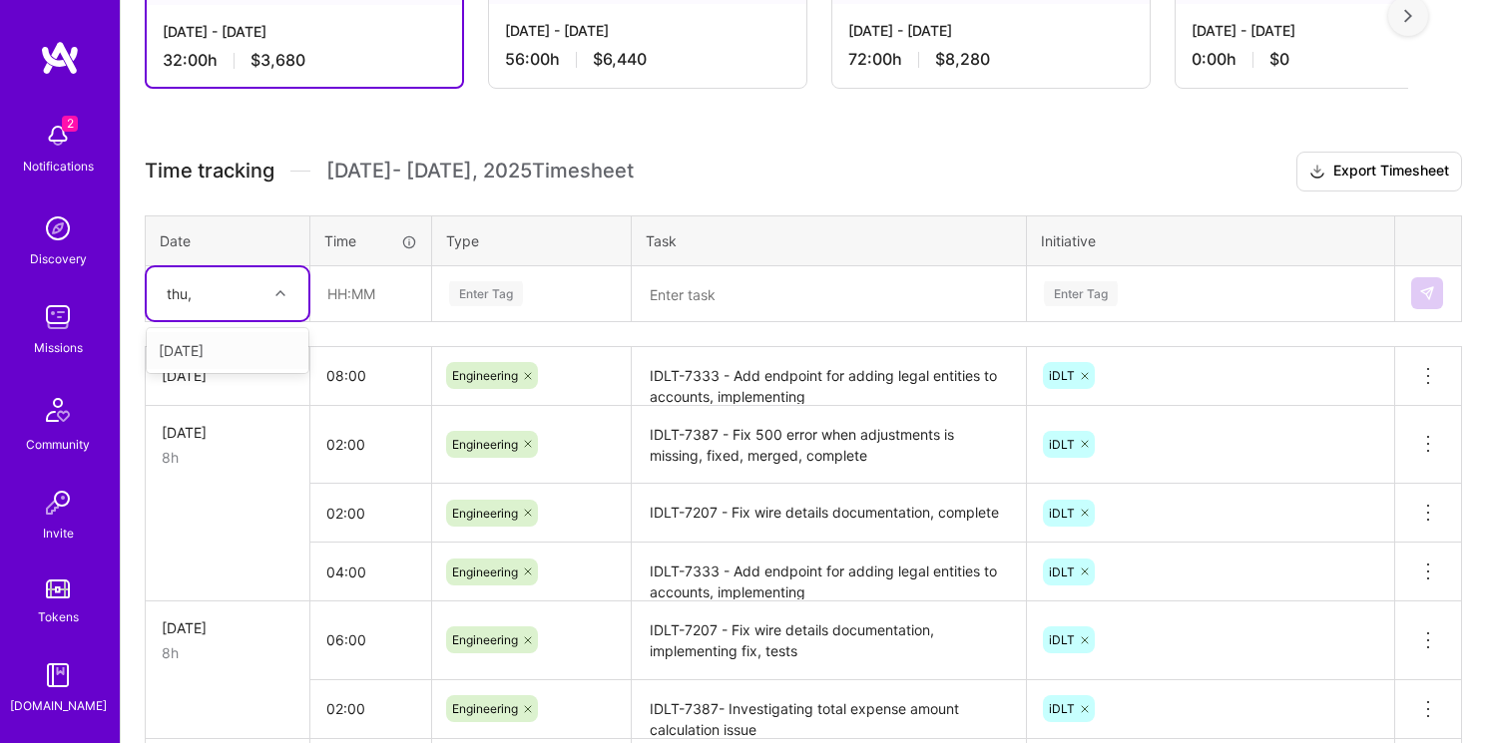
type input "thu,"
type input "08:00"
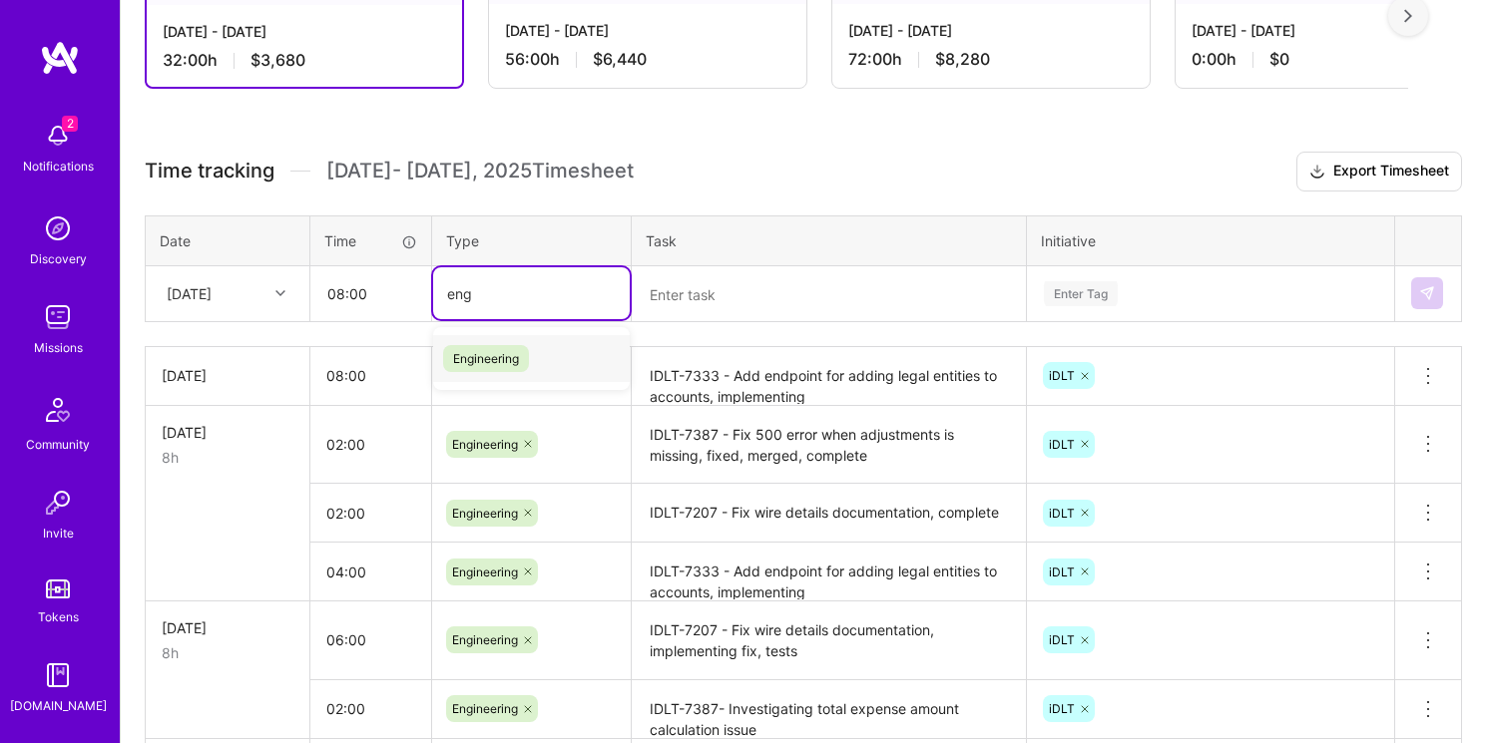
type input "engi"
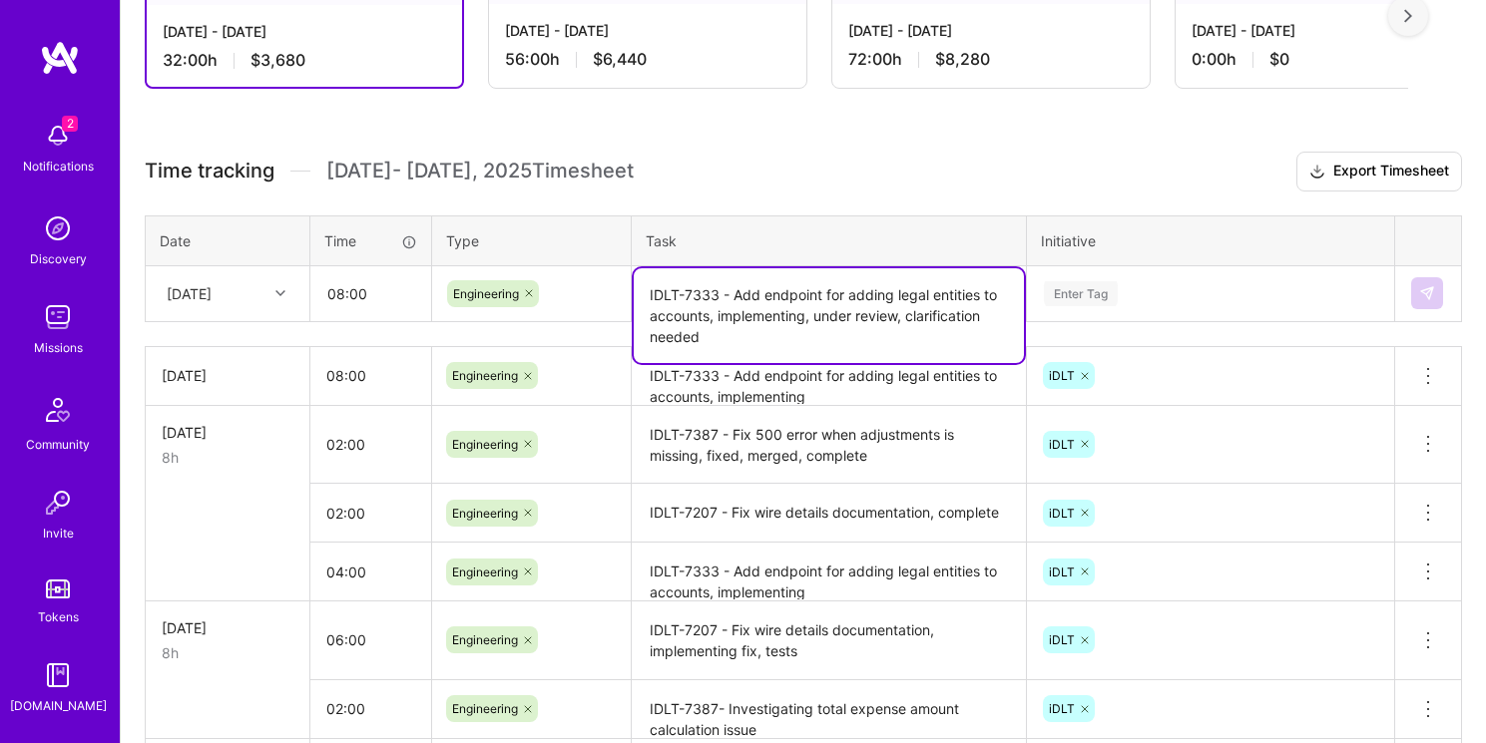
type textarea "IDLT-7333 - Add endpoint for adding legal entities to accounts, implementing, u…"
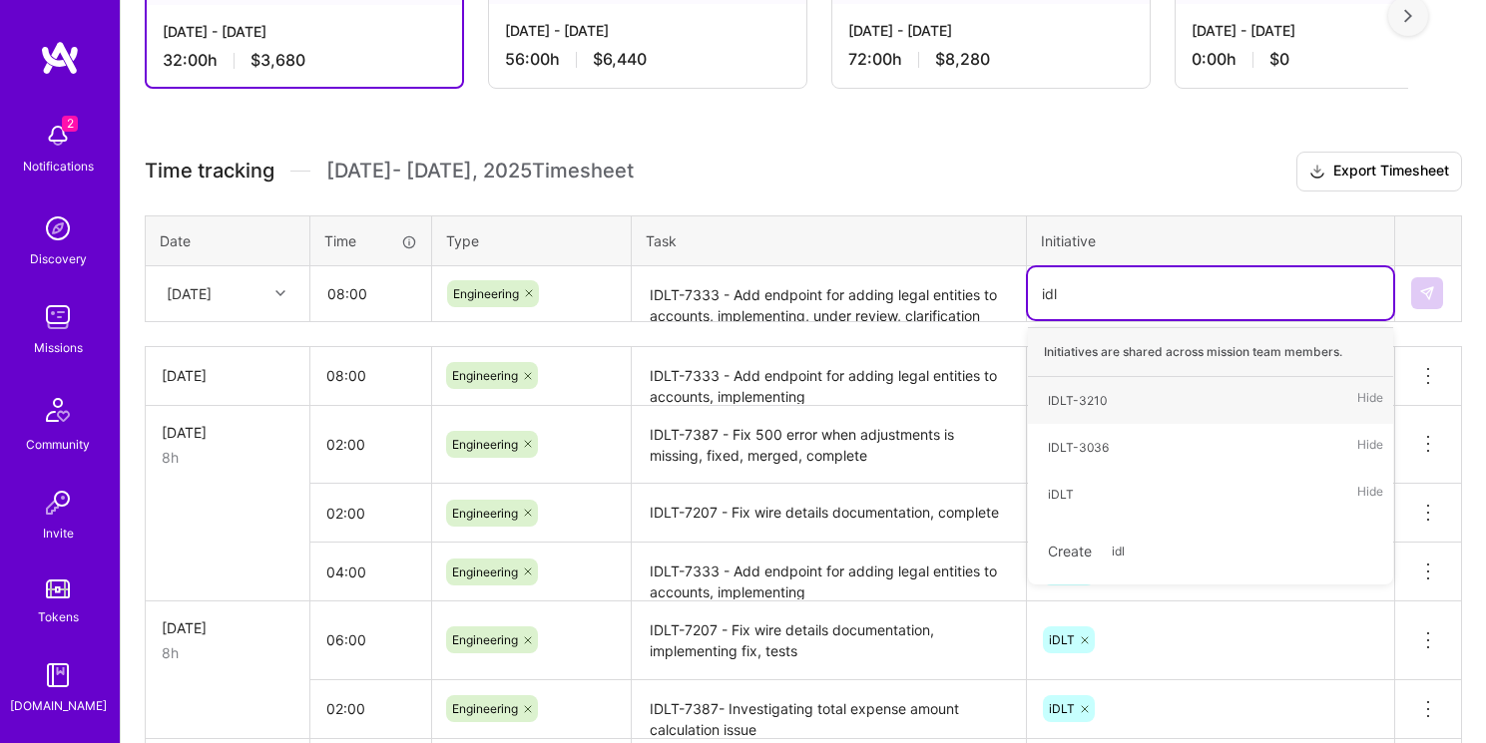
type input "idlt"
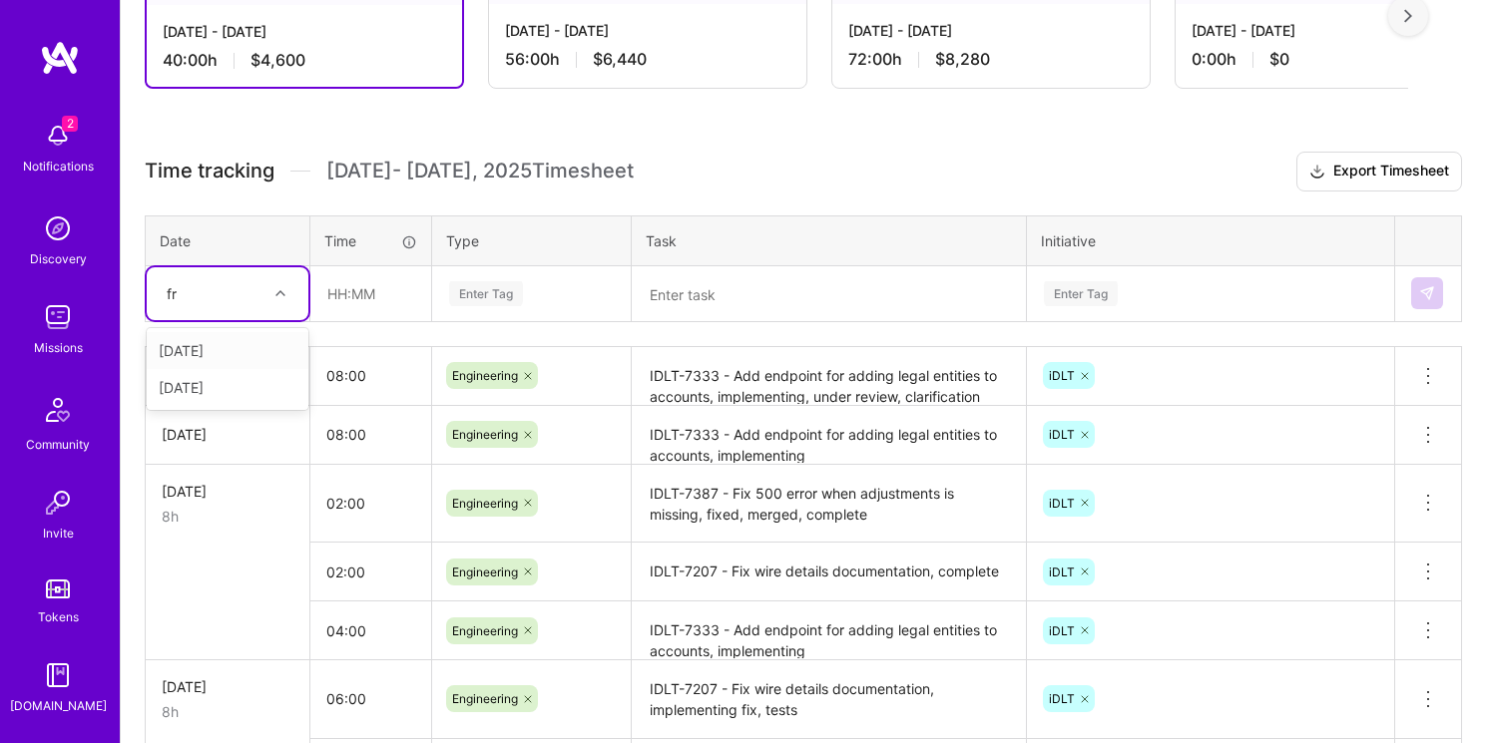
type input "fri"
type input "08:00"
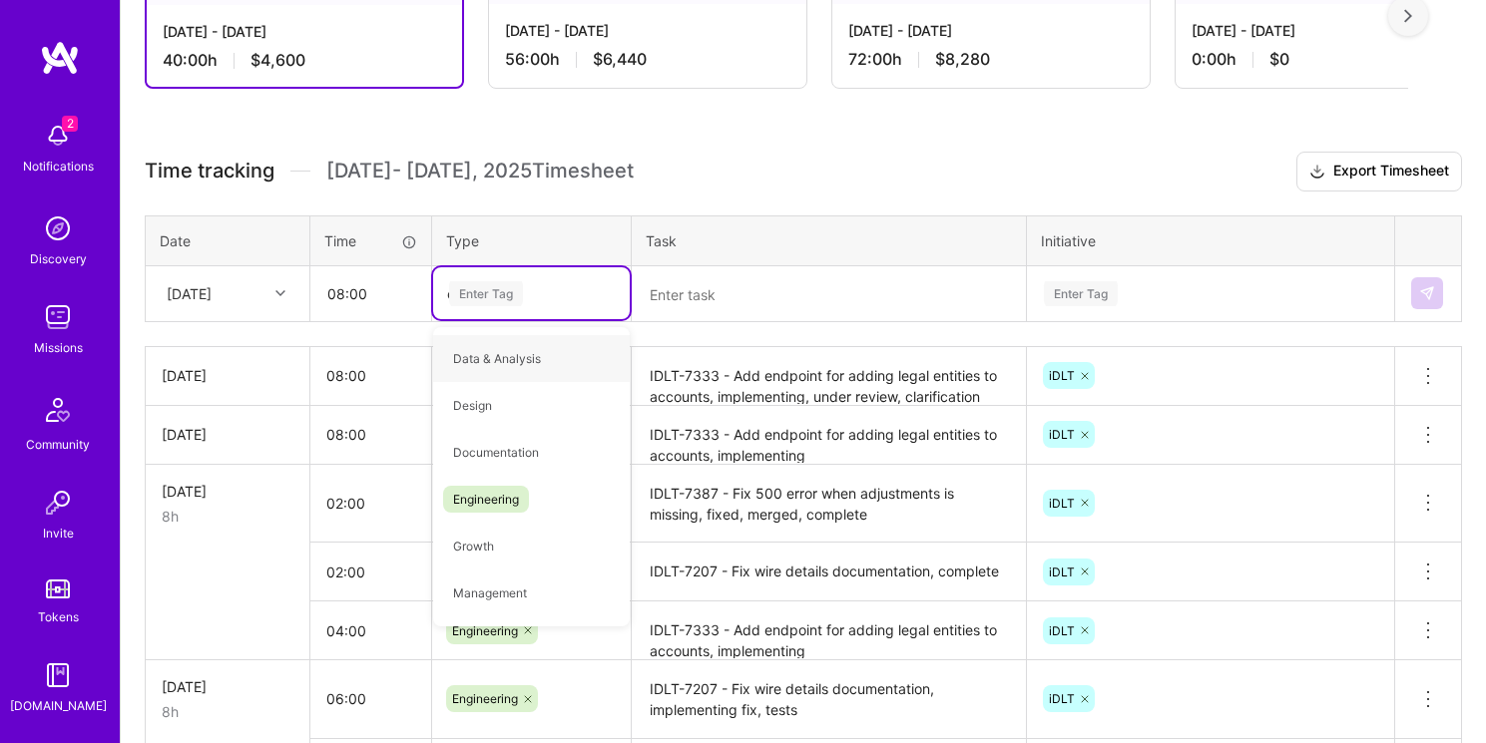
type input "eng"
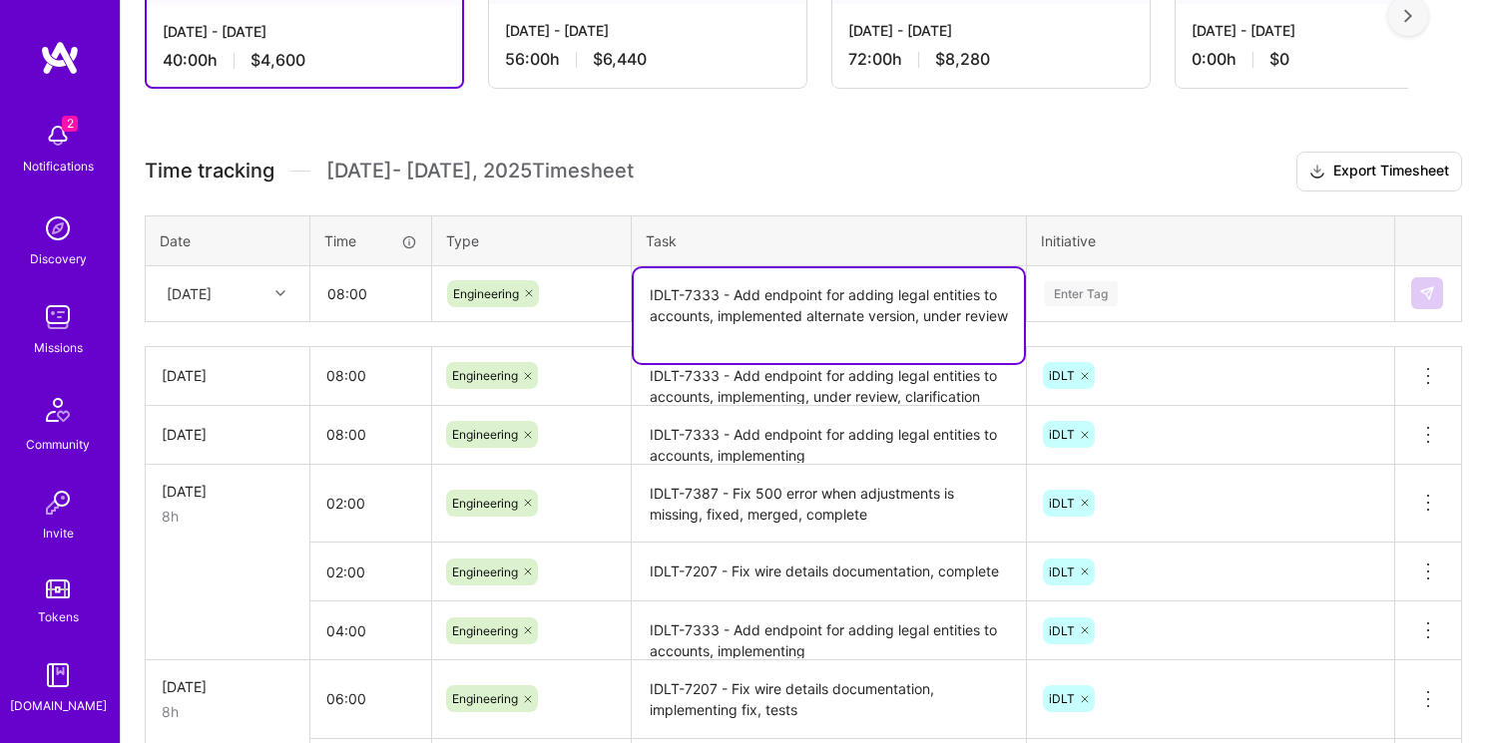
type textarea "IDLT-7333 - Add endpoint for adding legal entities to accounts, implemented alt…"
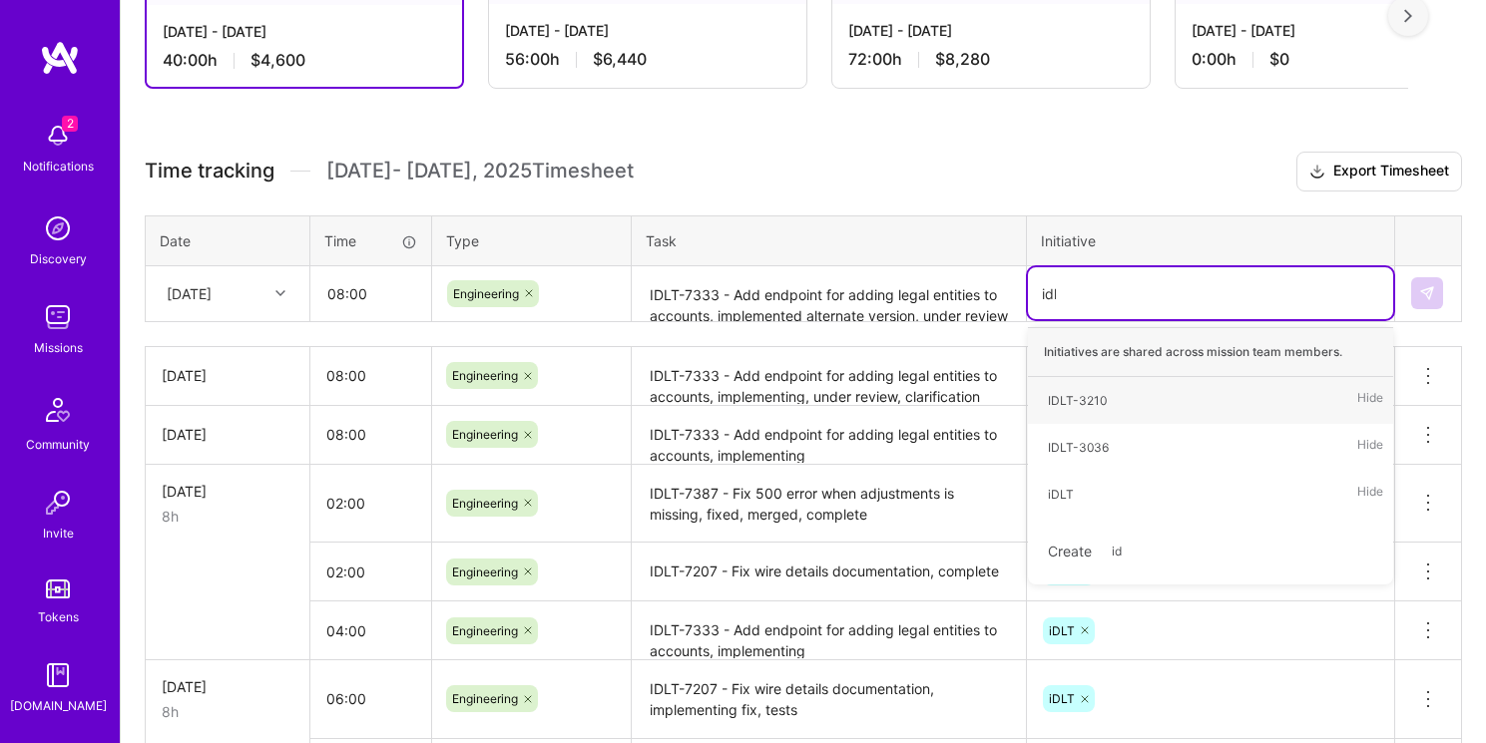
type input "idlt"
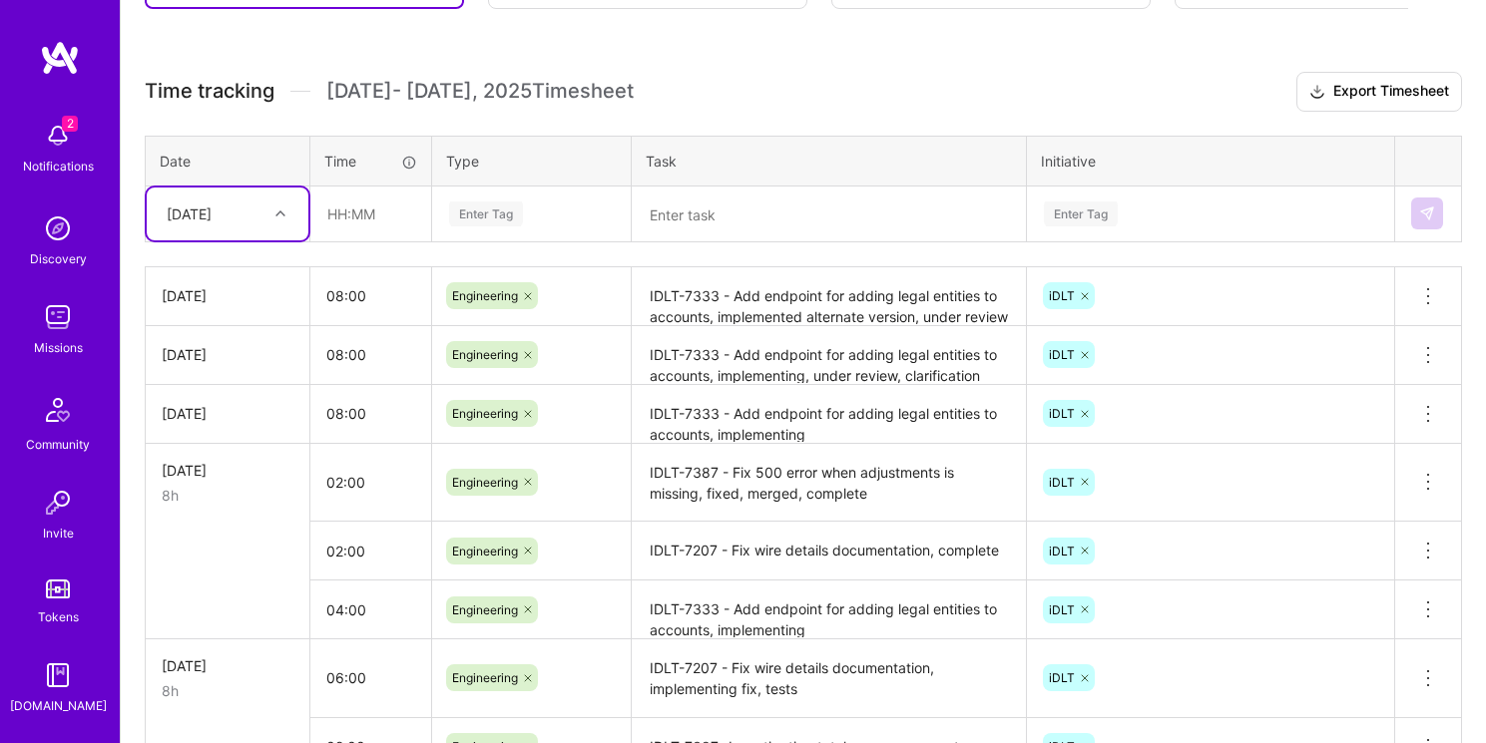
scroll to position [0, 0]
